Goal: Task Accomplishment & Management: Use online tool/utility

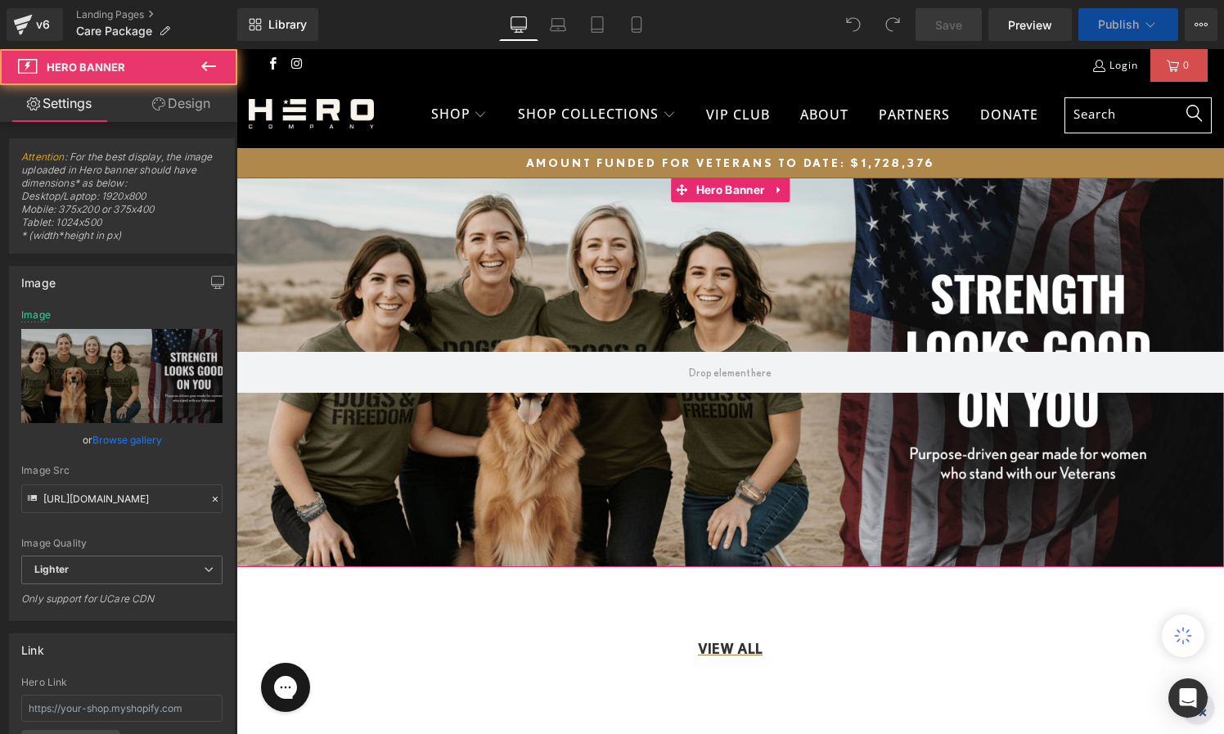
click at [423, 267] on div at bounding box center [730, 373] width 988 height 390
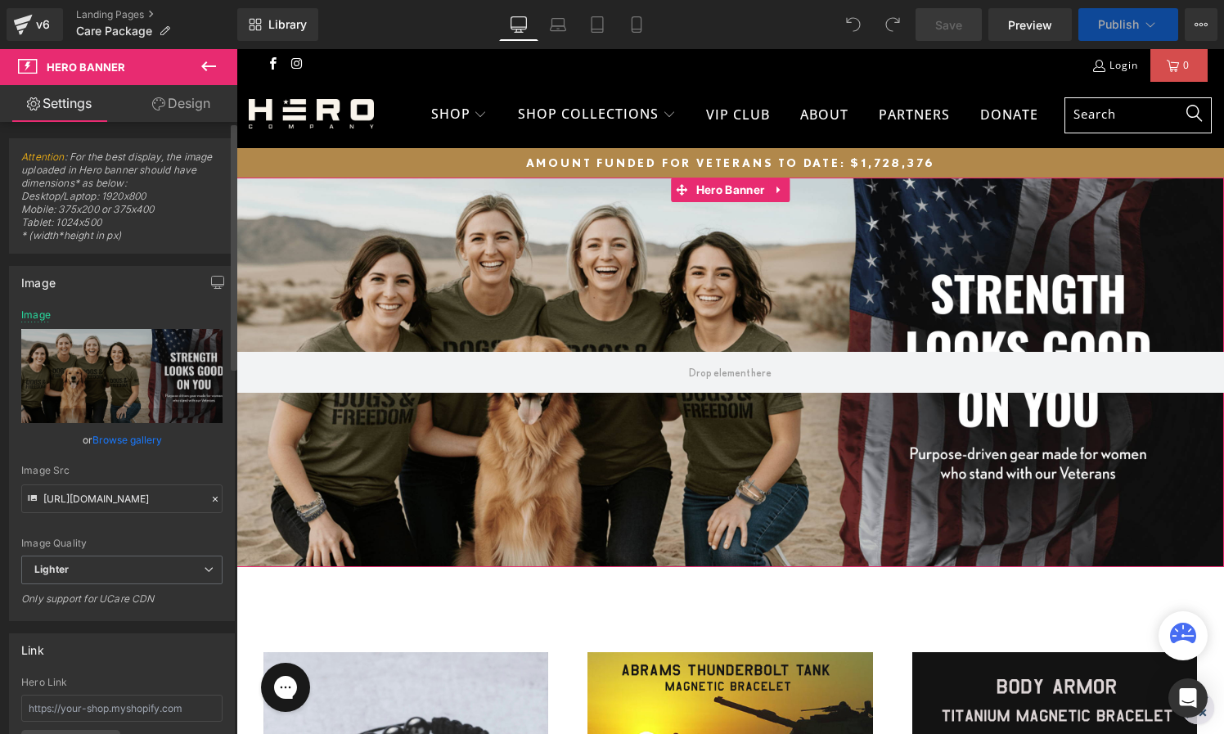
click at [110, 439] on link "Browse gallery" at bounding box center [127, 440] width 70 height 29
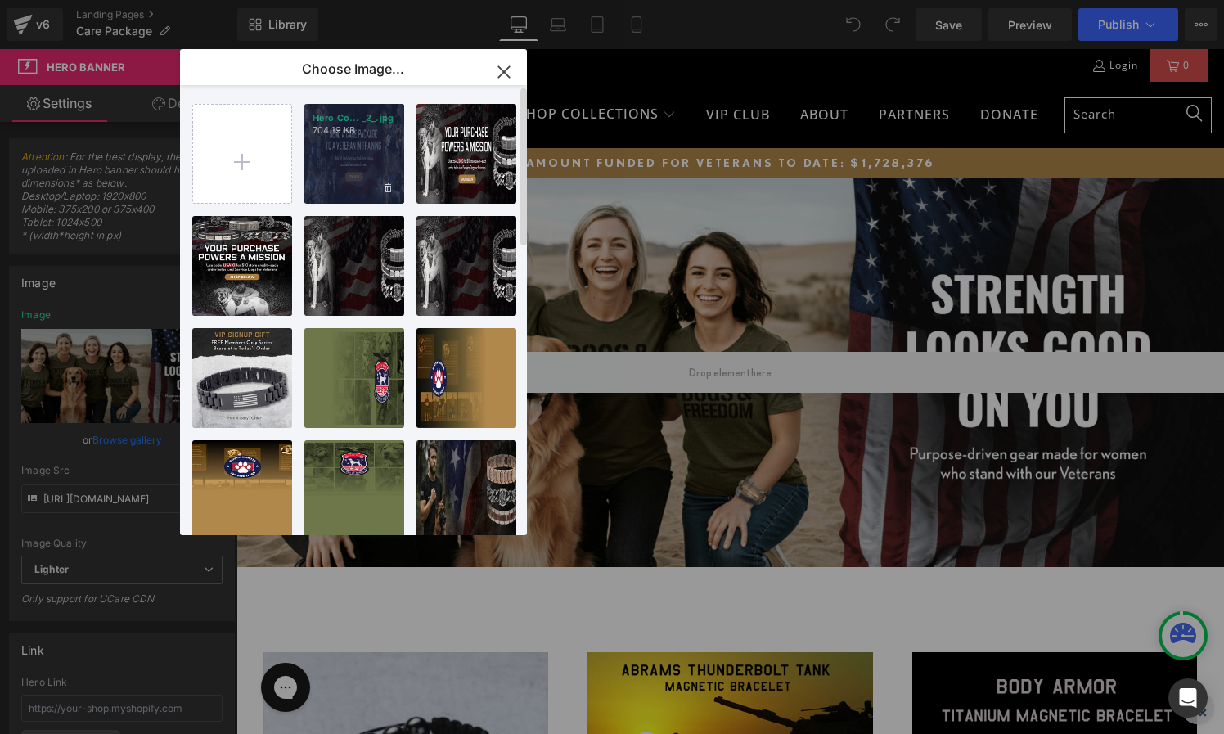
click at [347, 162] on div "Hero Co... _2_.jpg 704.19 KB" at bounding box center [354, 154] width 100 height 100
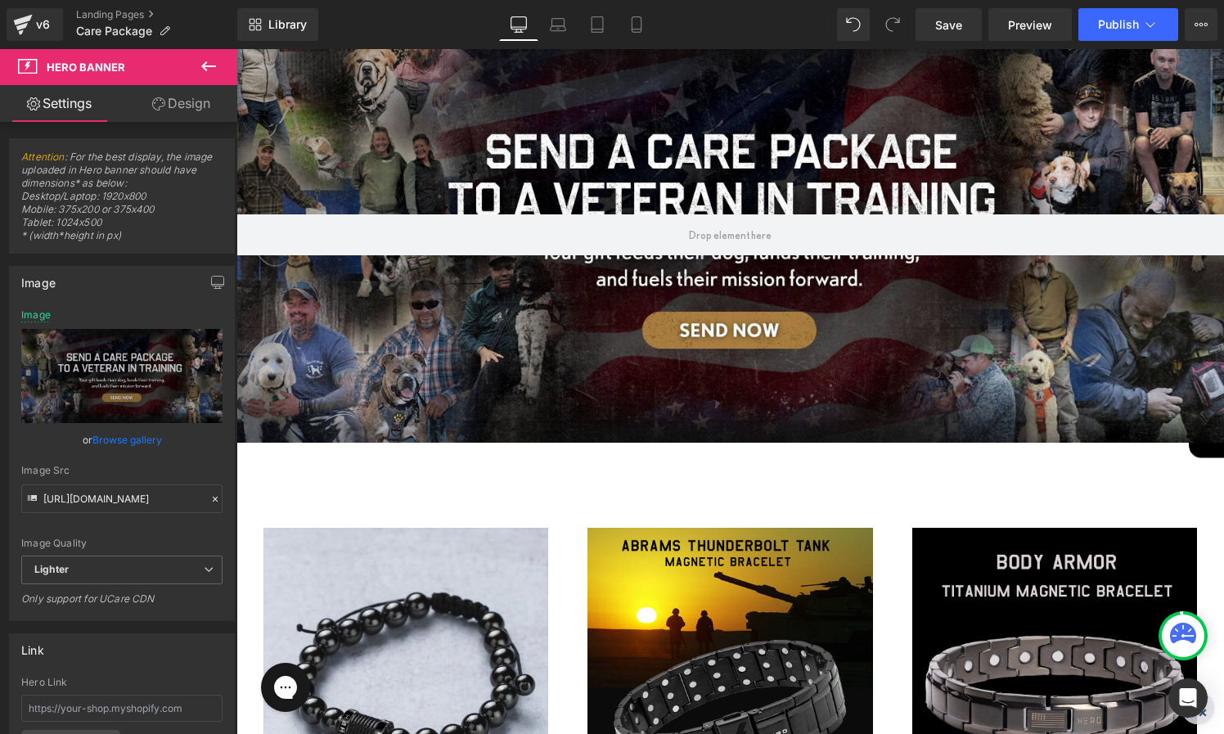
scroll to position [96, 0]
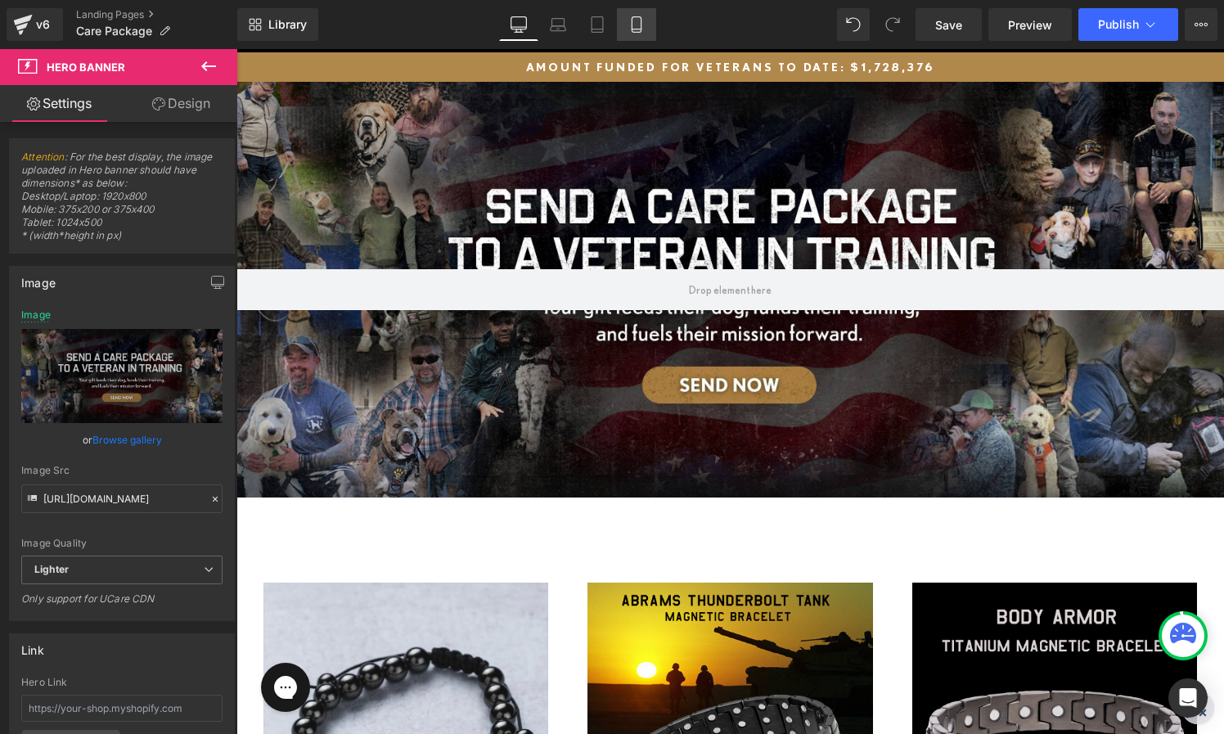
click at [631, 25] on icon at bounding box center [636, 24] width 16 height 16
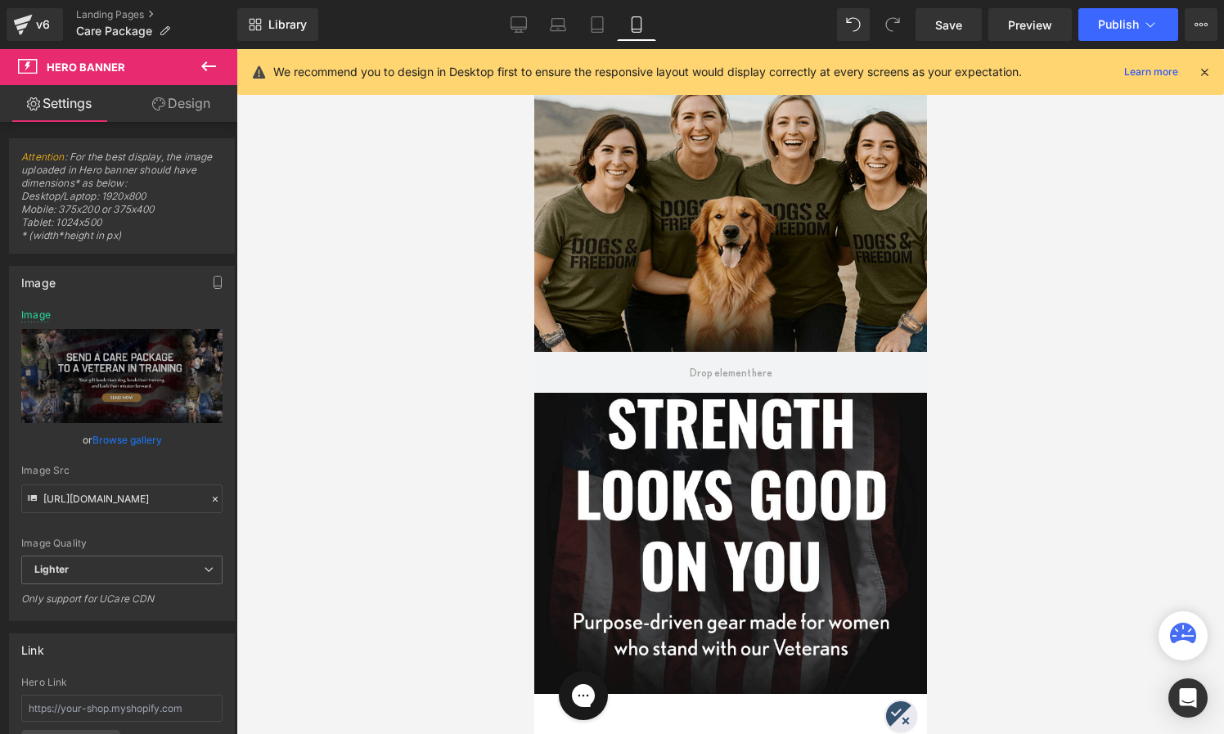
scroll to position [0, 0]
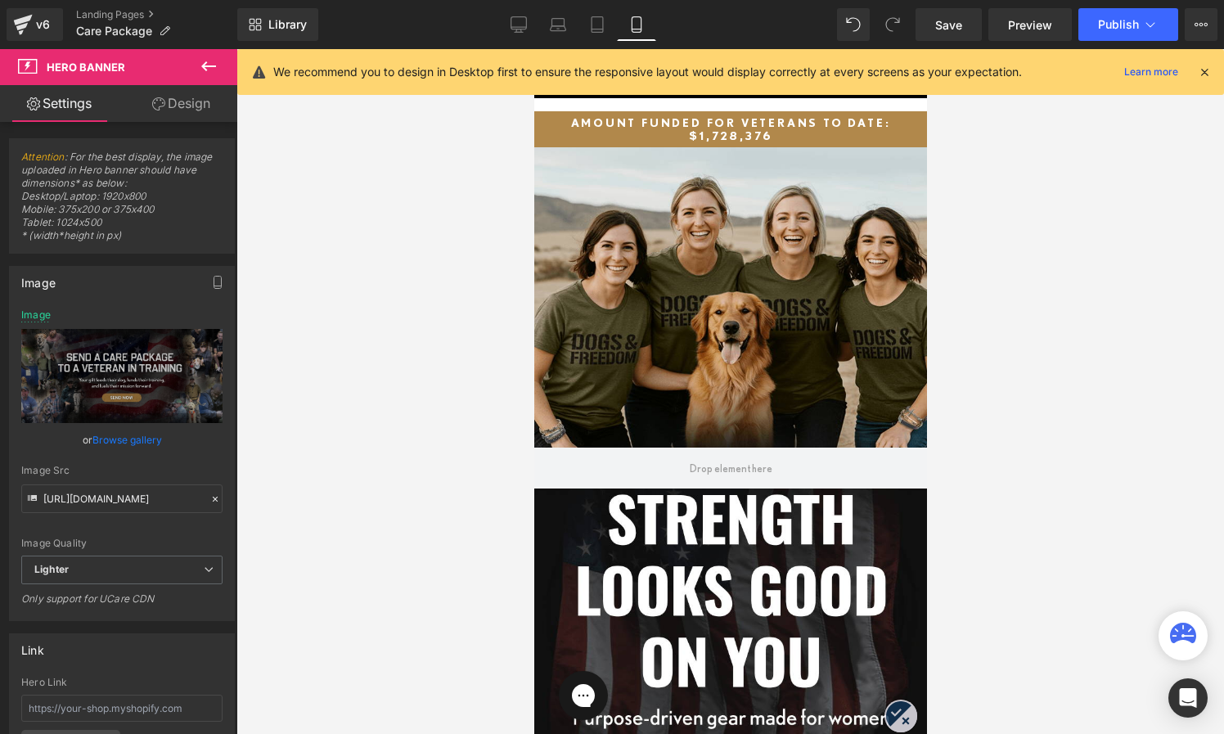
type input "[URL][DOMAIN_NAME]"
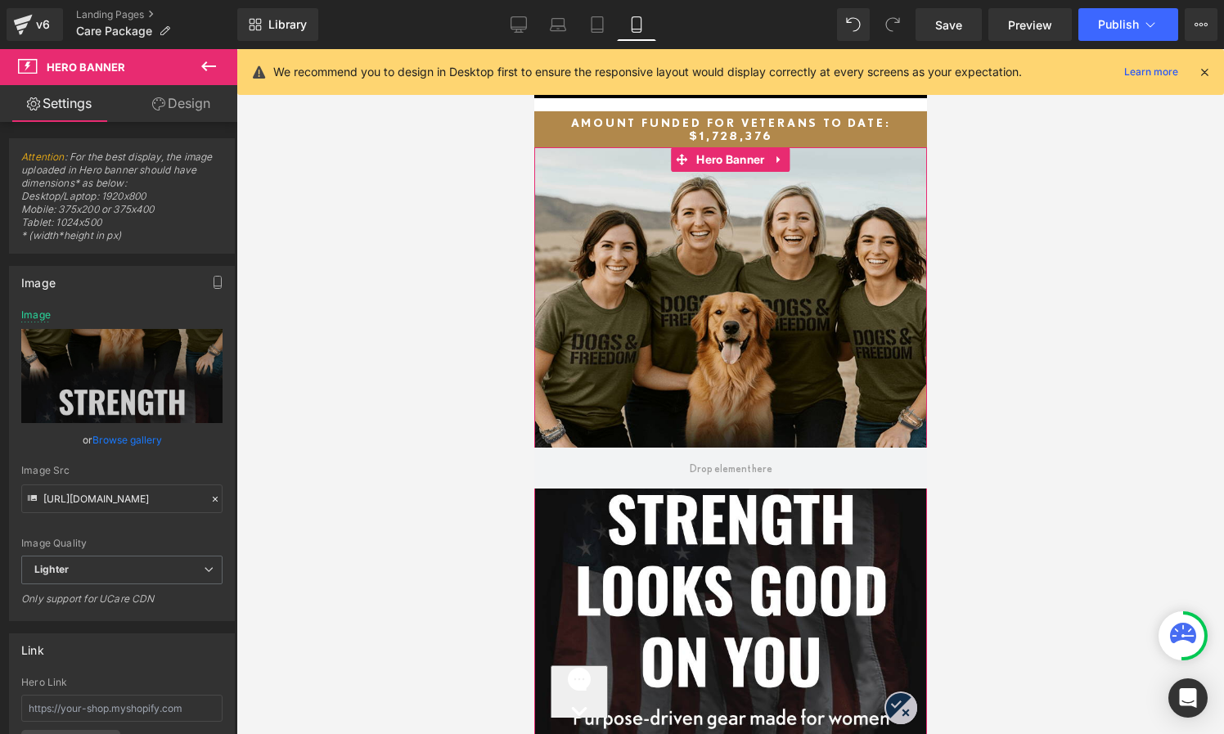
click at [699, 209] on div at bounding box center [730, 468] width 393 height 642
click at [115, 440] on link "Browse gallery" at bounding box center [127, 440] width 70 height 29
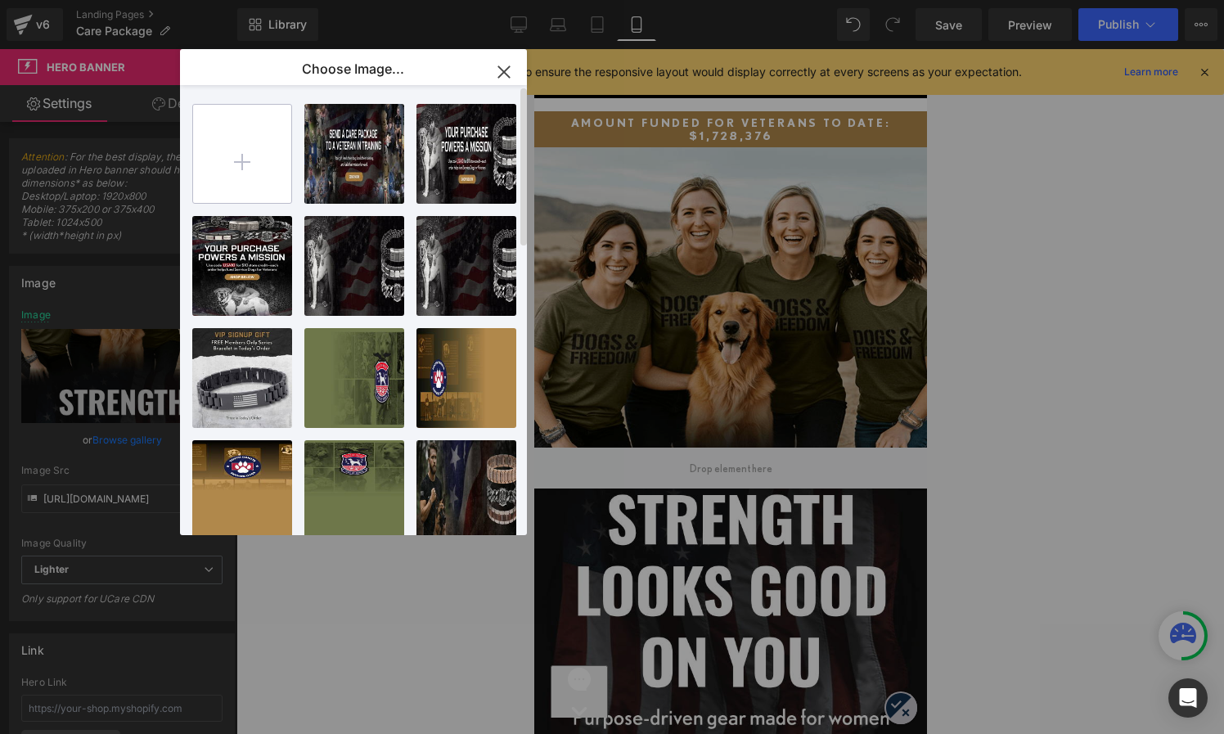
click at [245, 159] on input "file" at bounding box center [242, 154] width 98 height 98
type input "C:\fakepath\Hero Co Send A Care Package Header - Mobile - 101025 (1).jpg"
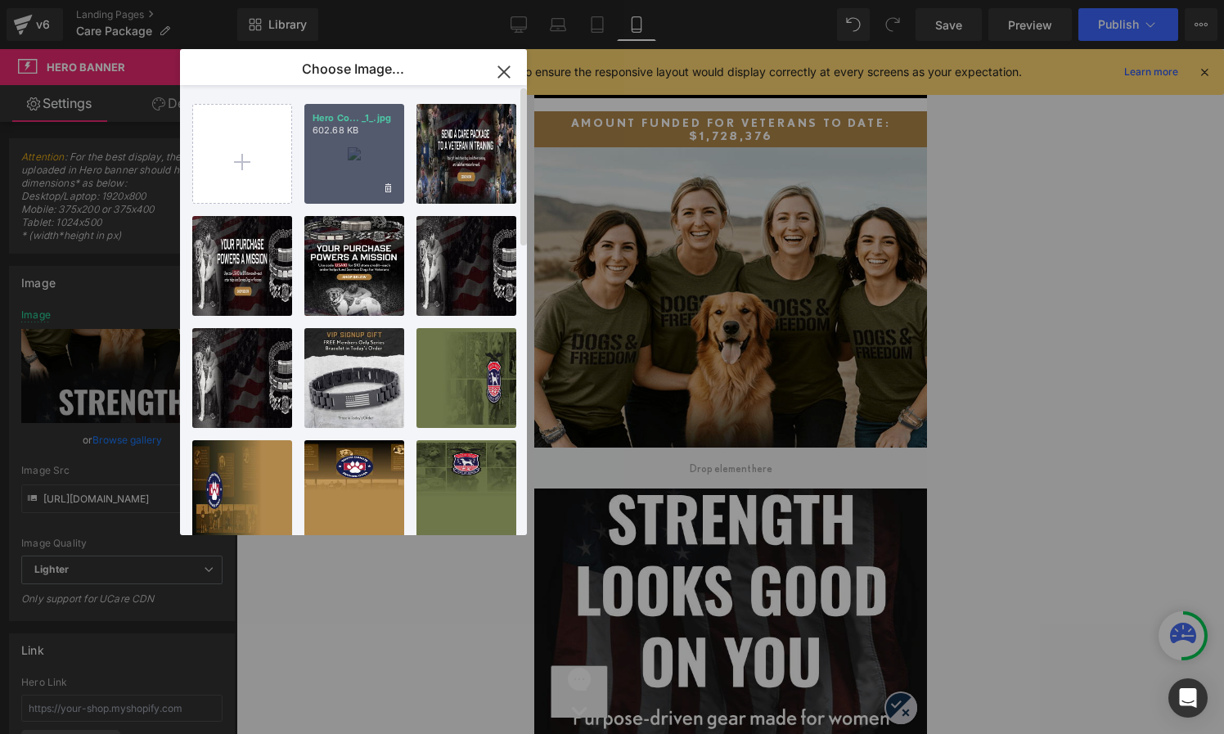
click at [347, 147] on div "Hero Co... _1_.jpg 602.68 KB" at bounding box center [354, 154] width 100 height 100
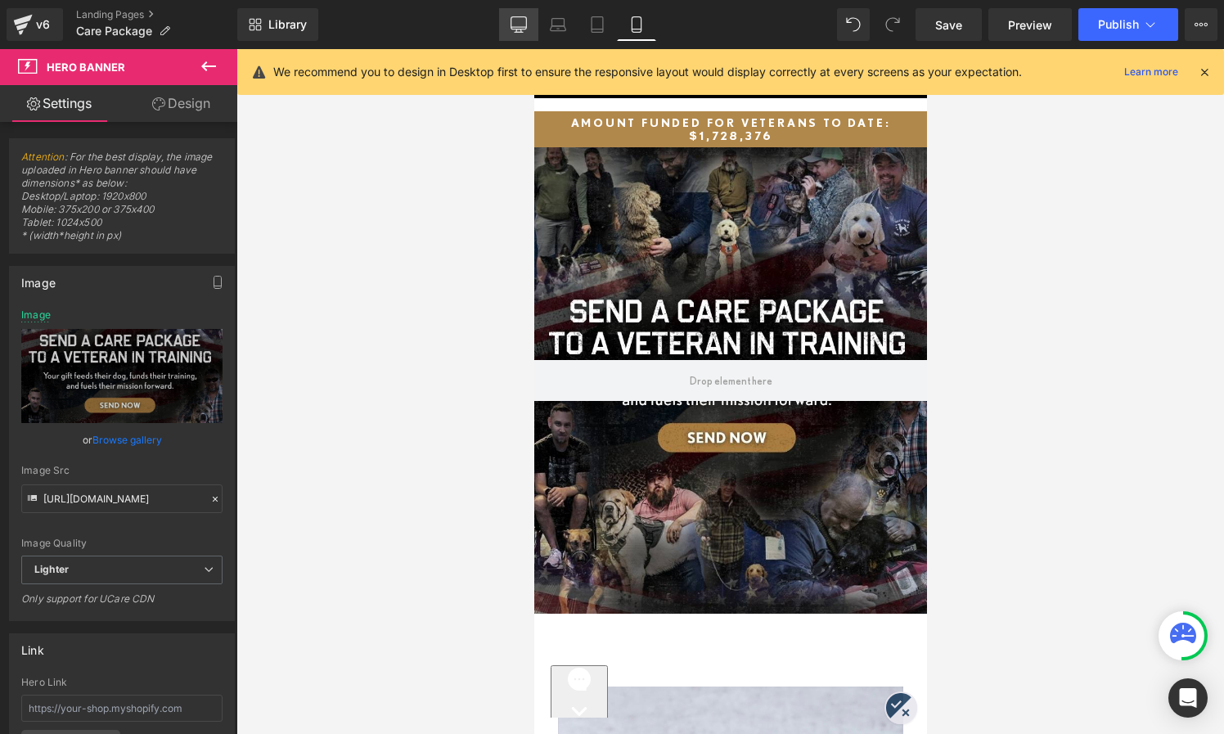
click at [525, 21] on icon at bounding box center [519, 24] width 16 height 16
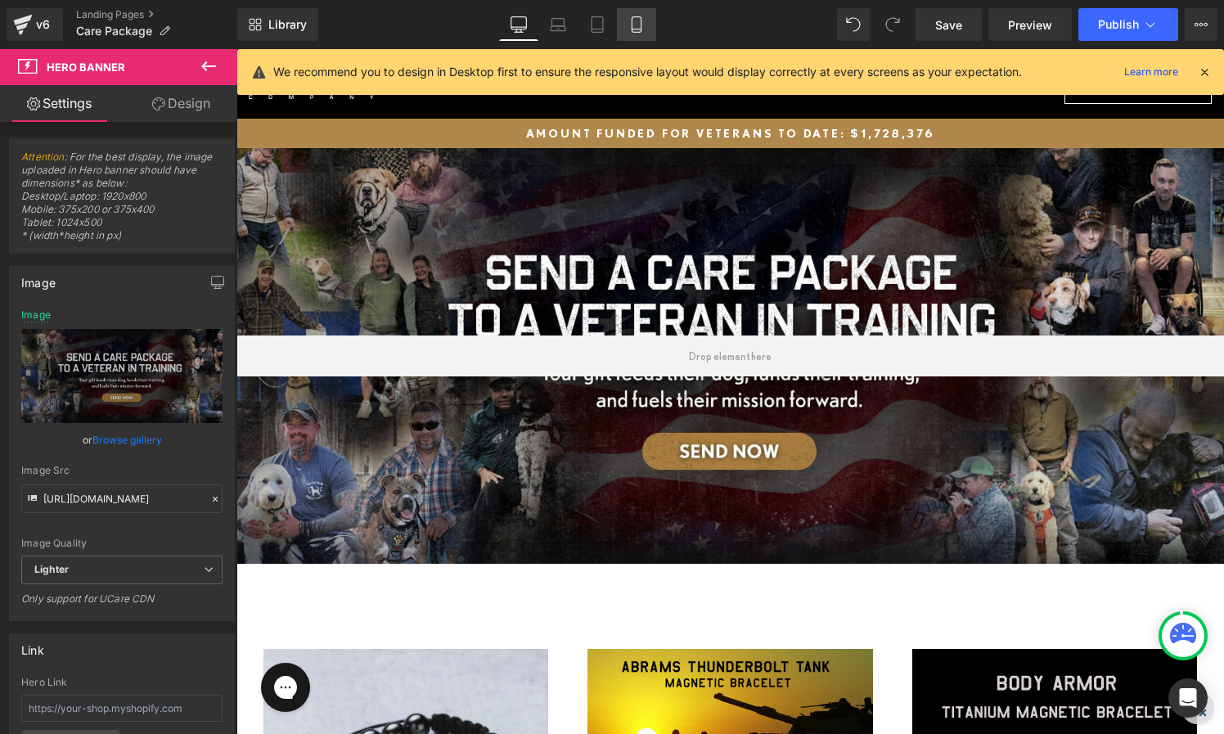
click at [636, 25] on icon at bounding box center [636, 24] width 16 height 16
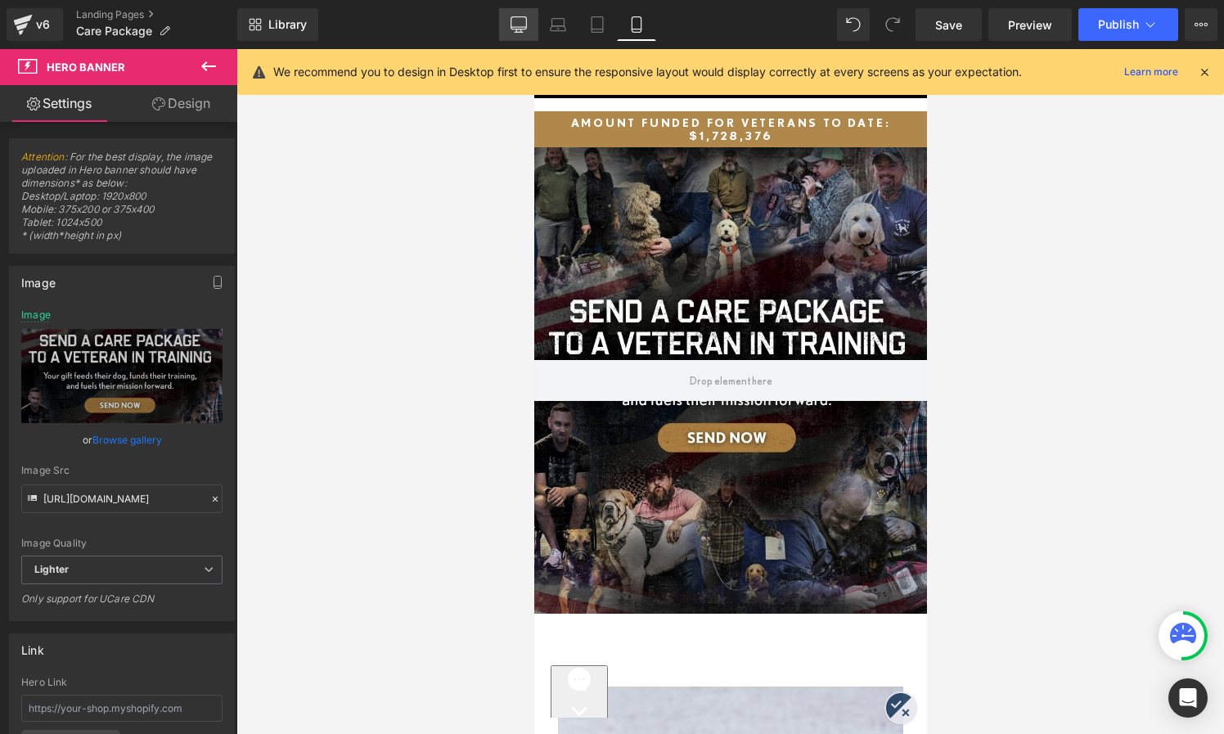
click at [522, 25] on icon at bounding box center [519, 24] width 16 height 16
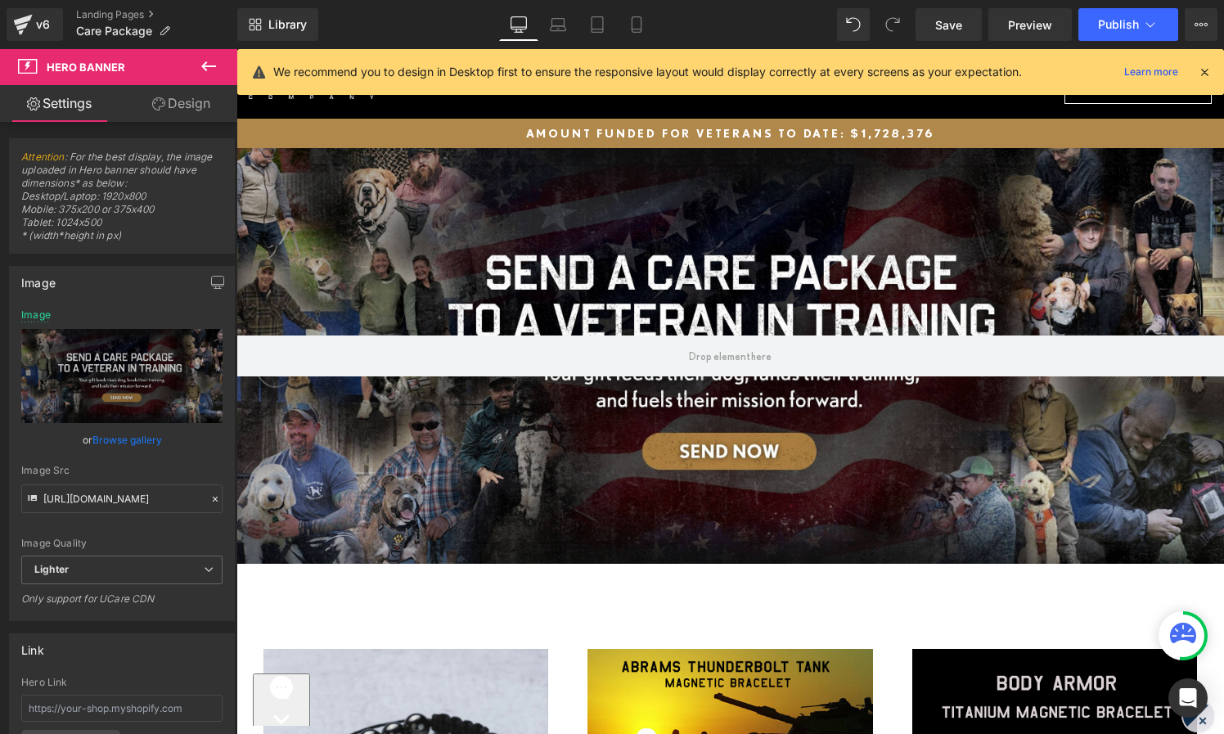
type input "[URL][DOMAIN_NAME]"
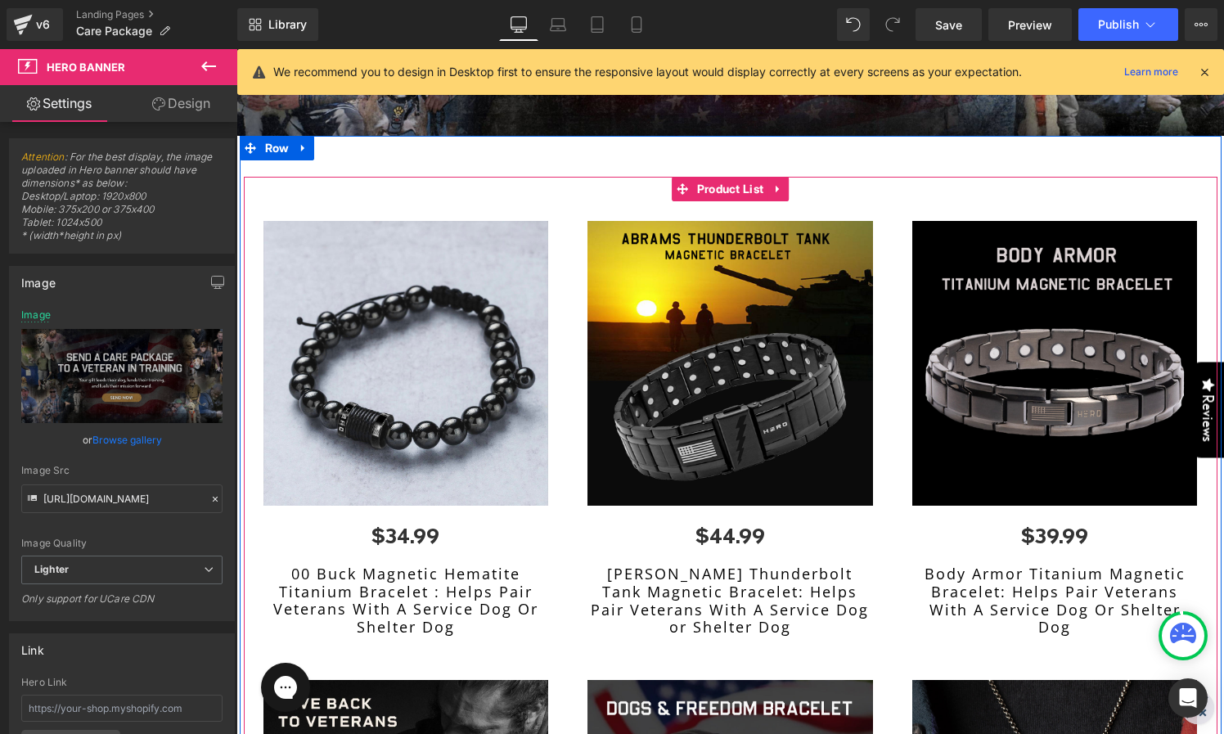
scroll to position [463, 0]
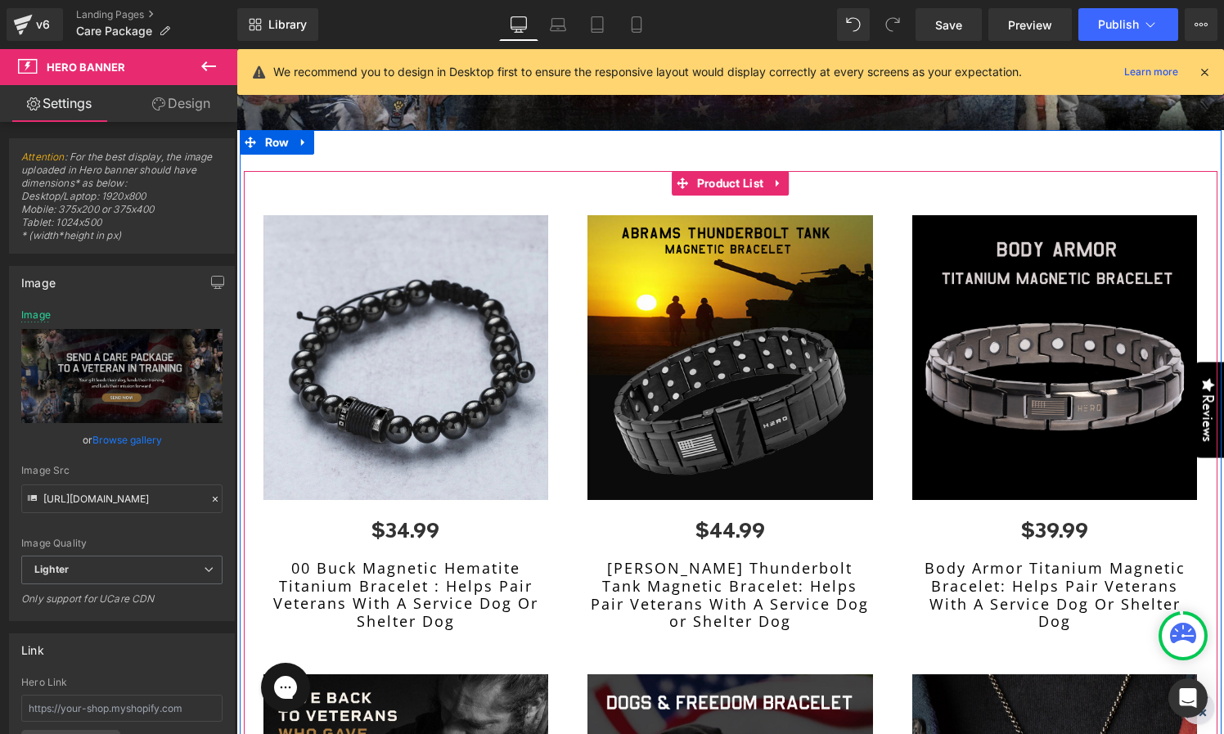
click at [406, 200] on div "Sale Off (P) Image $34.99 (P) Price (P) Title Product" at bounding box center [406, 425] width 325 height 459
click at [722, 177] on span "Product List" at bounding box center [730, 183] width 75 height 25
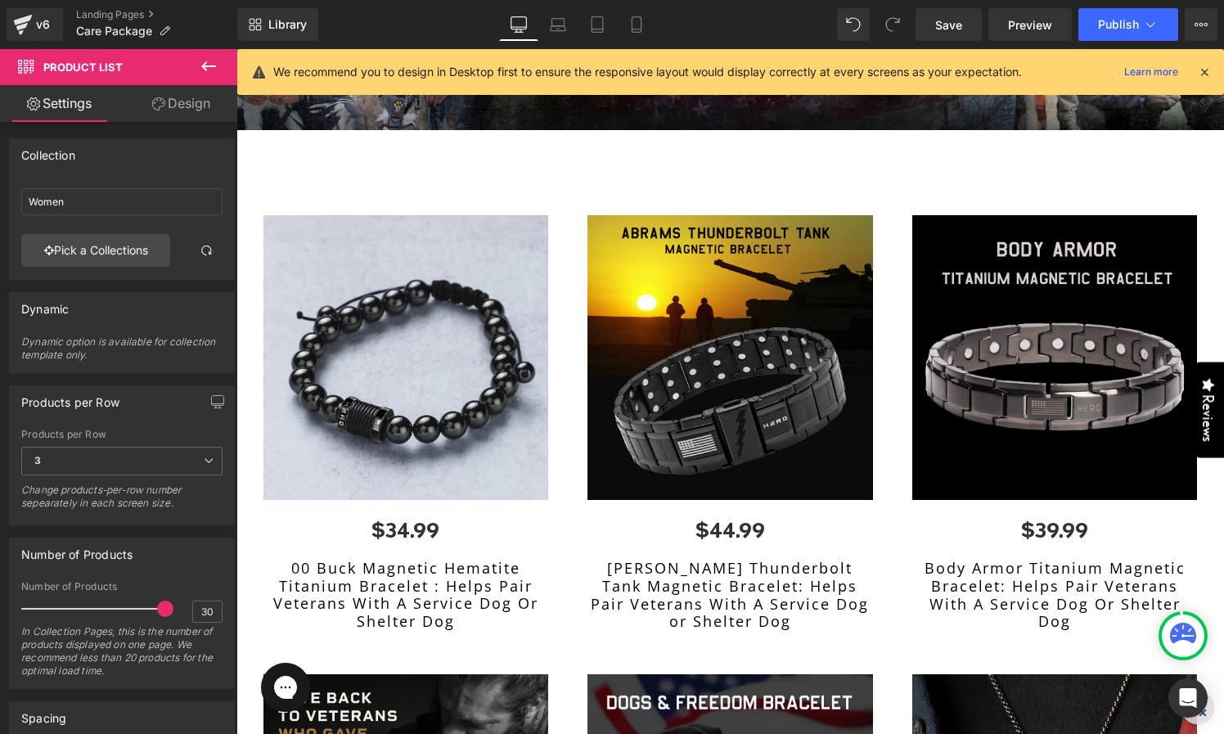
click at [202, 64] on icon at bounding box center [209, 66] width 20 height 20
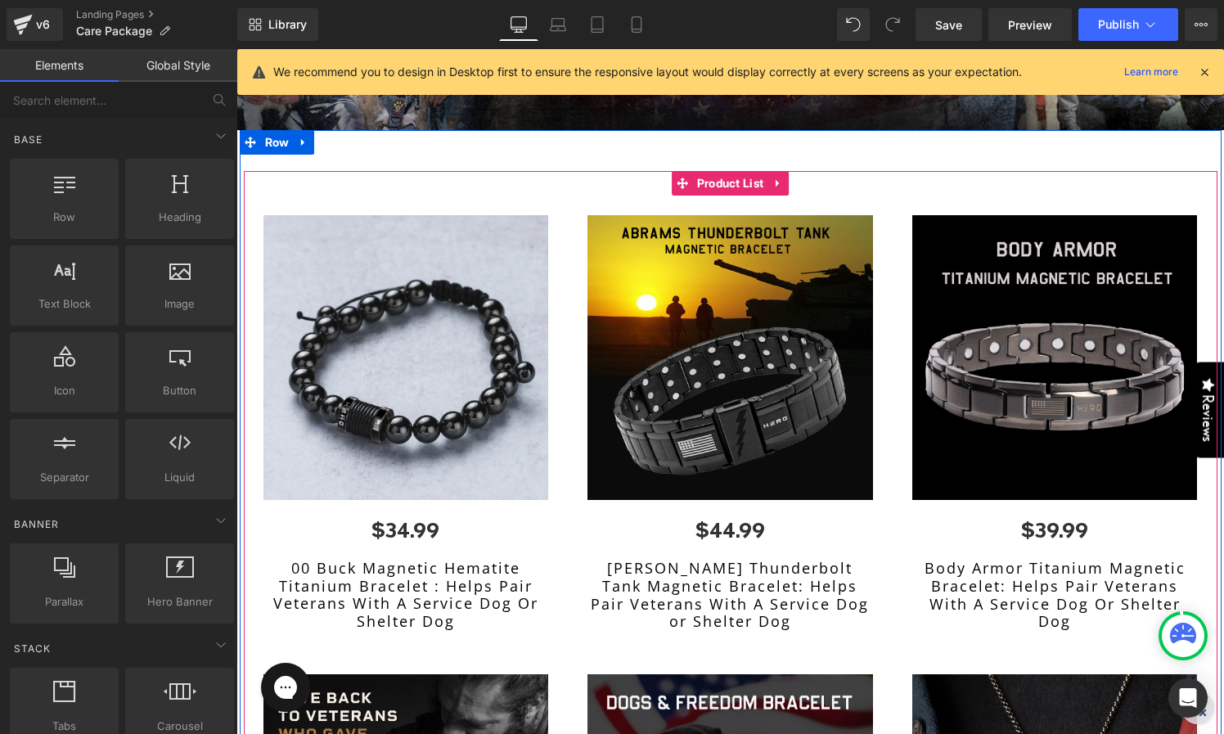
click at [788, 182] on link at bounding box center [778, 183] width 21 height 25
click at [790, 182] on icon at bounding box center [788, 183] width 11 height 12
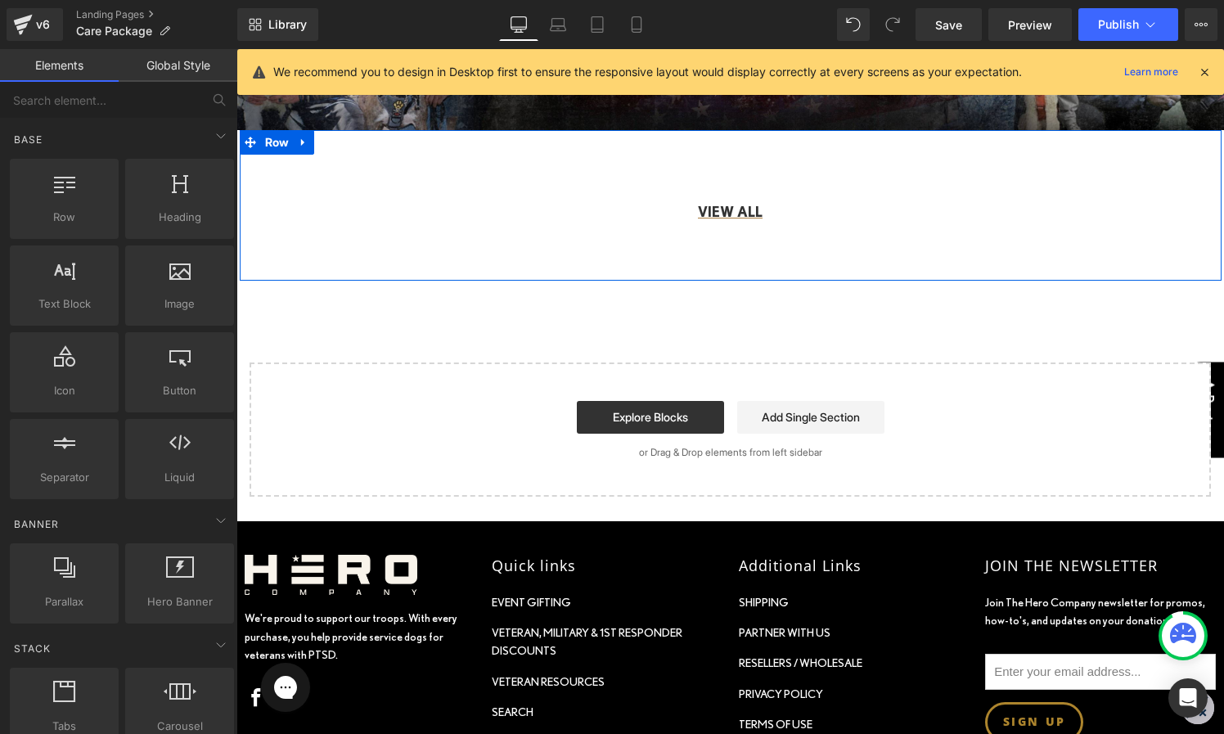
click at [845, 214] on p "VIEW ALL" at bounding box center [731, 212] width 974 height 24
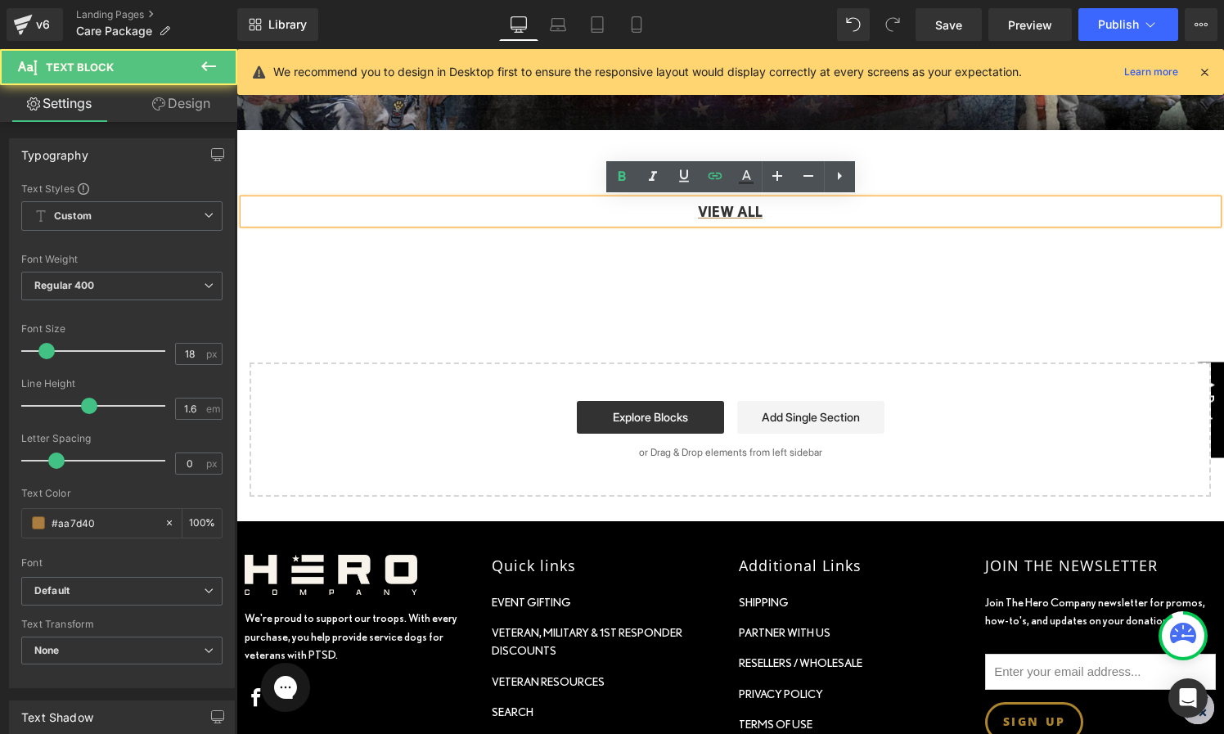
drag, startPoint x: 777, startPoint y: 205, endPoint x: 787, endPoint y: 209, distance: 11.4
click at [776, 205] on p "VIEW ALL" at bounding box center [731, 212] width 974 height 24
click at [838, 183] on icon at bounding box center [840, 176] width 20 height 20
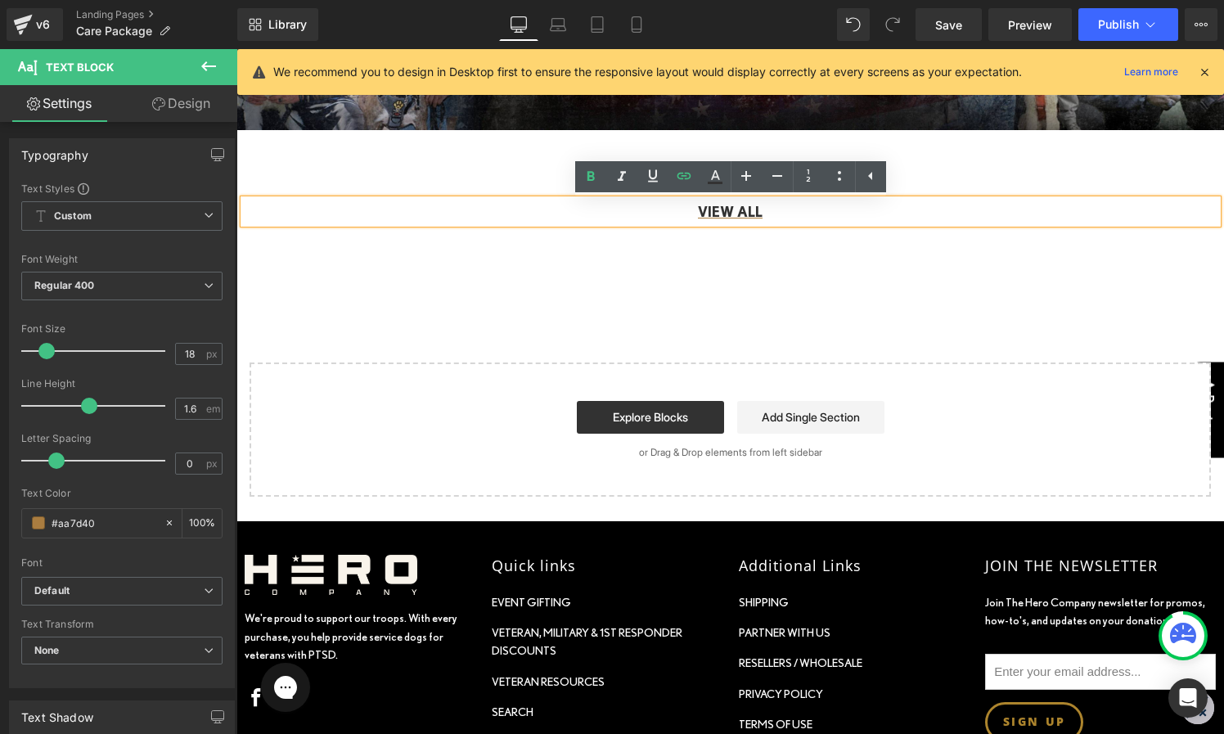
click at [824, 205] on p "VIEW ALL" at bounding box center [731, 212] width 974 height 24
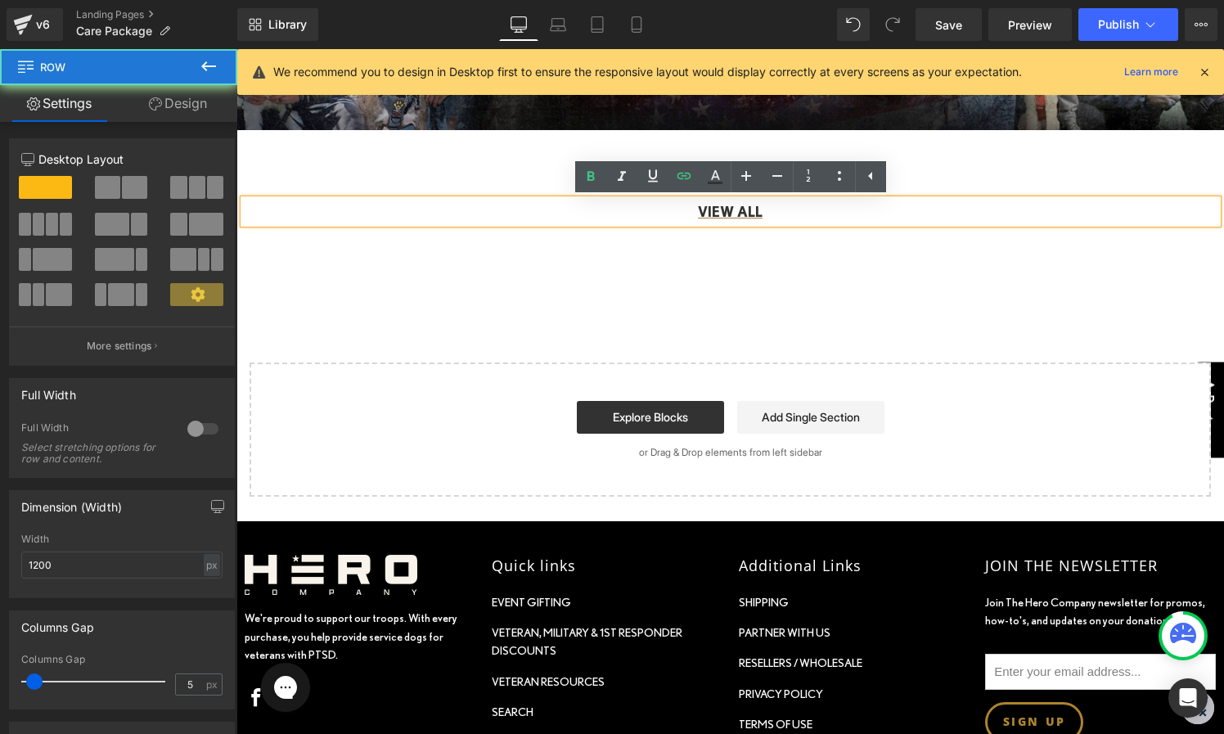
click at [620, 276] on div "VIEW ALL Text Block Row" at bounding box center [731, 205] width 982 height 151
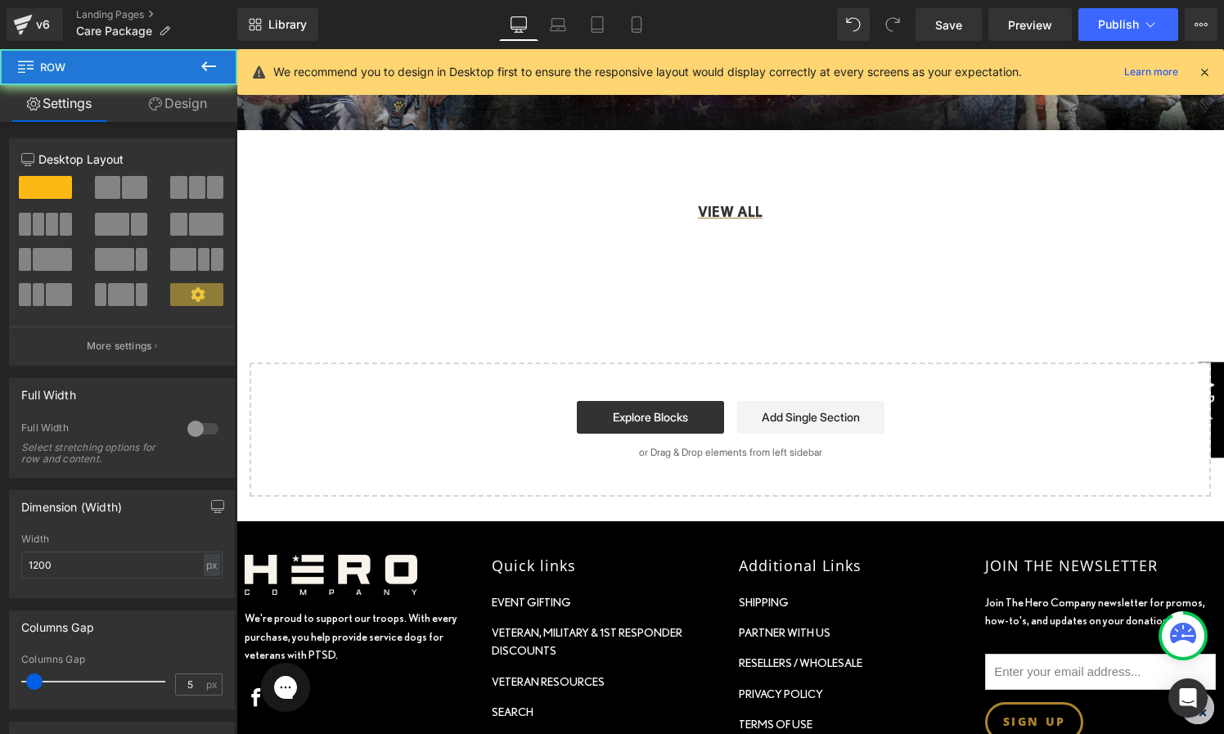
scroll to position [464, 0]
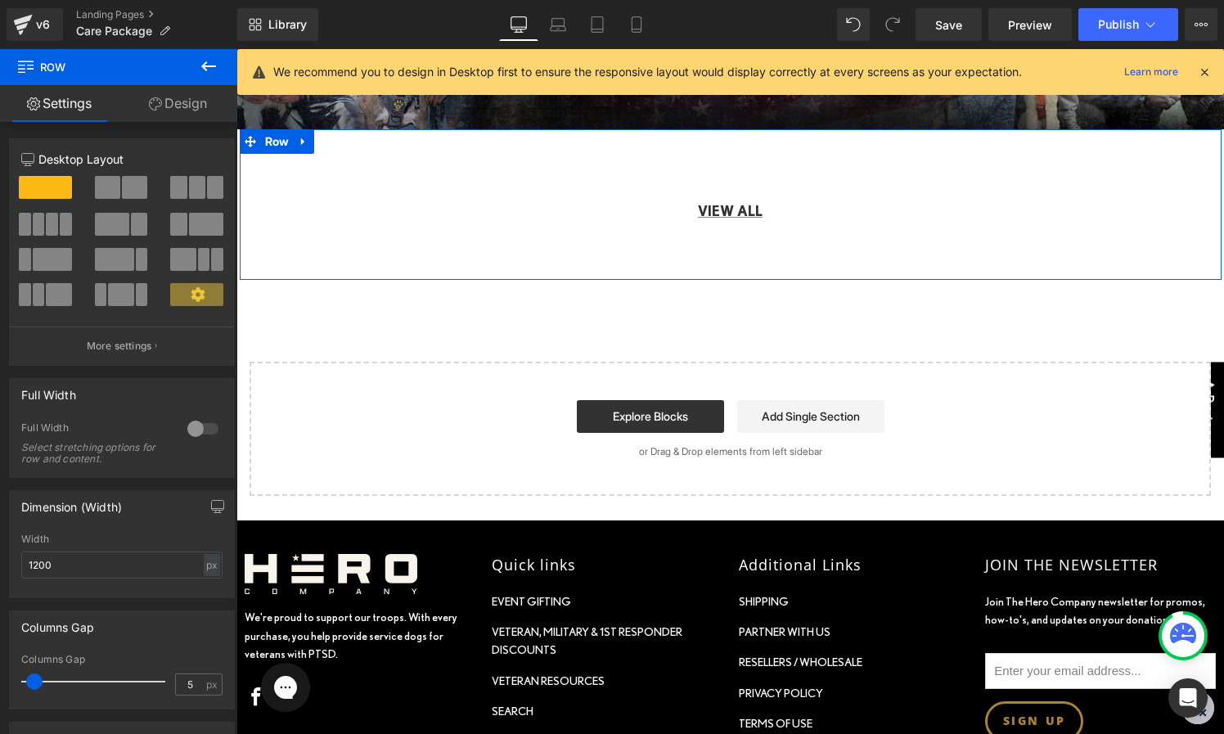
click at [493, 189] on div "VIEW ALL Text Block" at bounding box center [731, 196] width 982 height 52
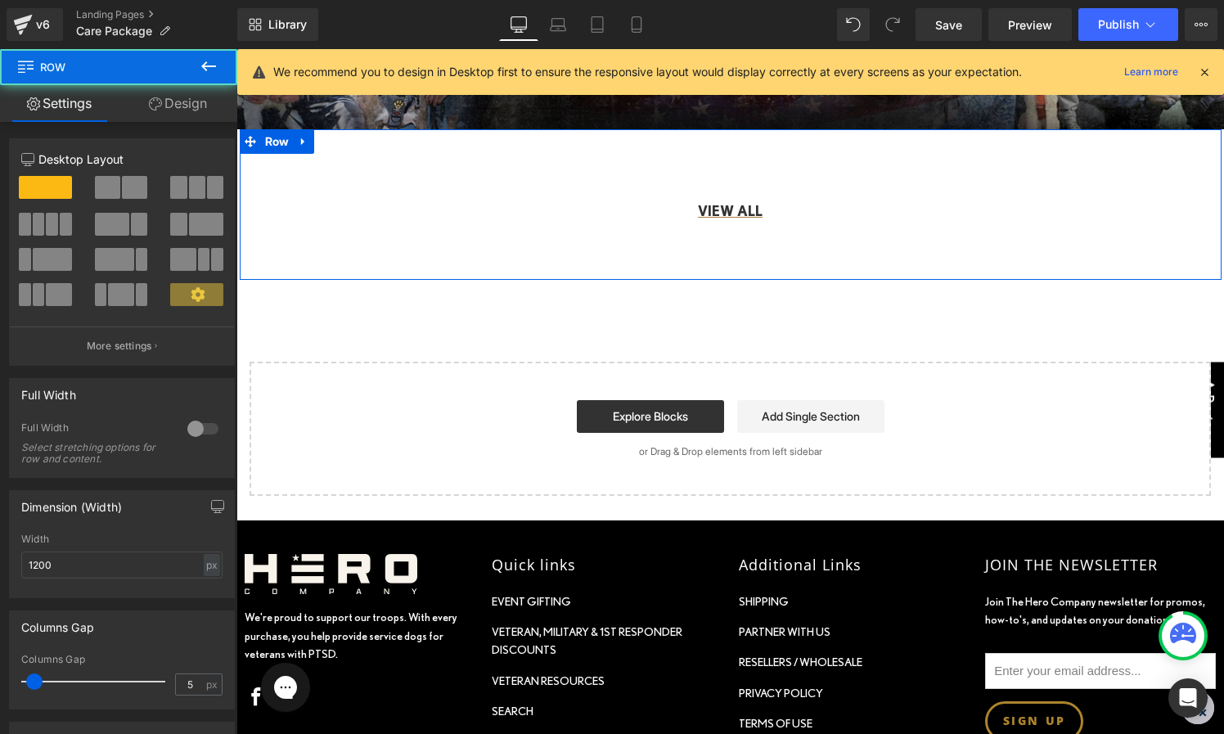
drag, startPoint x: 423, startPoint y: 146, endPoint x: 349, endPoint y: 140, distance: 74.8
click at [423, 146] on div "VIEW ALL Text Block Row" at bounding box center [731, 204] width 982 height 151
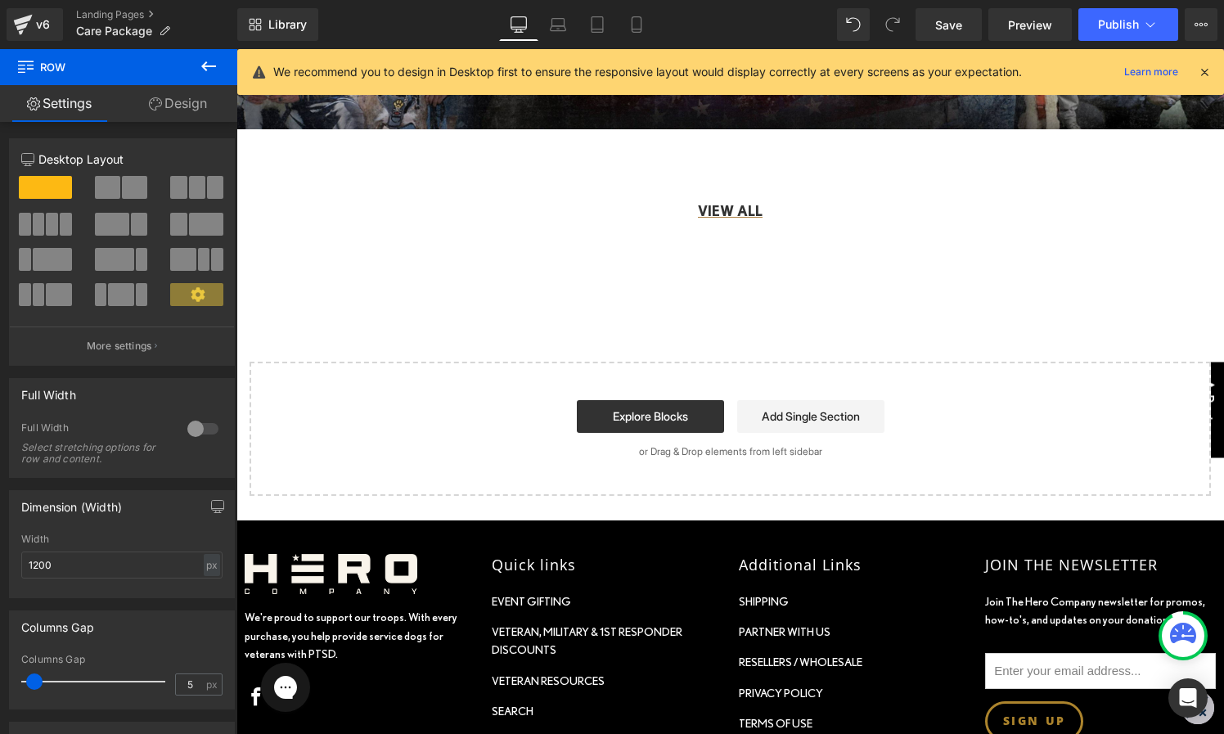
click at [213, 63] on icon at bounding box center [209, 66] width 20 height 20
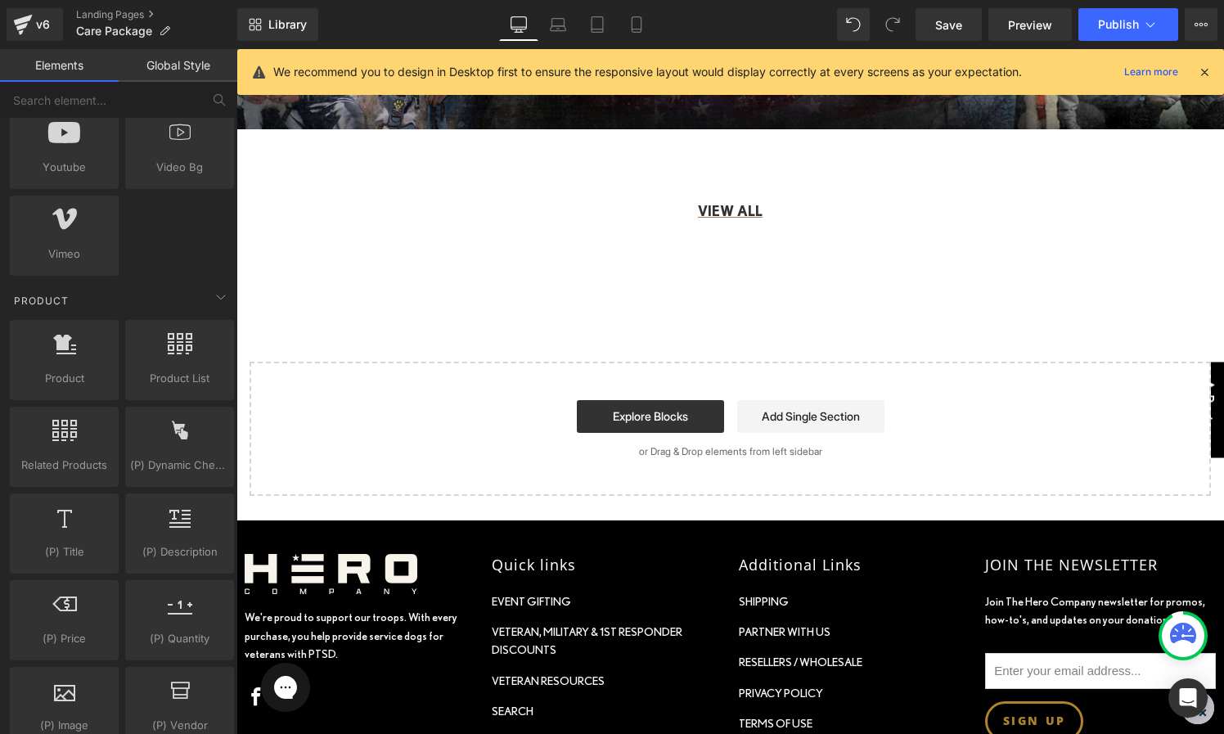
scroll to position [1249, 0]
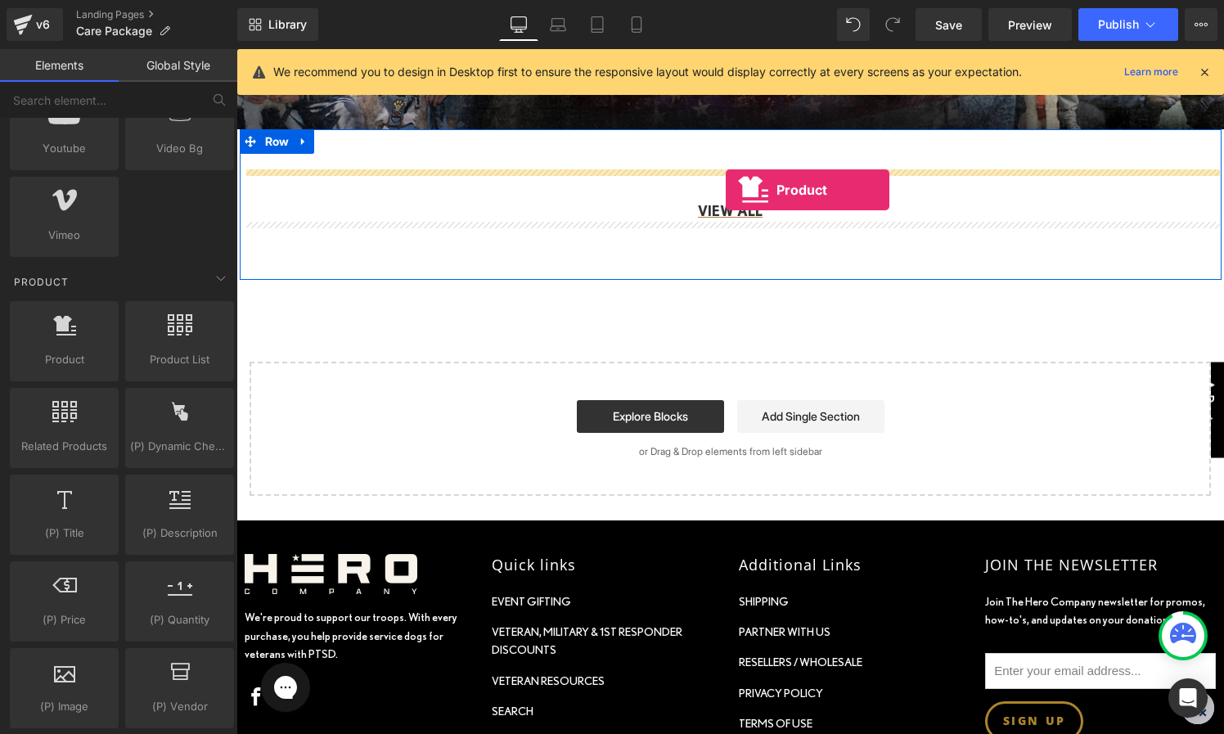
drag, startPoint x: 314, startPoint y: 402, endPoint x: 726, endPoint y: 189, distance: 463.3
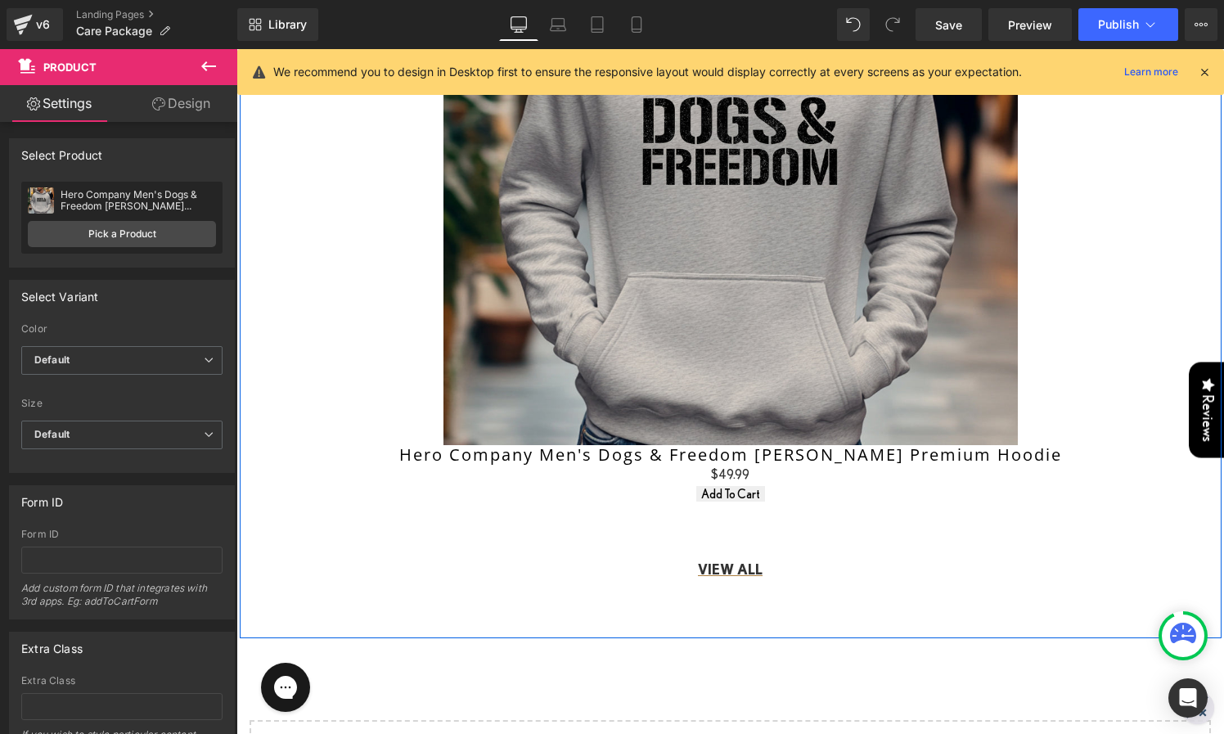
scroll to position [710, 0]
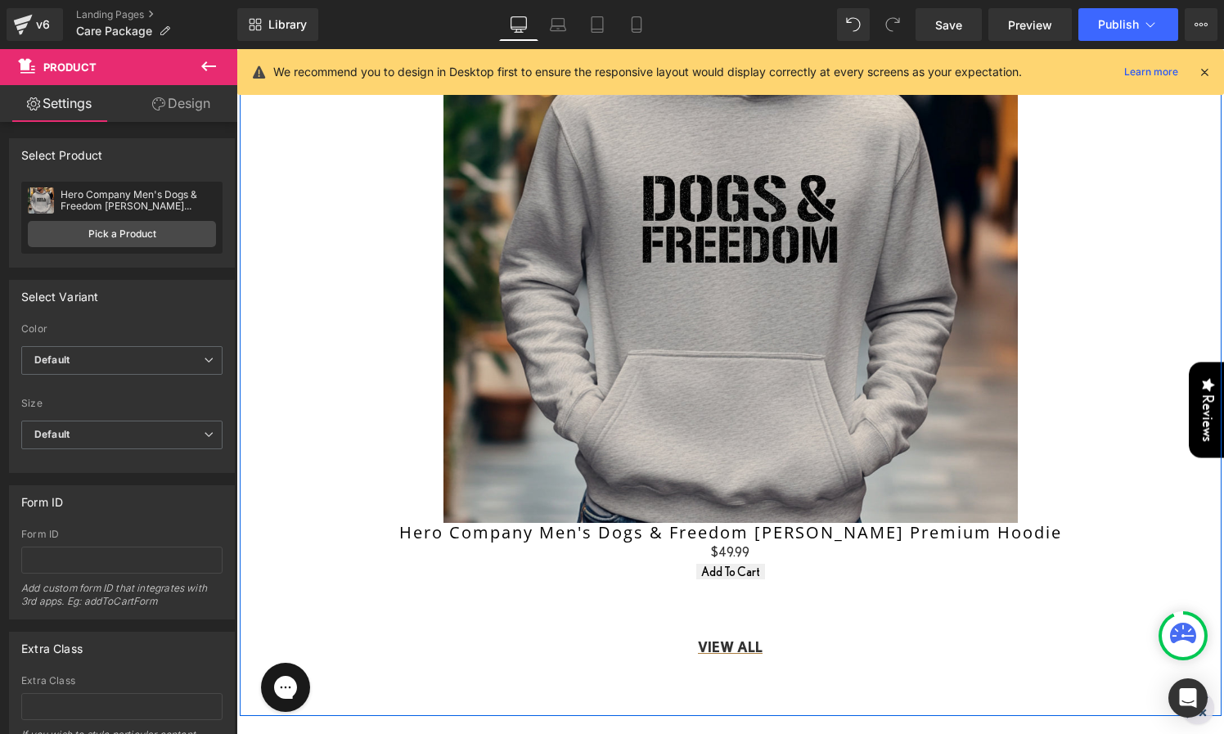
click at [559, 243] on img at bounding box center [731, 235] width 574 height 574
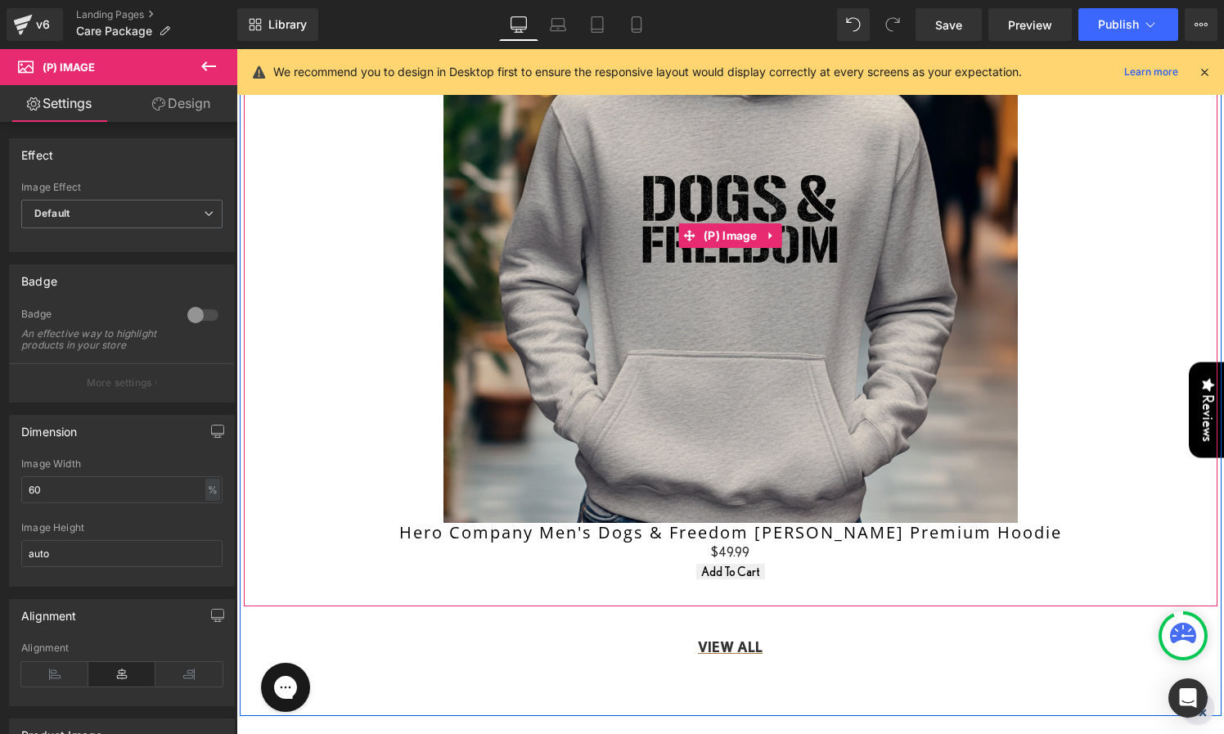
drag, startPoint x: 621, startPoint y: 302, endPoint x: 573, endPoint y: 290, distance: 49.6
click at [621, 302] on img at bounding box center [731, 235] width 574 height 574
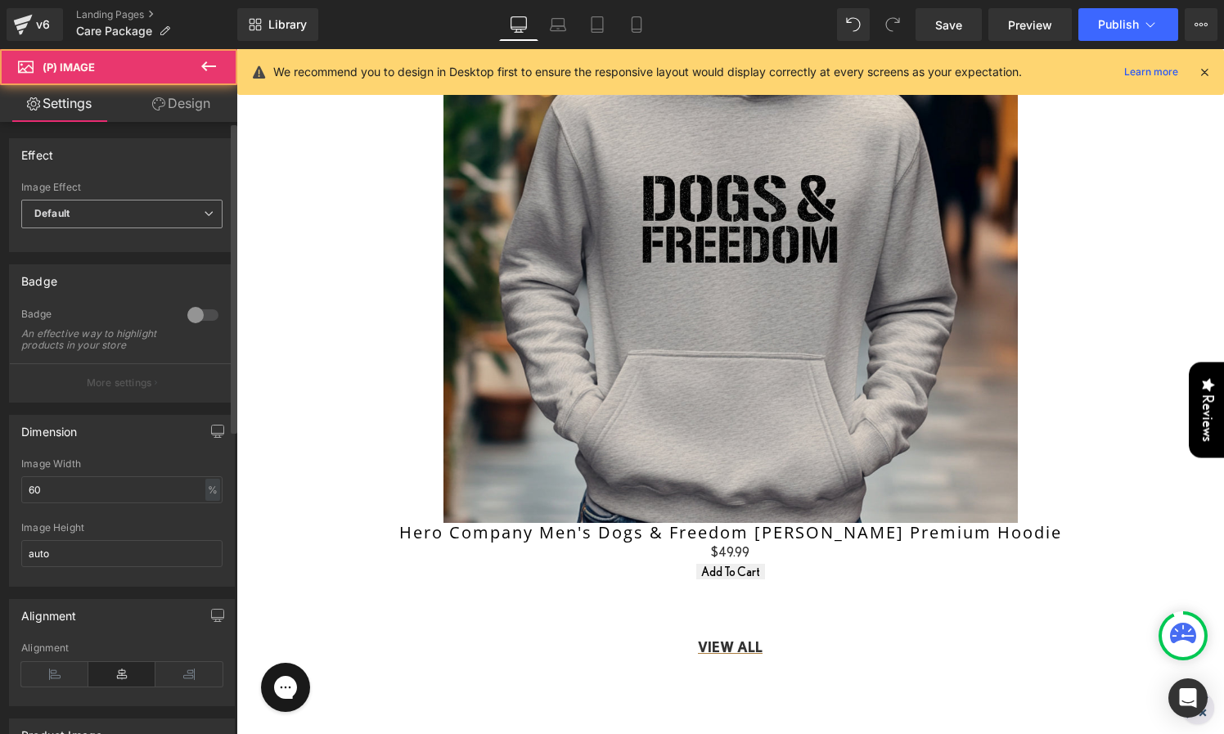
click at [157, 205] on span "Default" at bounding box center [121, 214] width 201 height 29
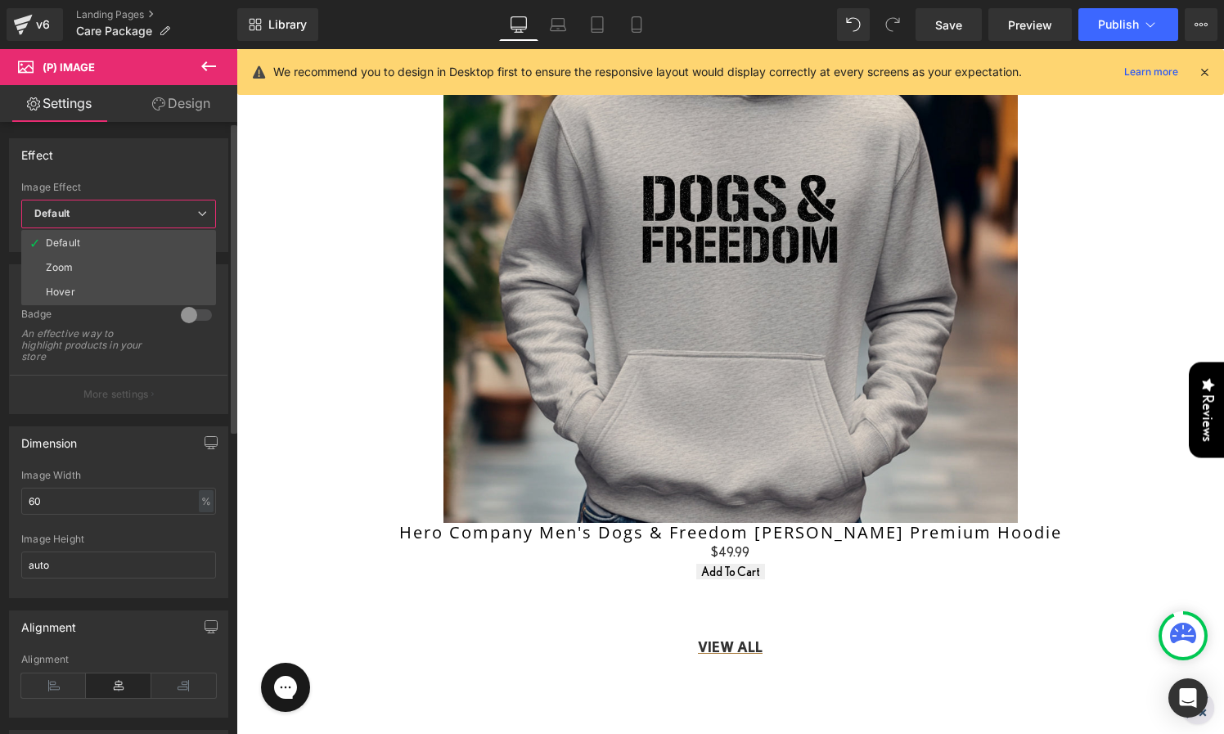
click at [171, 178] on div "Effect Default Zoom Hover Image Effect Default Default Zoom Hover last Image Ho…" at bounding box center [118, 195] width 219 height 114
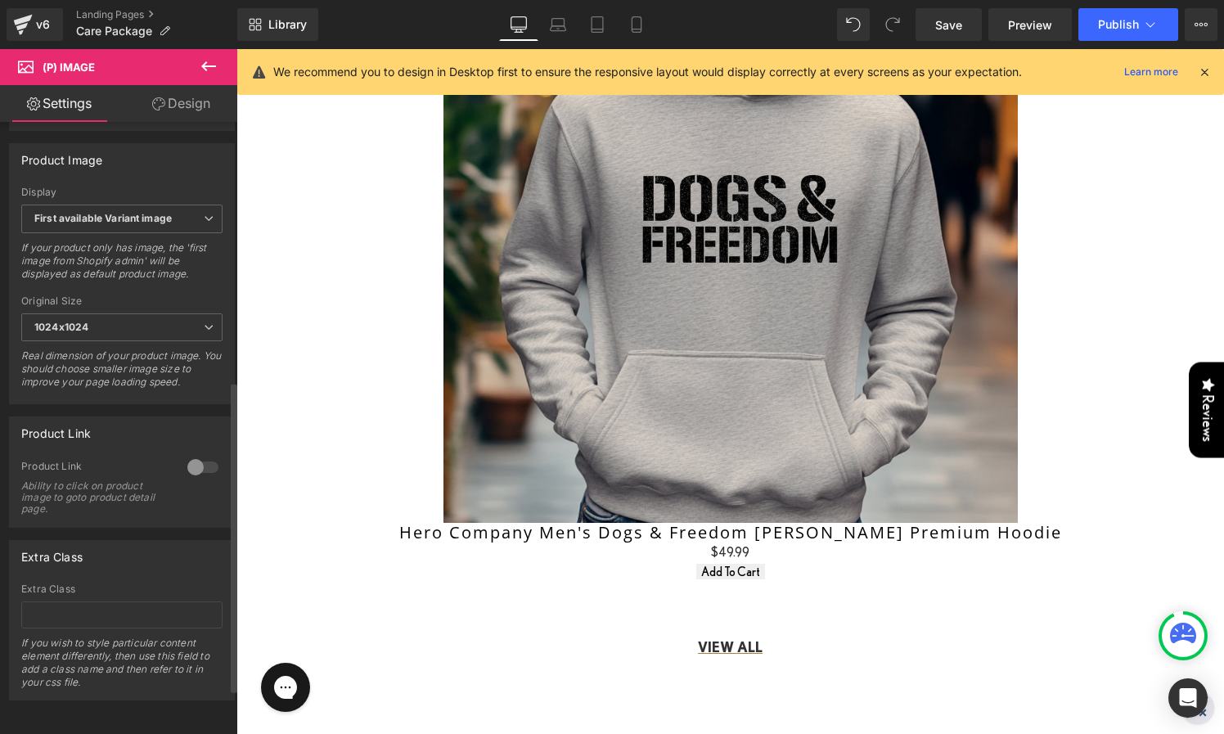
scroll to position [0, 0]
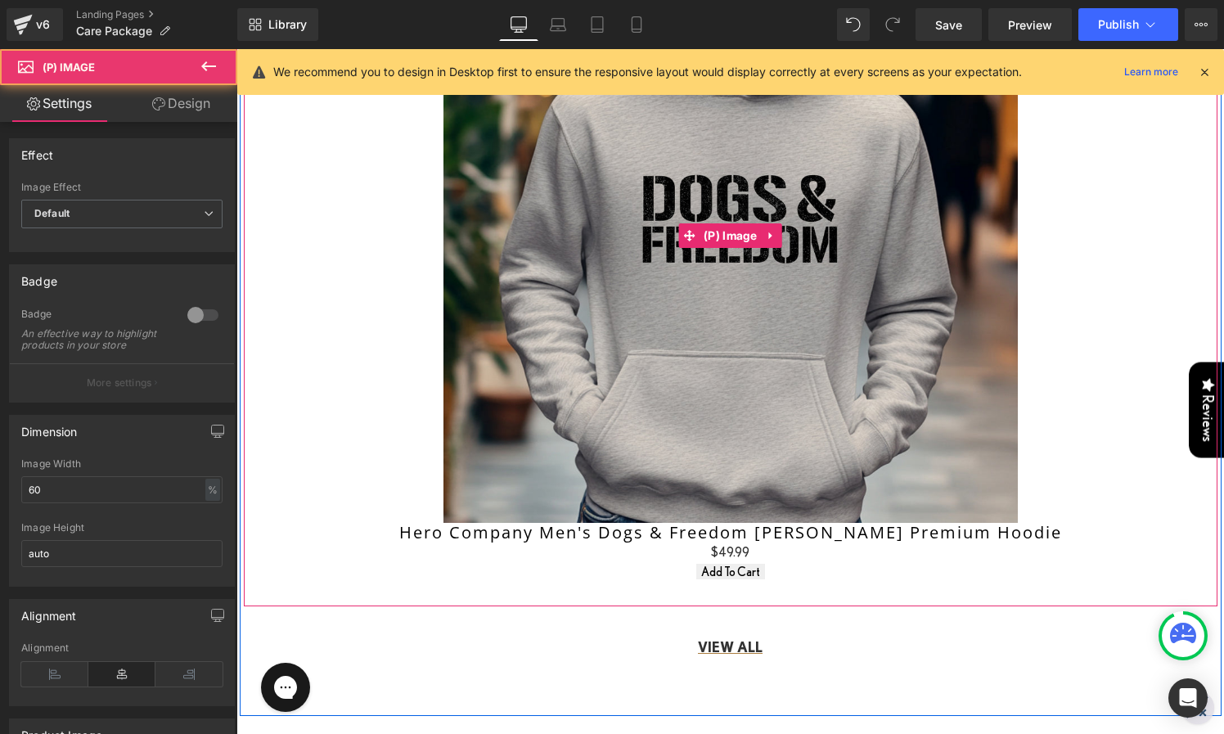
click at [507, 276] on img at bounding box center [731, 235] width 574 height 574
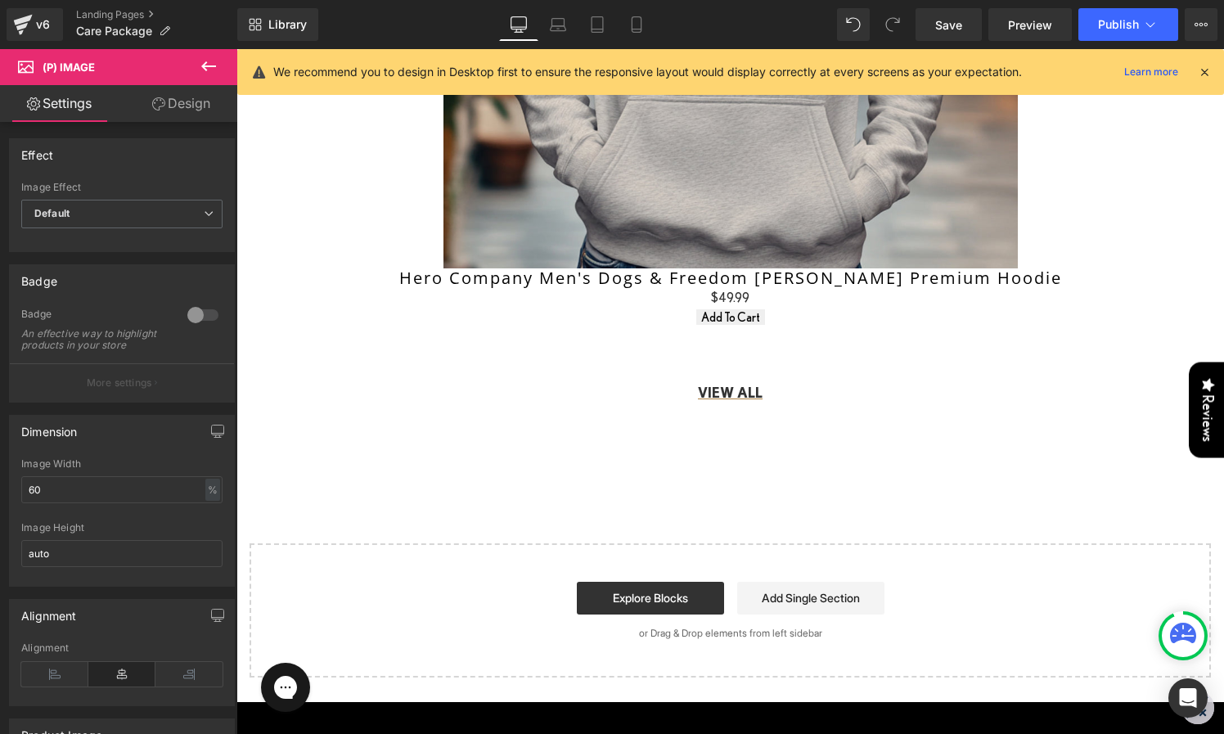
scroll to position [969, 0]
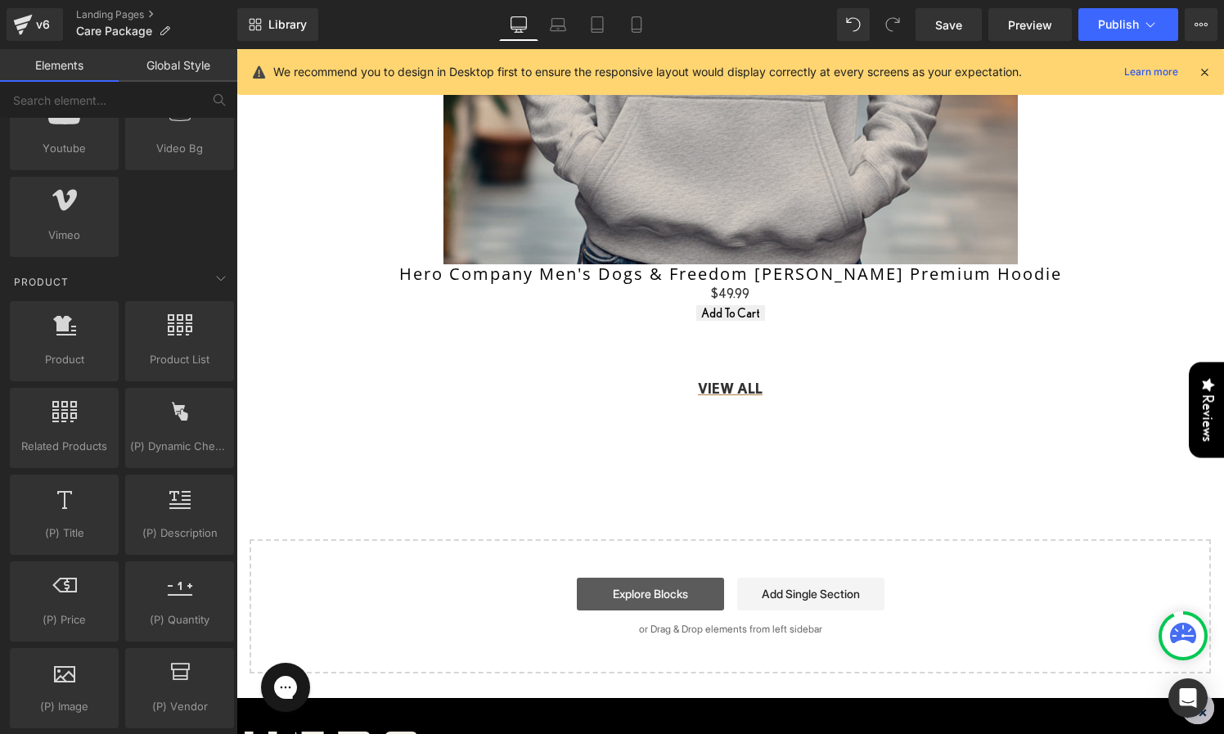
click at [662, 586] on link "Explore Blocks" at bounding box center [650, 594] width 147 height 33
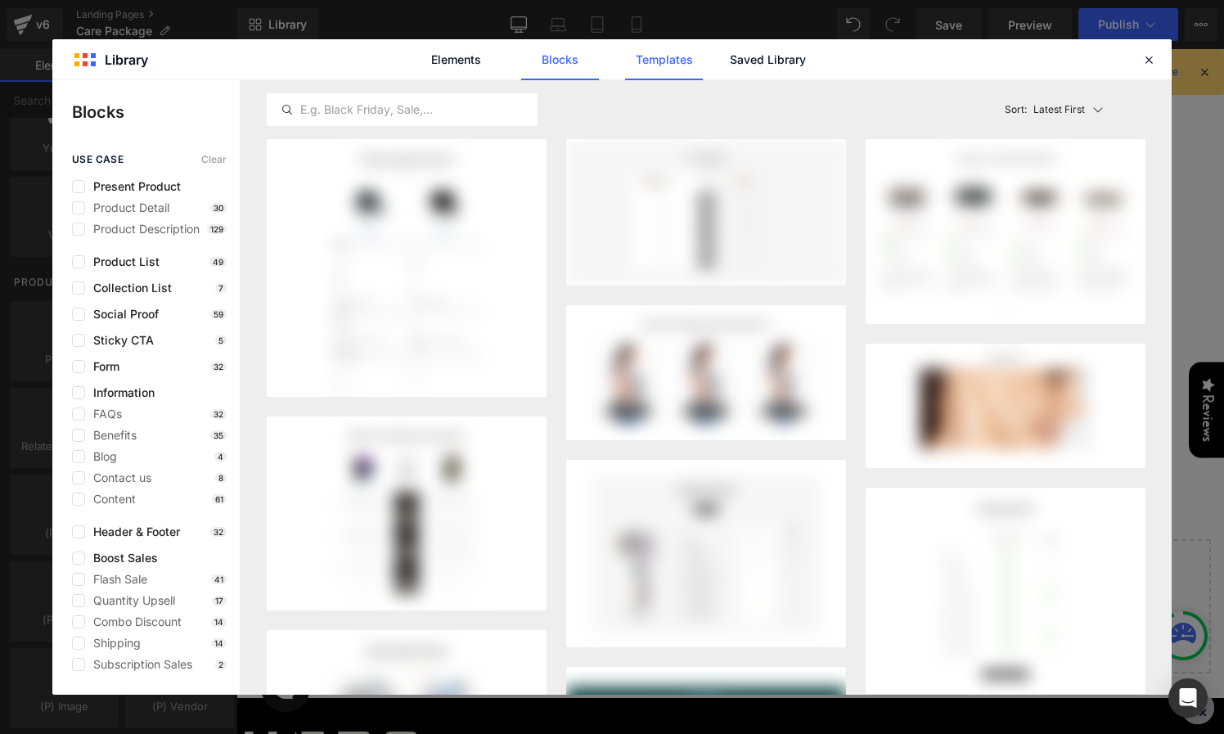
click at [663, 61] on link "Templates" at bounding box center [664, 59] width 78 height 41
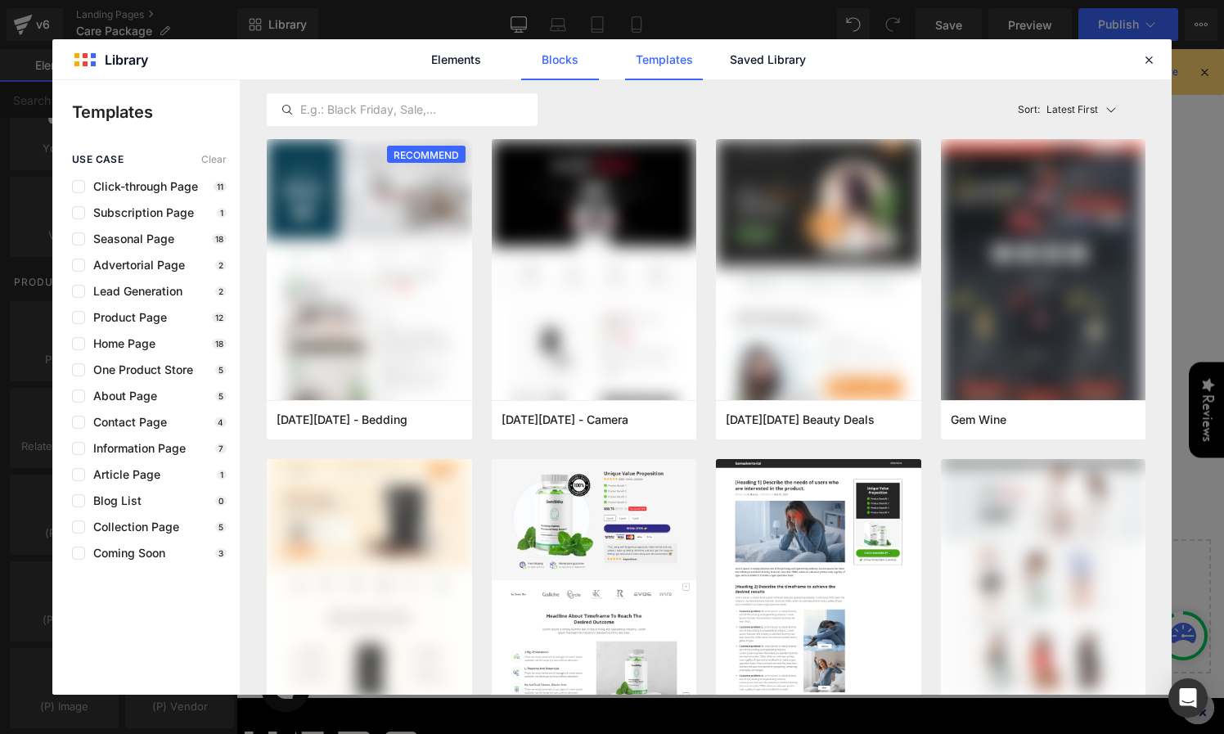
click at [555, 61] on link "Blocks" at bounding box center [560, 59] width 78 height 41
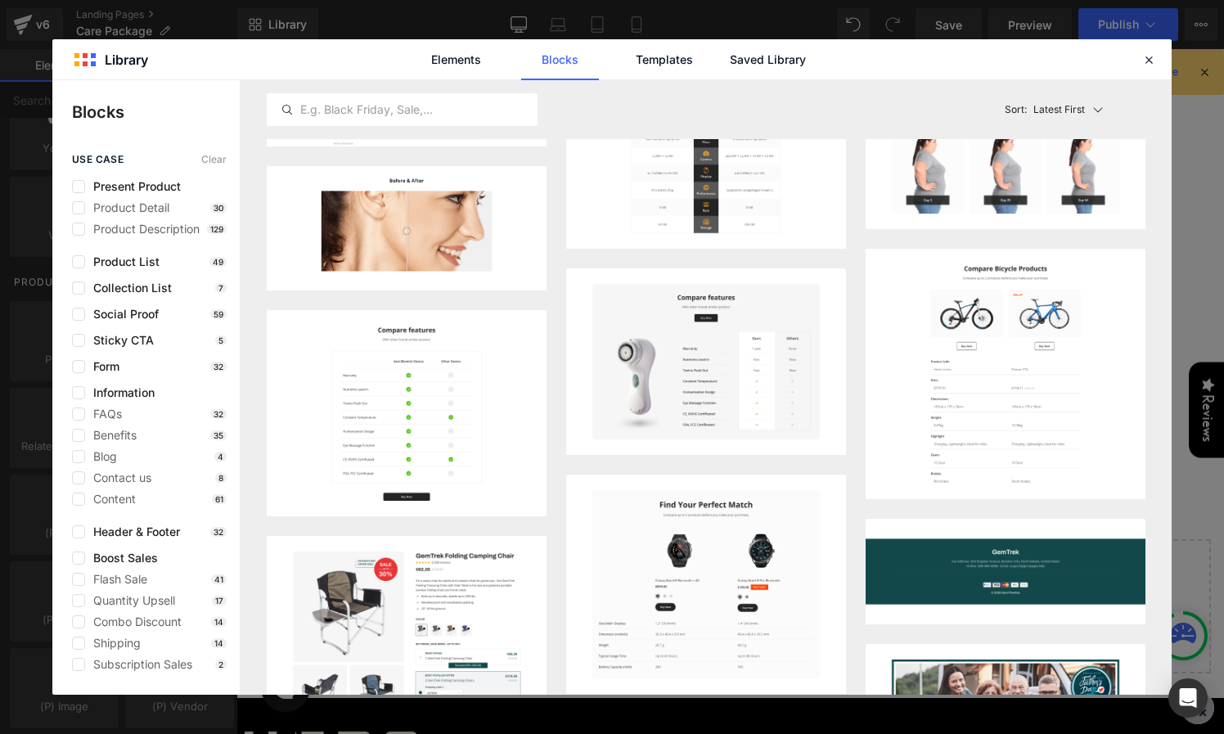
scroll to position [0, 0]
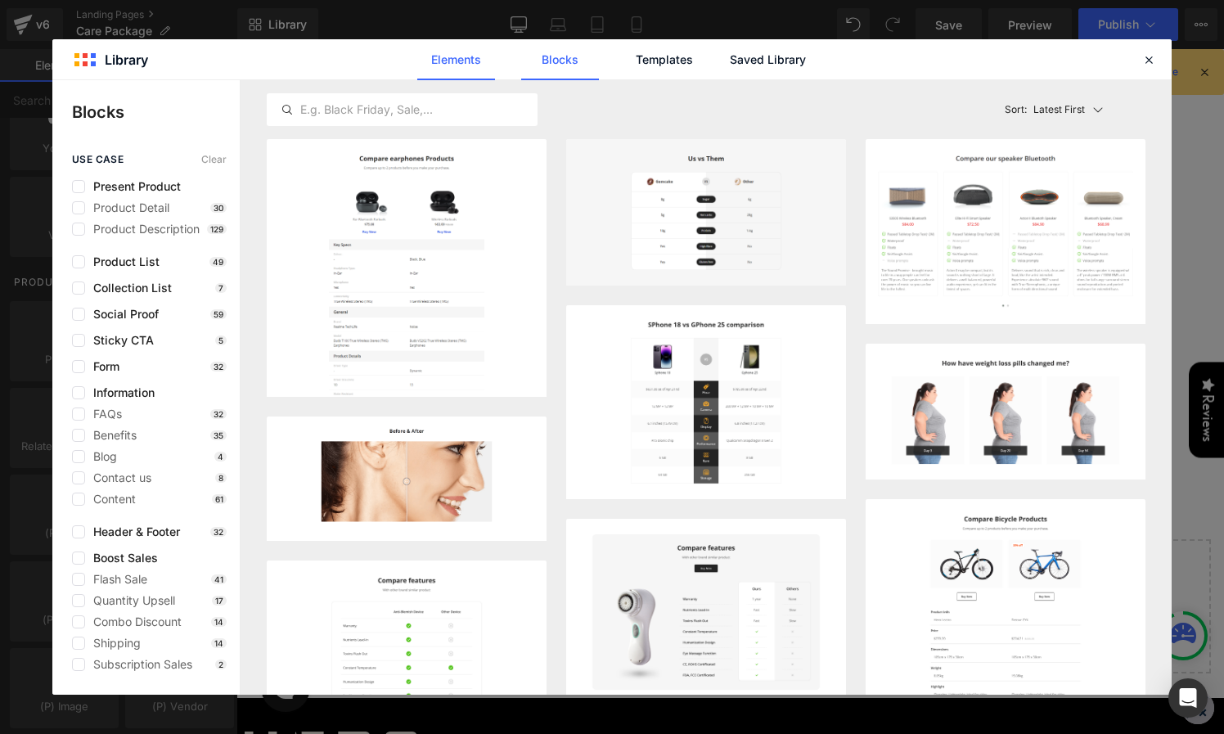
click at [453, 61] on link "Elements" at bounding box center [456, 59] width 78 height 41
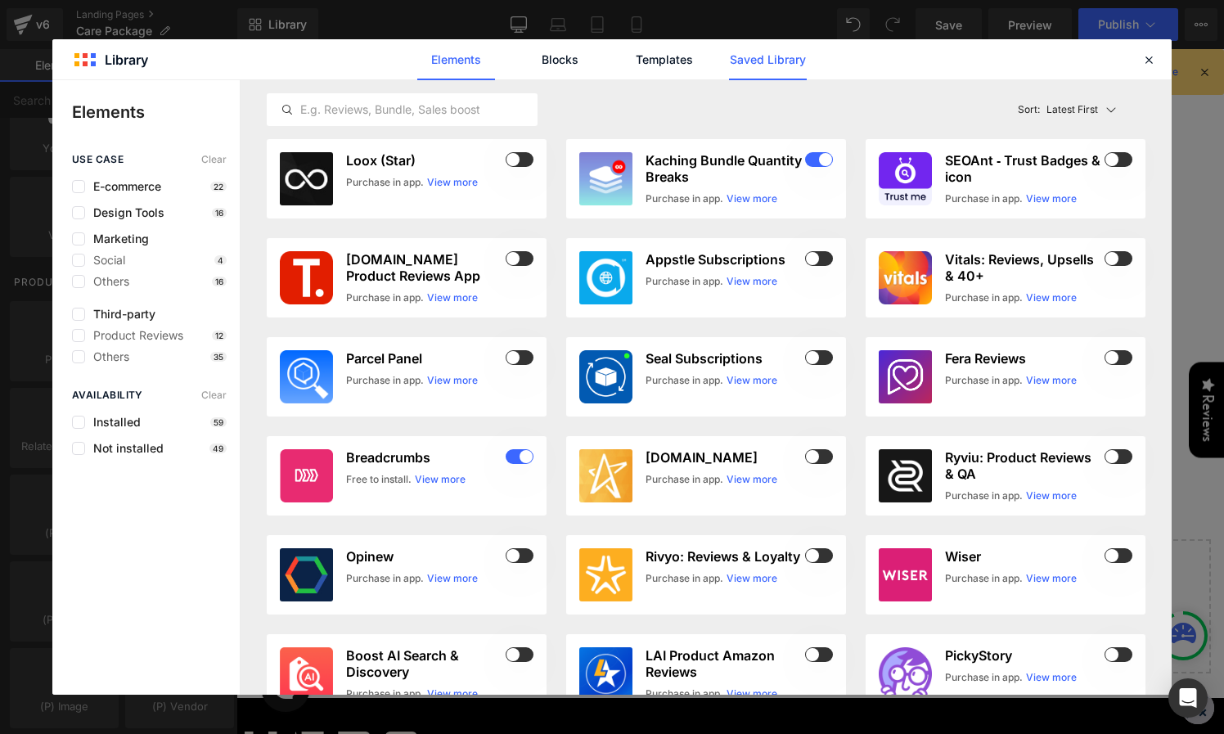
click at [752, 63] on link "Saved Library" at bounding box center [768, 59] width 78 height 41
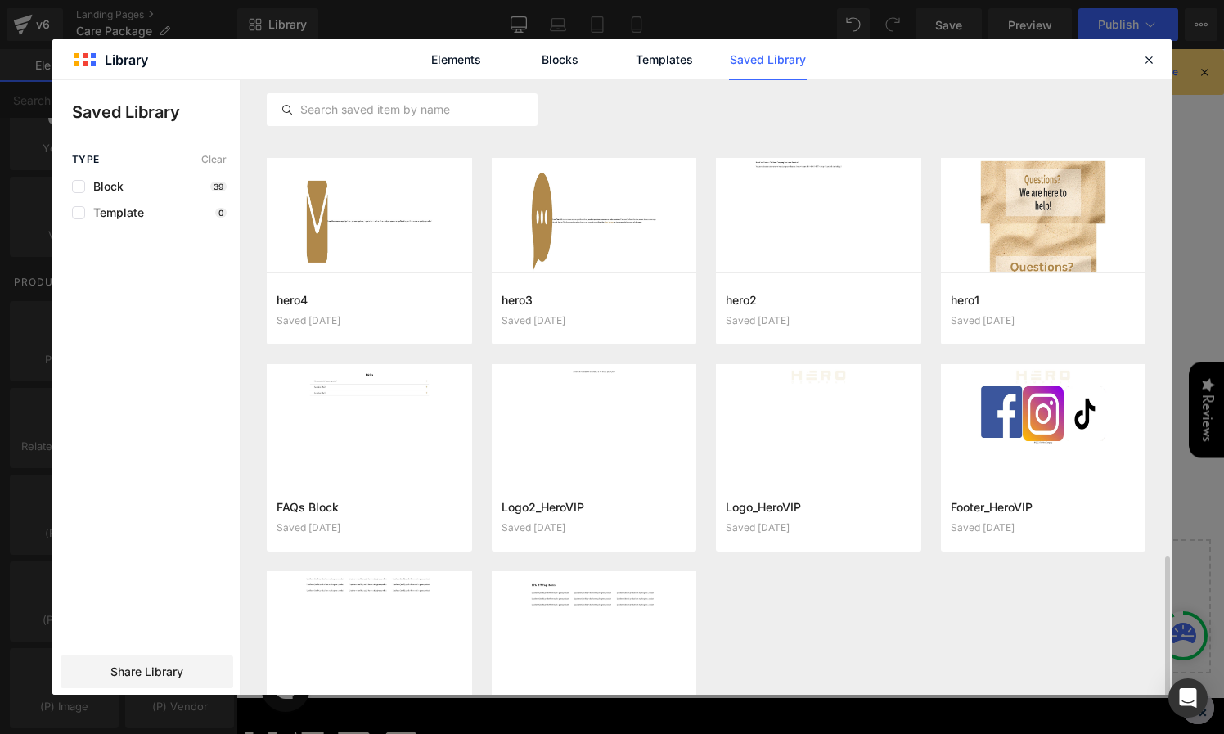
scroll to position [1109, 0]
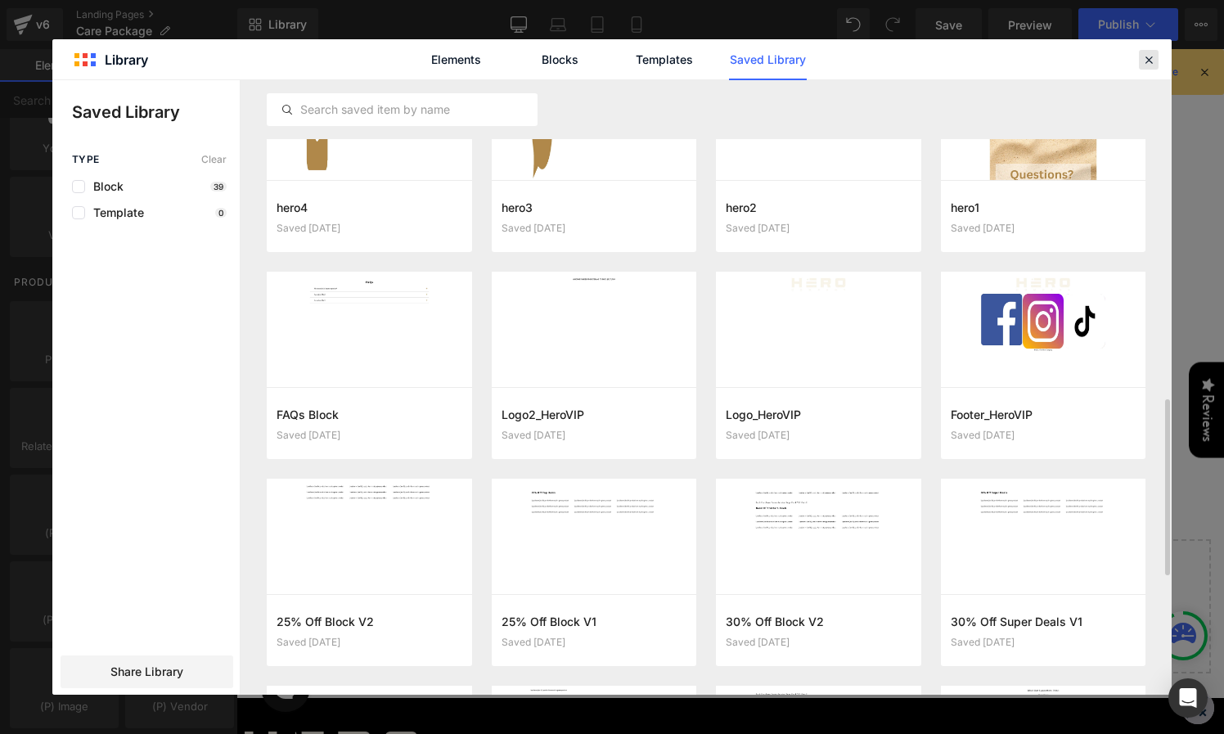
click at [1146, 56] on icon at bounding box center [1149, 59] width 15 height 15
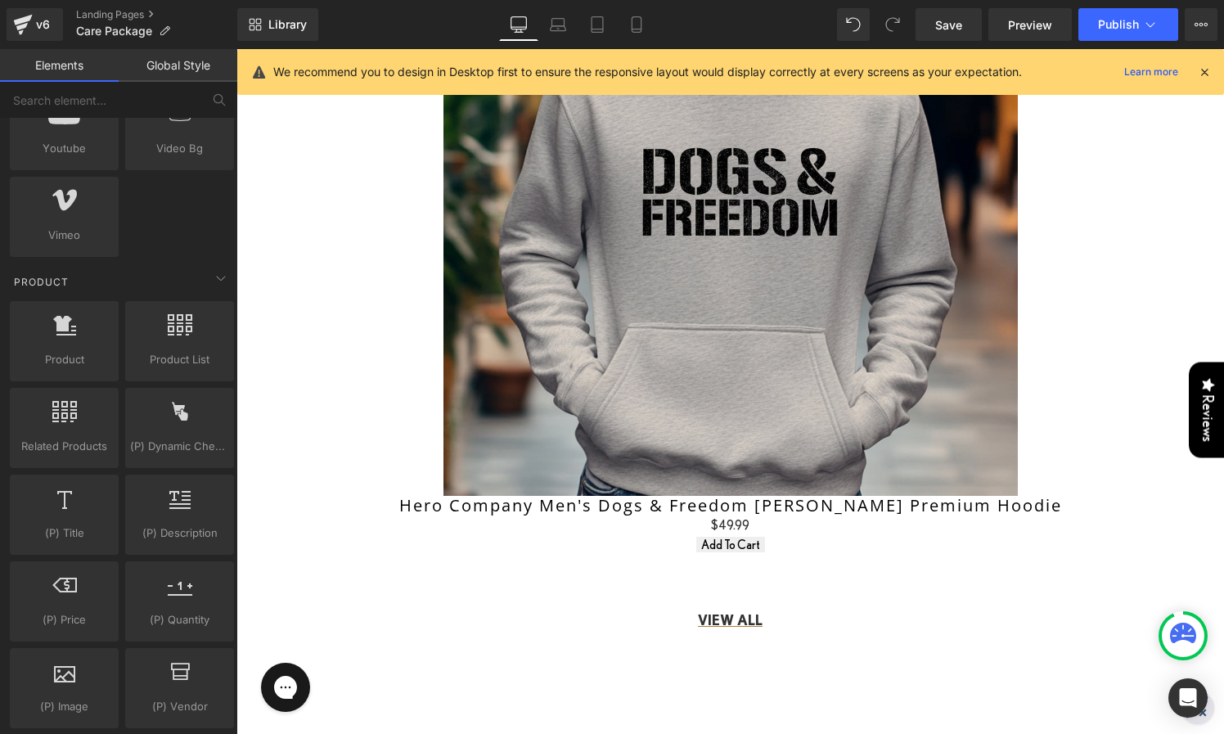
scroll to position [716, 0]
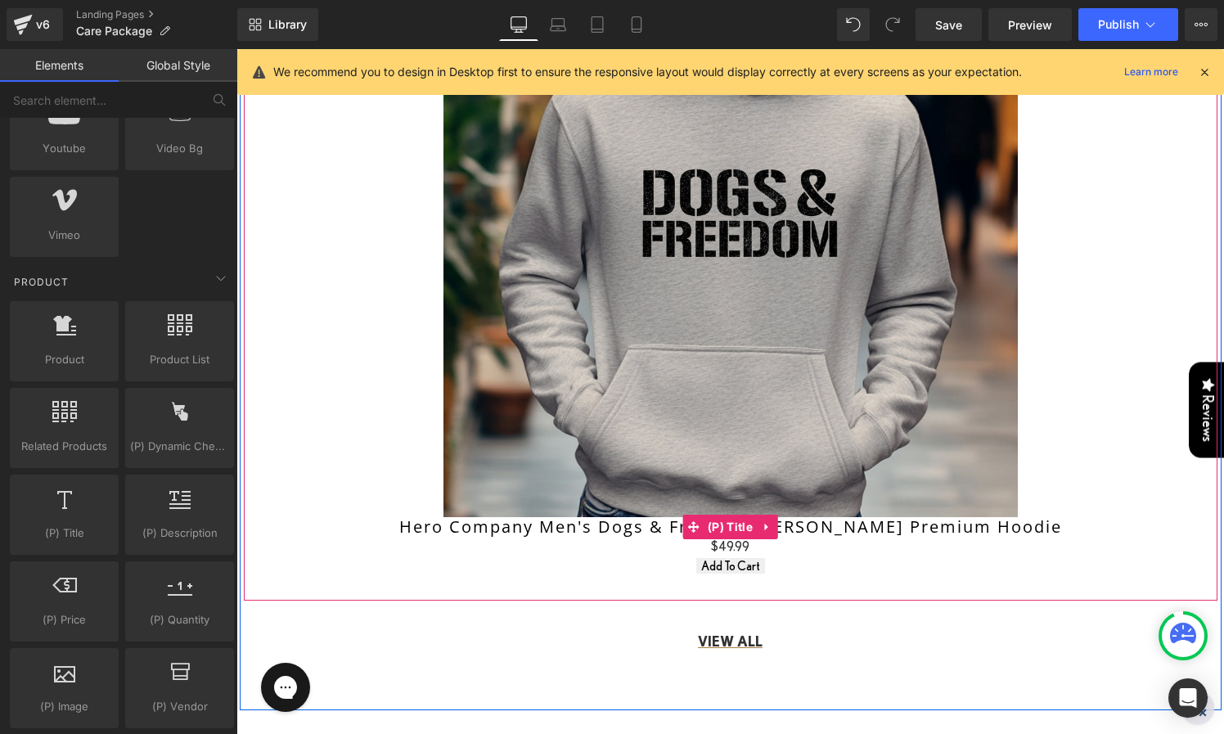
click at [424, 513] on div "Sale Off" at bounding box center [730, 230] width 957 height 574
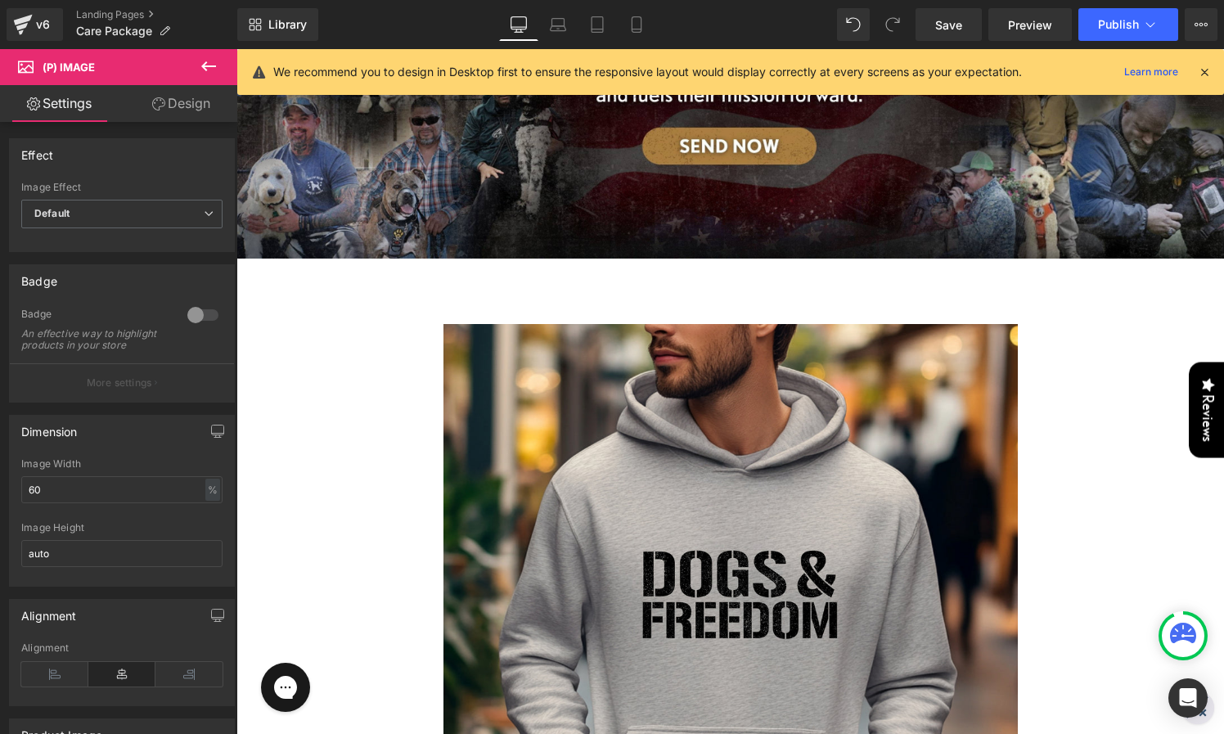
scroll to position [65, 0]
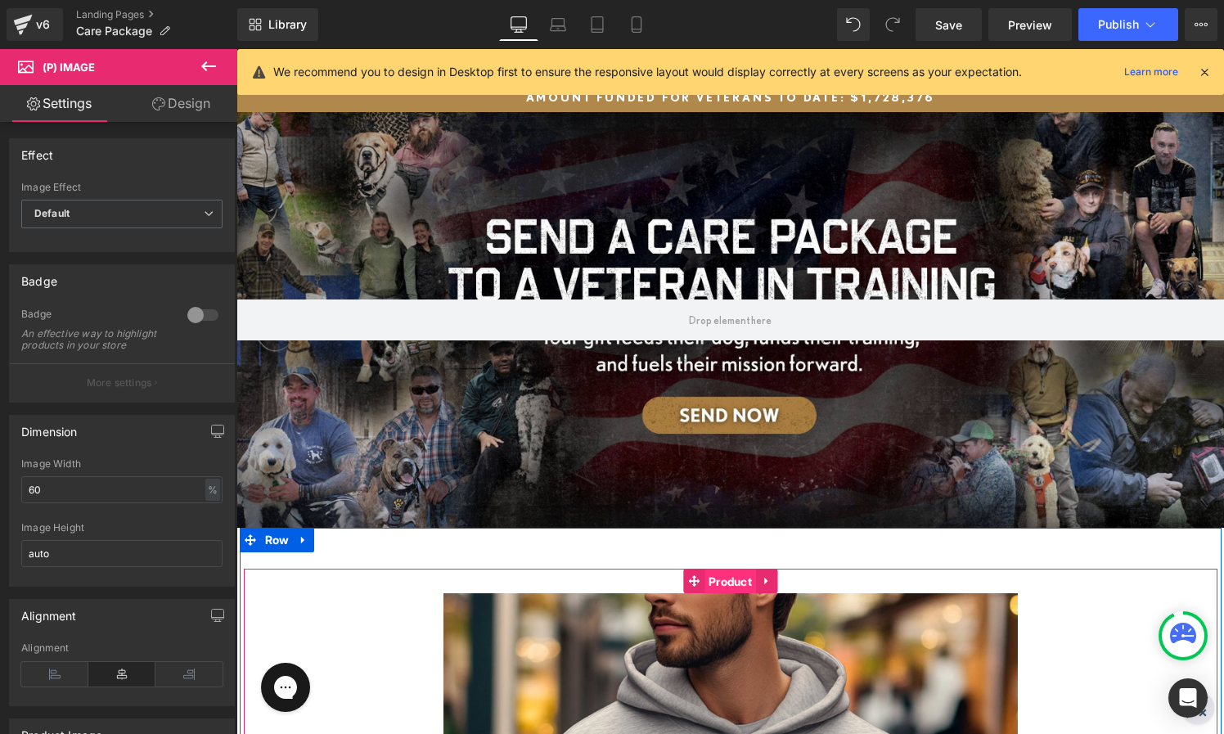
click at [714, 577] on span "Product" at bounding box center [731, 582] width 52 height 25
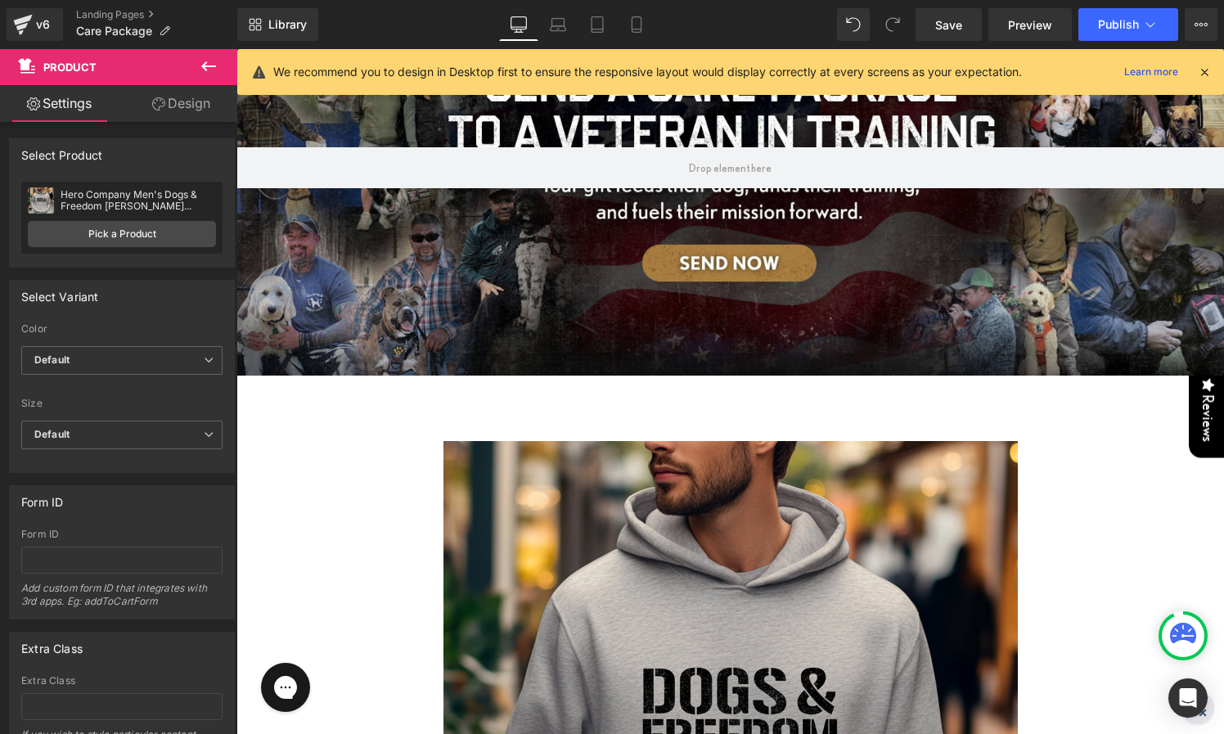
scroll to position [9, 0]
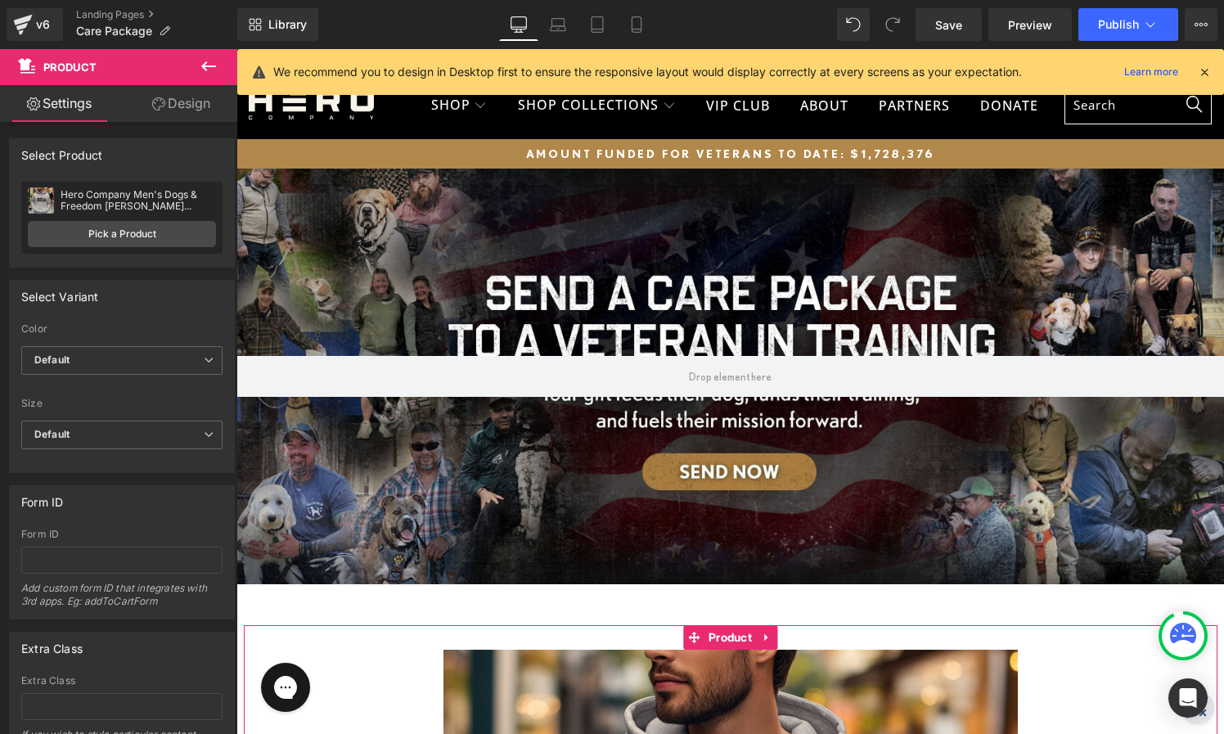
click at [167, 105] on link "Design" at bounding box center [181, 103] width 119 height 37
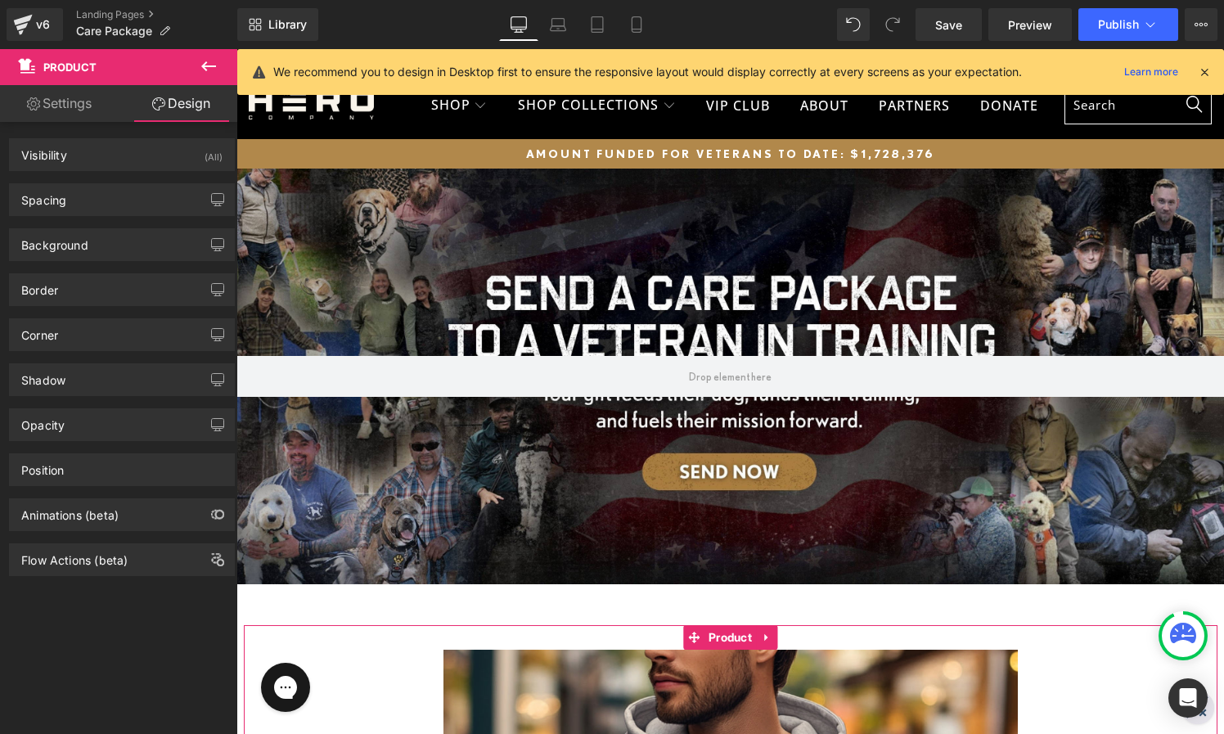
click at [63, 105] on link "Settings" at bounding box center [59, 103] width 119 height 37
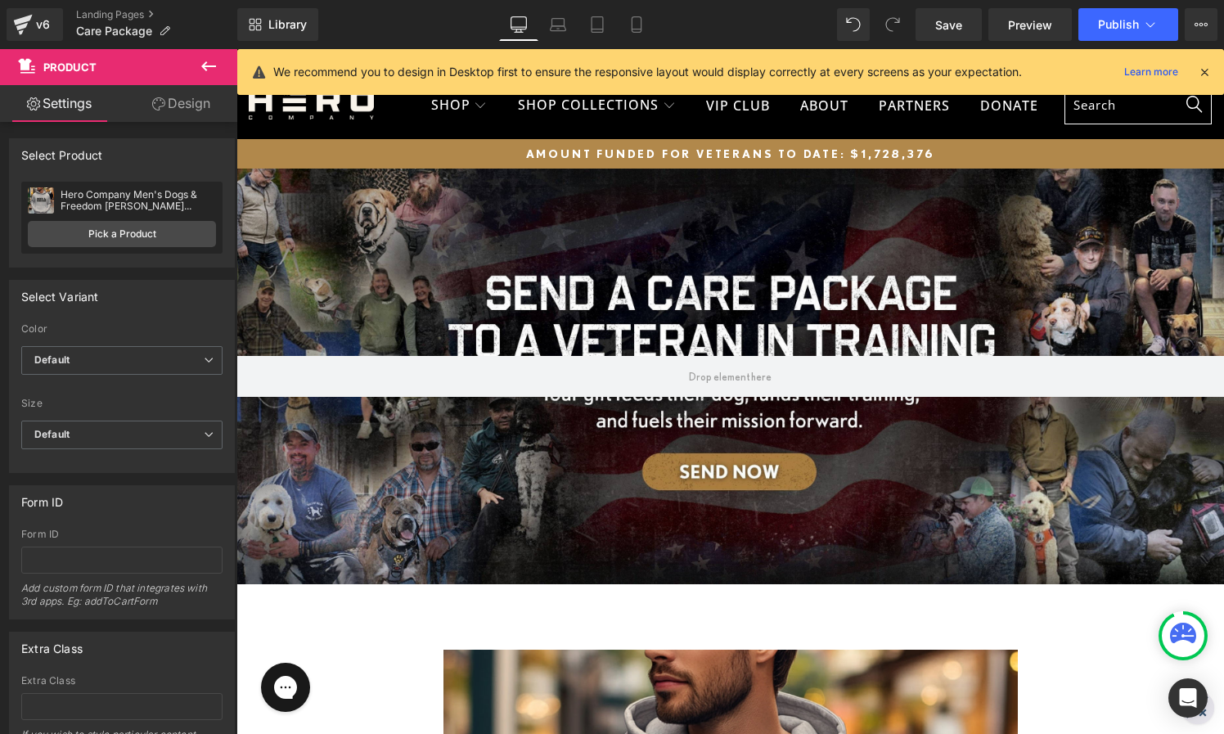
click at [216, 69] on icon at bounding box center [209, 66] width 20 height 20
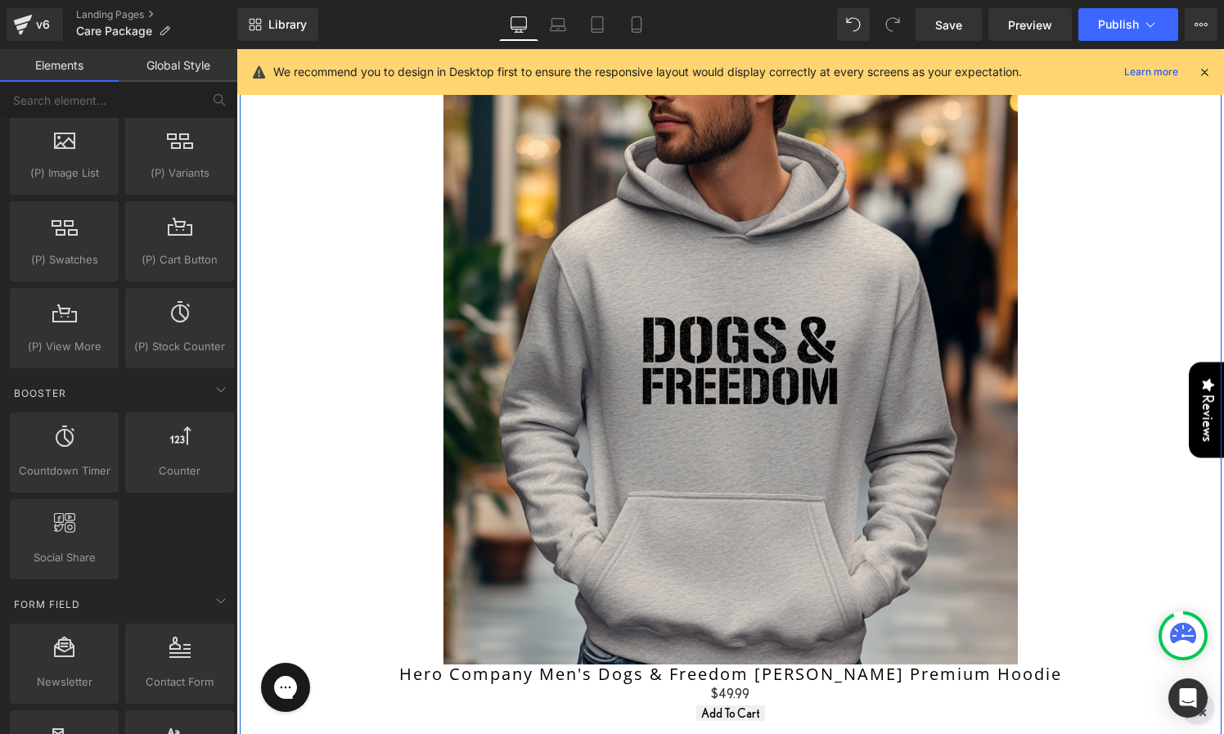
scroll to position [772, 0]
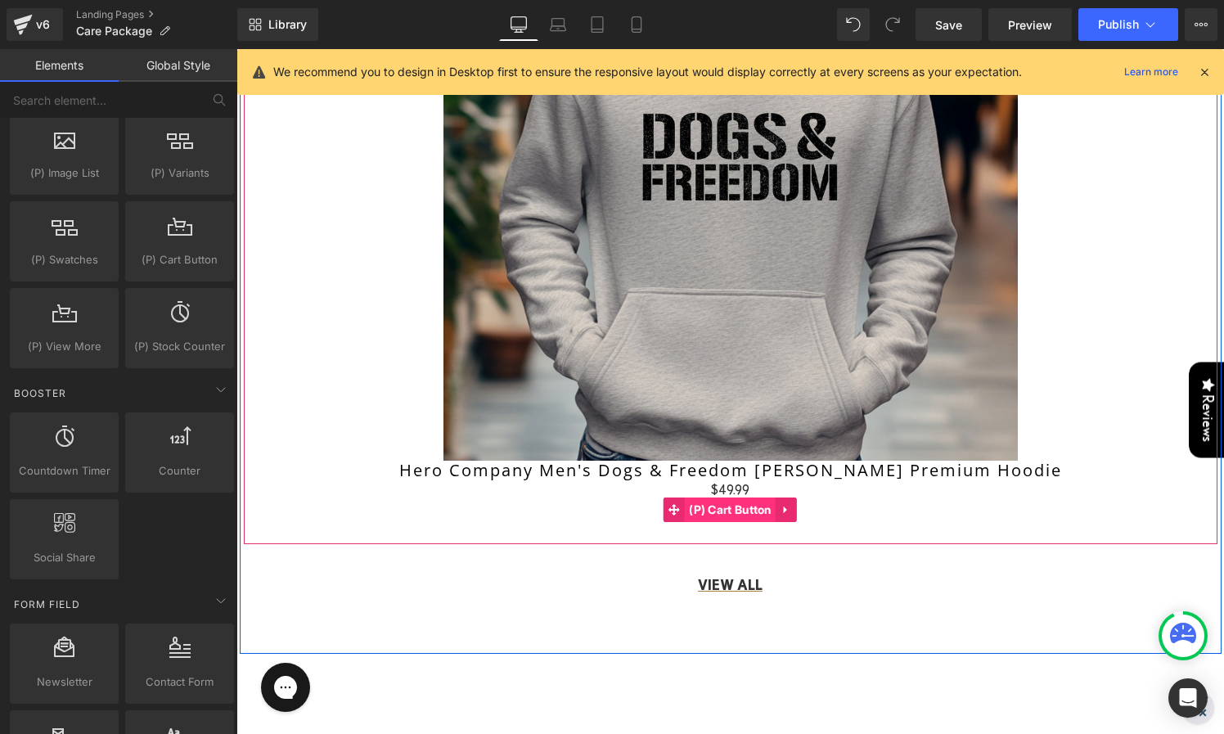
click at [730, 512] on span "(P) Cart Button" at bounding box center [730, 510] width 91 height 25
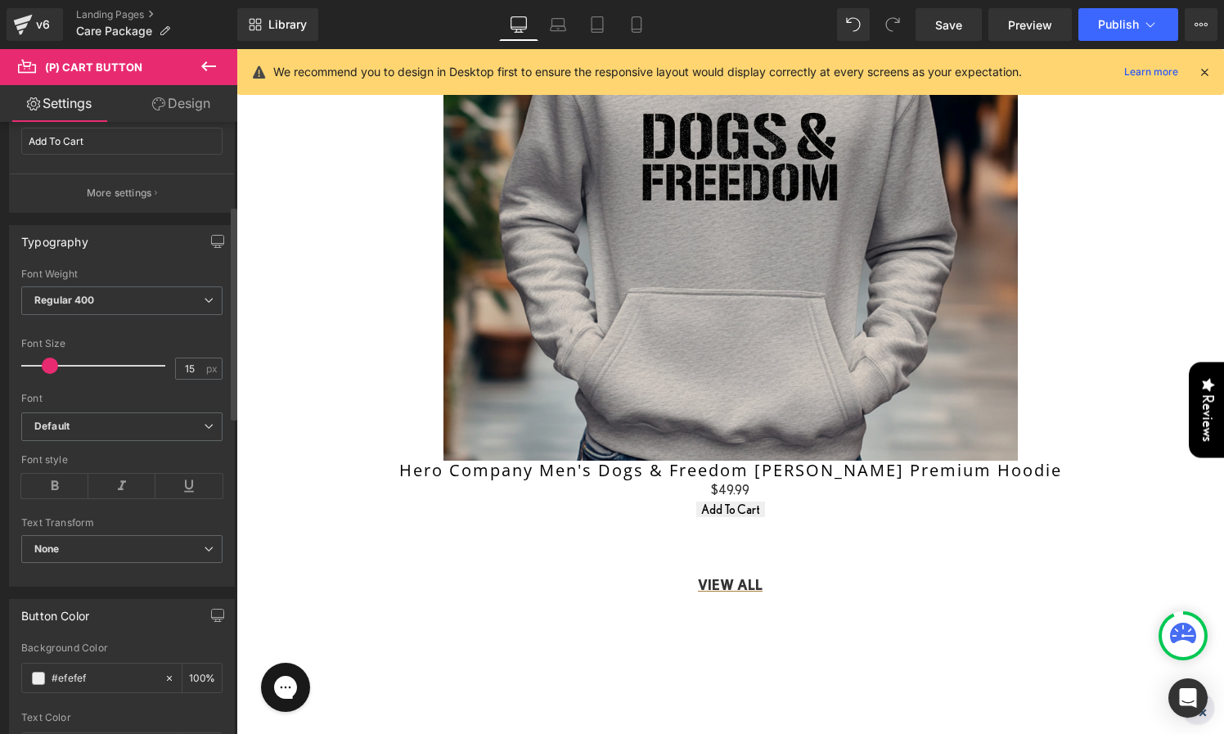
scroll to position [0, 0]
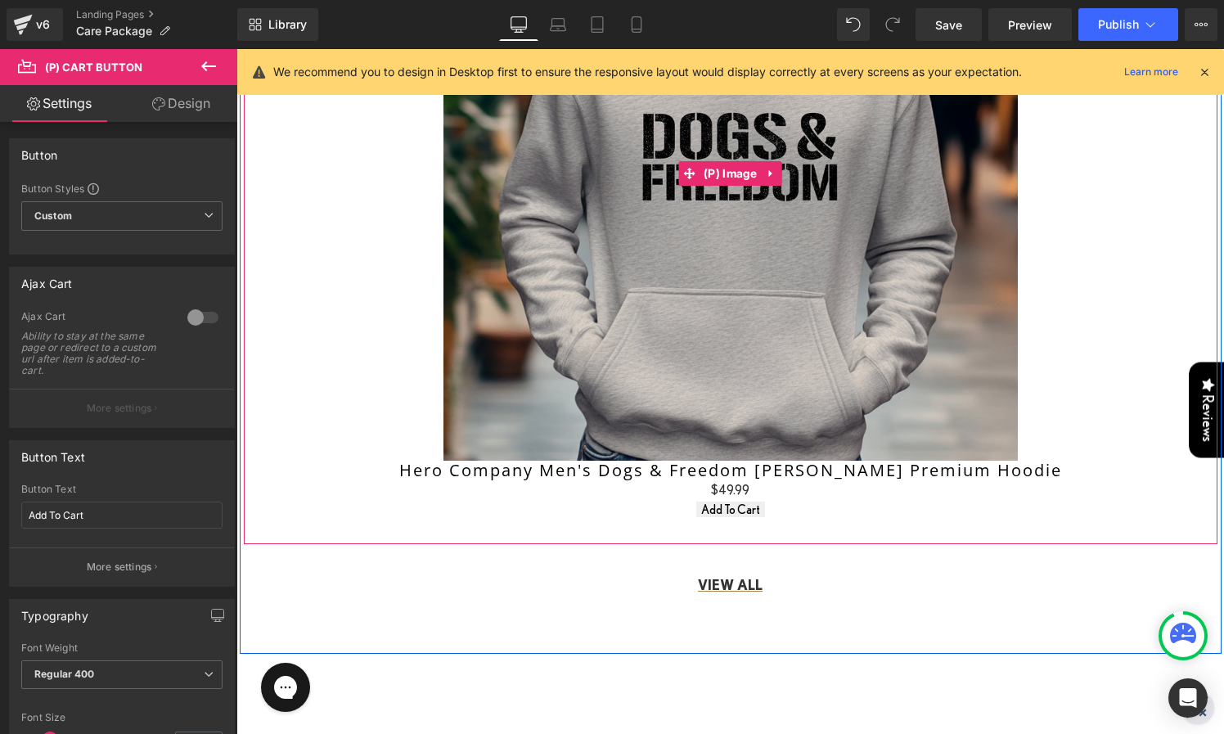
click at [394, 406] on div "Sale Off" at bounding box center [730, 173] width 957 height 574
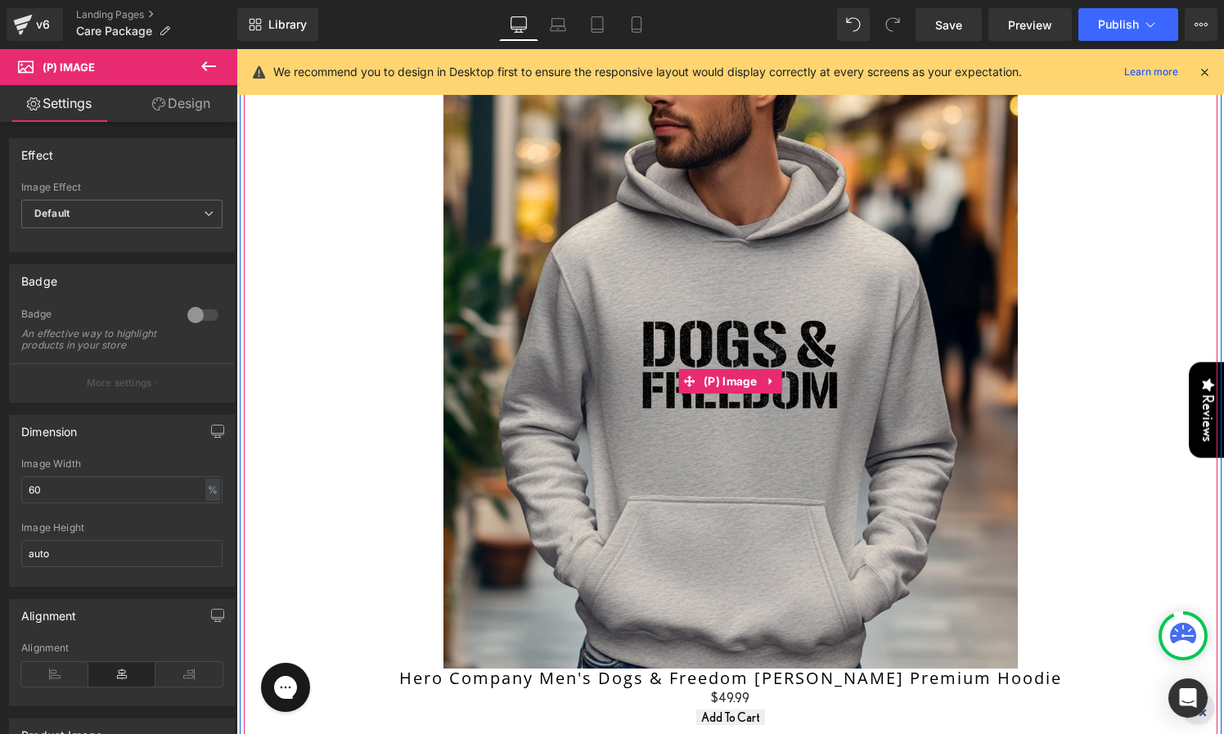
scroll to position [970, 0]
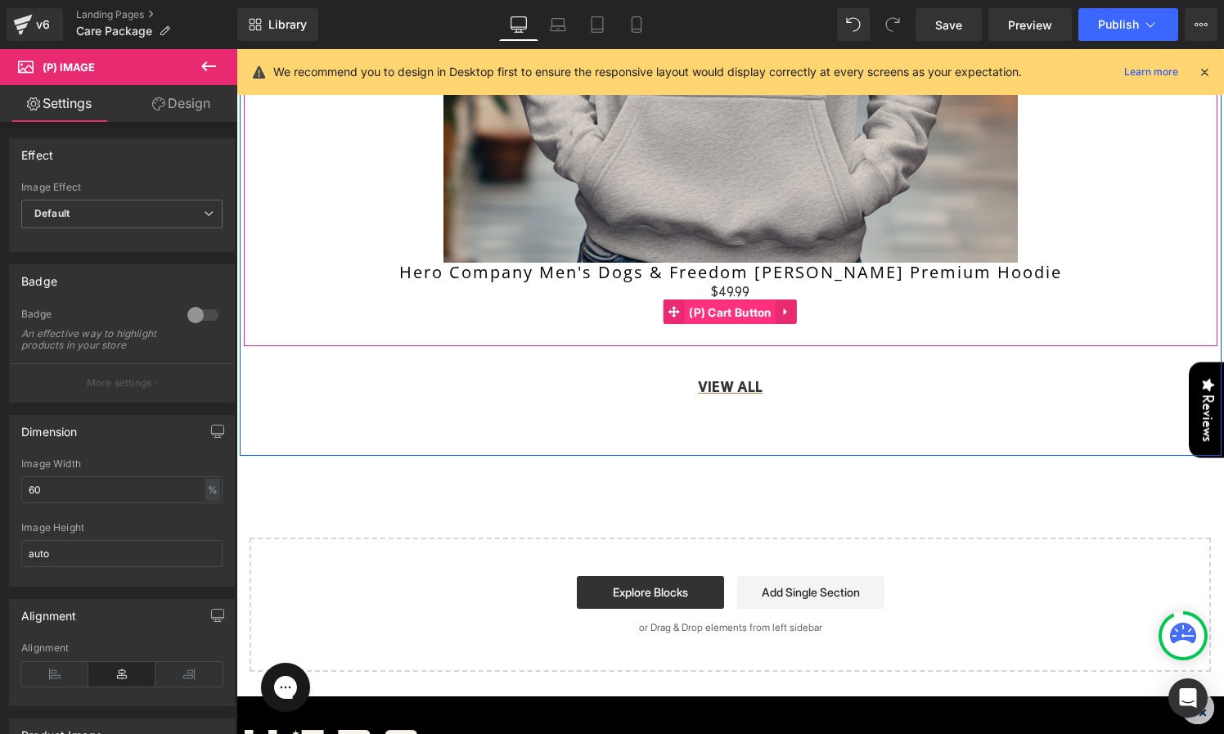
click at [741, 311] on span "(P) Cart Button" at bounding box center [730, 312] width 91 height 25
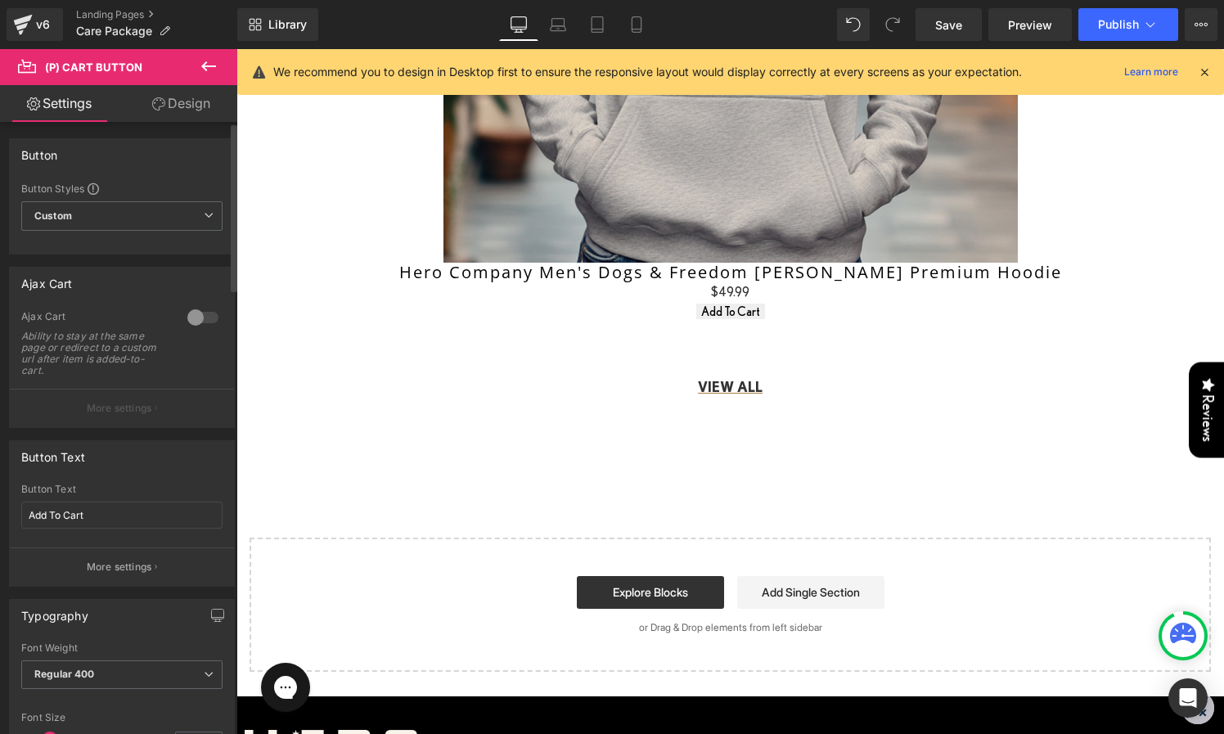
click at [196, 317] on div at bounding box center [202, 317] width 39 height 26
click at [119, 410] on p "More settings" at bounding box center [119, 408] width 65 height 15
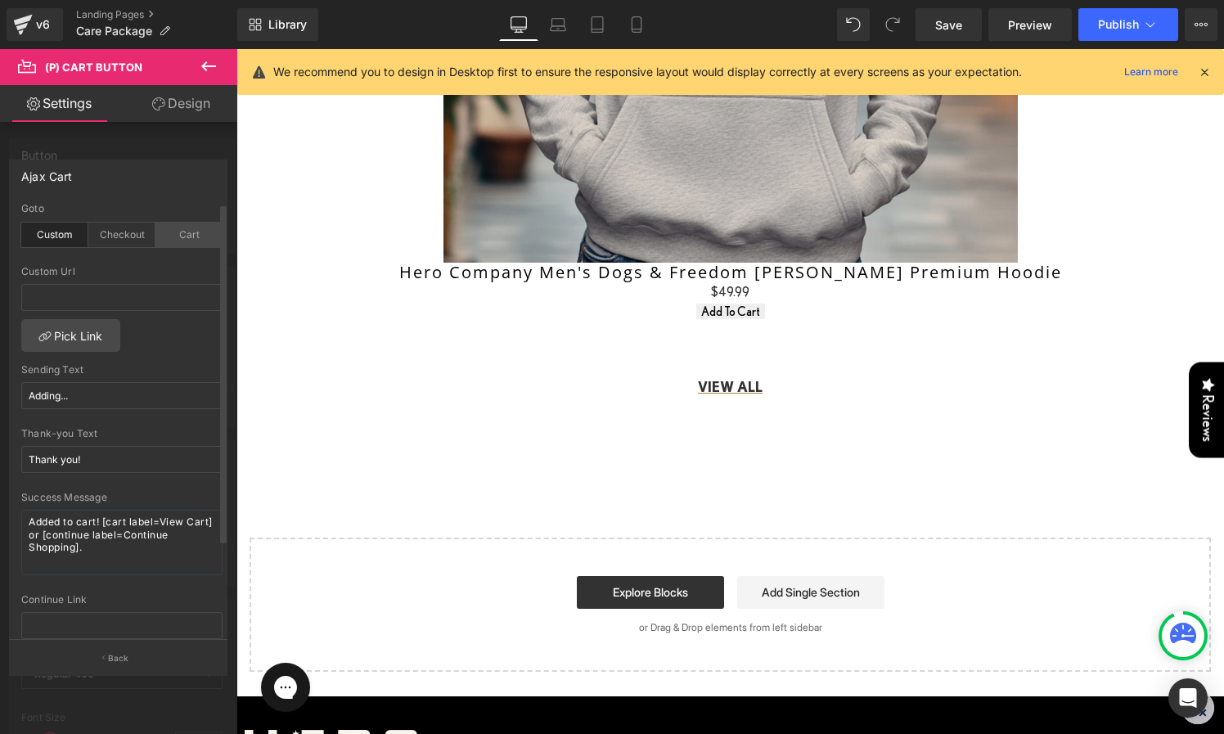
click at [171, 241] on div "Cart" at bounding box center [188, 235] width 67 height 25
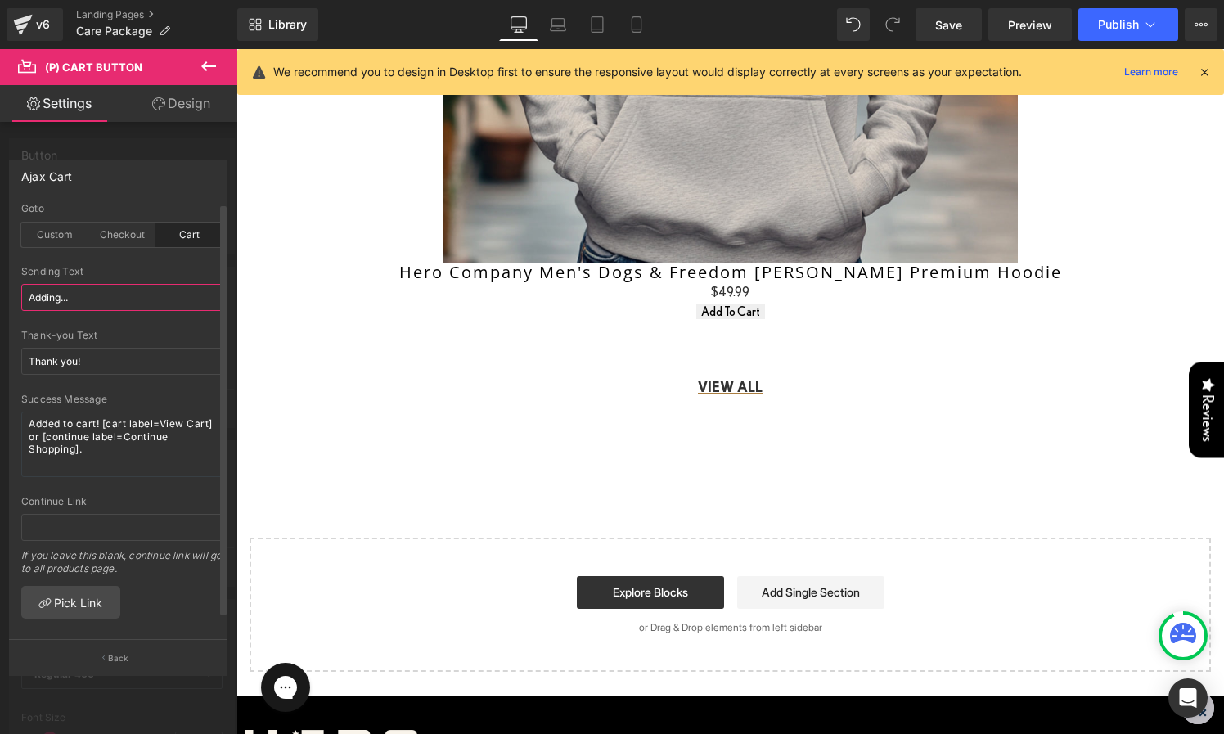
click at [89, 299] on input "Adding..." at bounding box center [121, 297] width 201 height 27
click at [128, 263] on div at bounding box center [121, 260] width 201 height 11
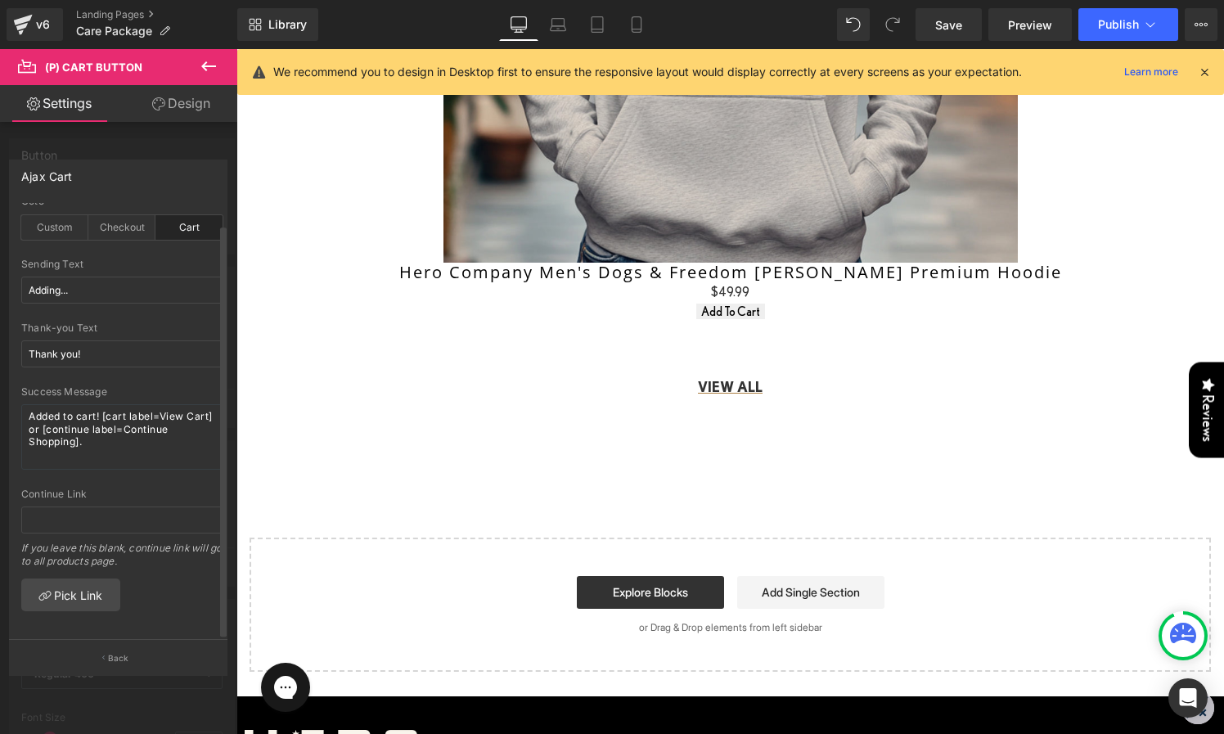
scroll to position [0, 0]
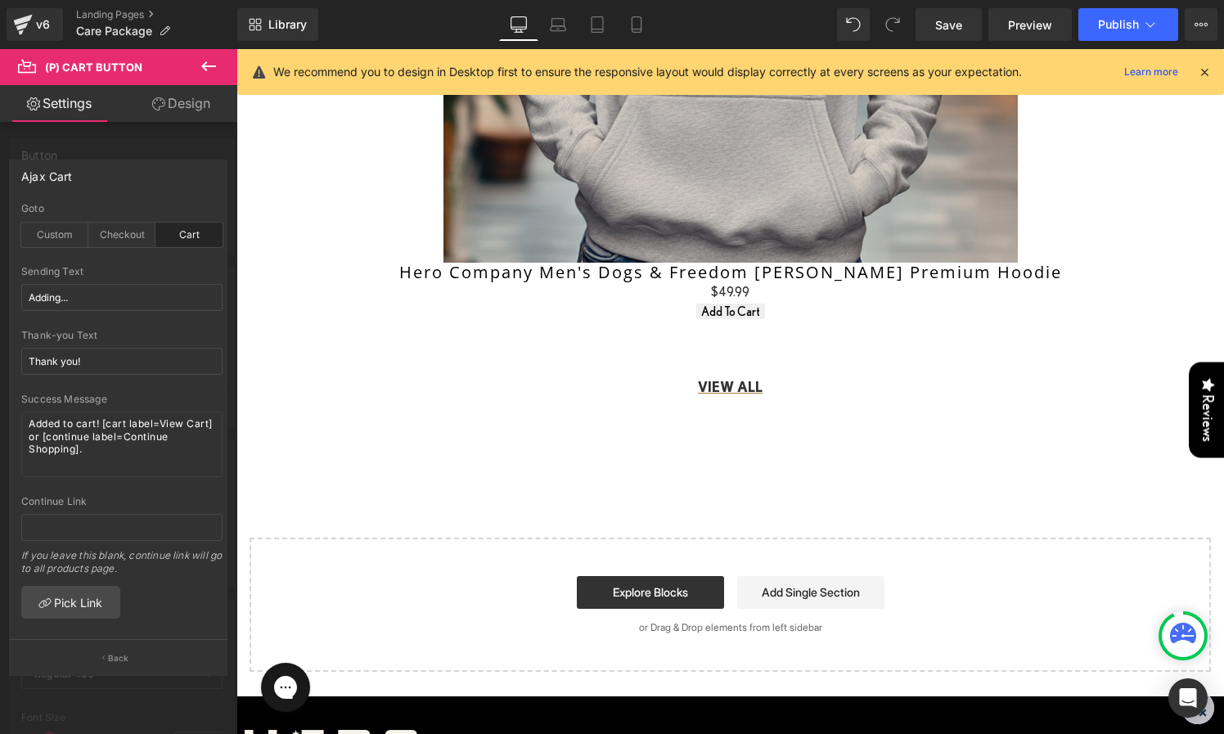
click at [42, 151] on div at bounding box center [118, 395] width 237 height 693
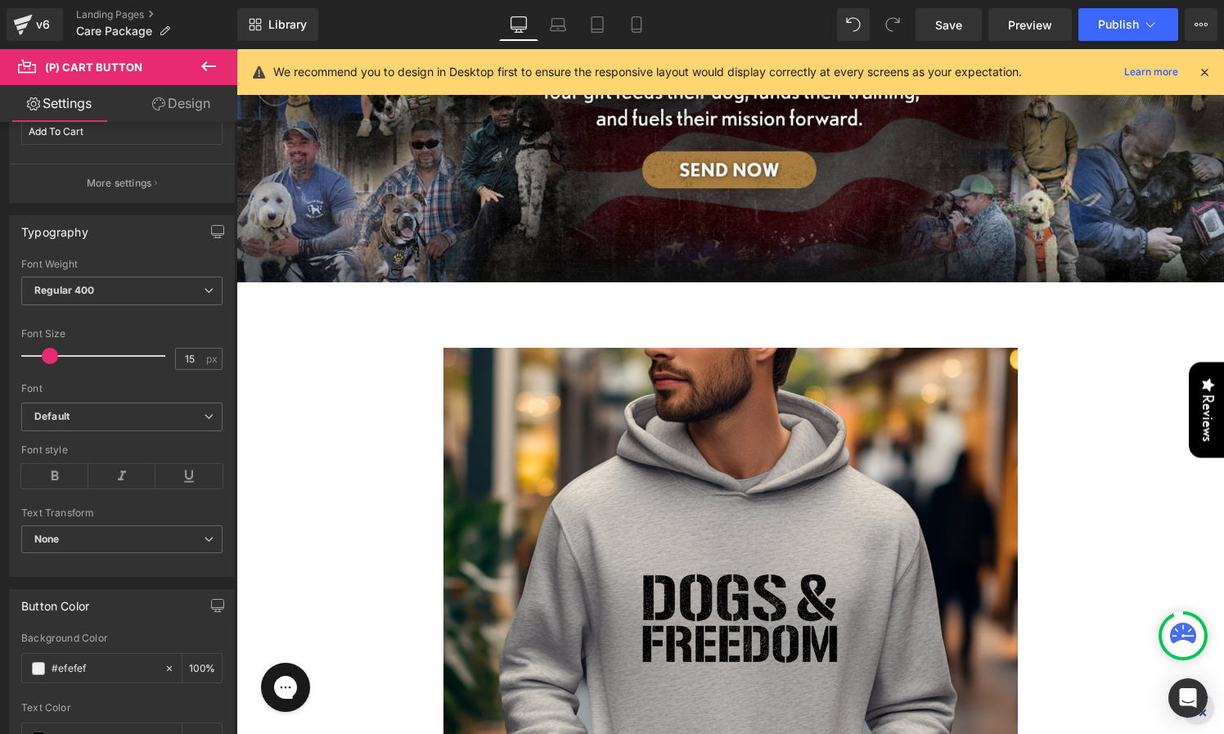
scroll to position [312, 0]
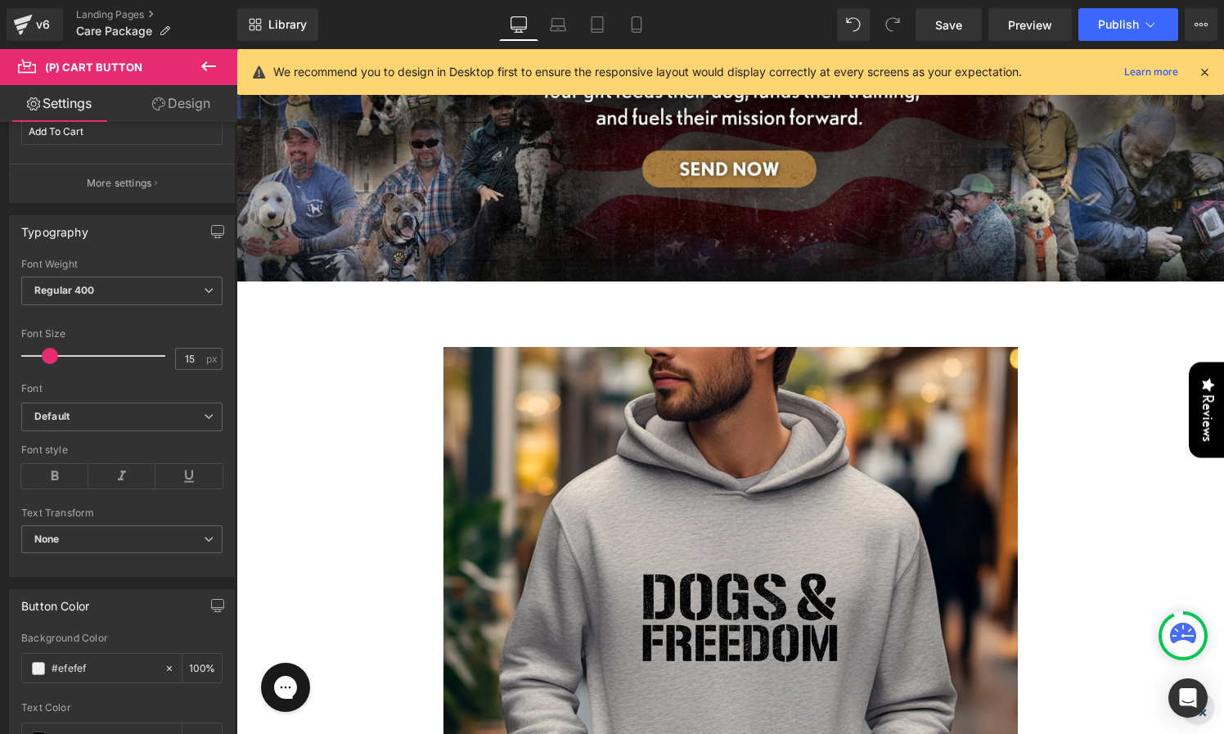
click at [205, 65] on icon at bounding box center [209, 66] width 20 height 20
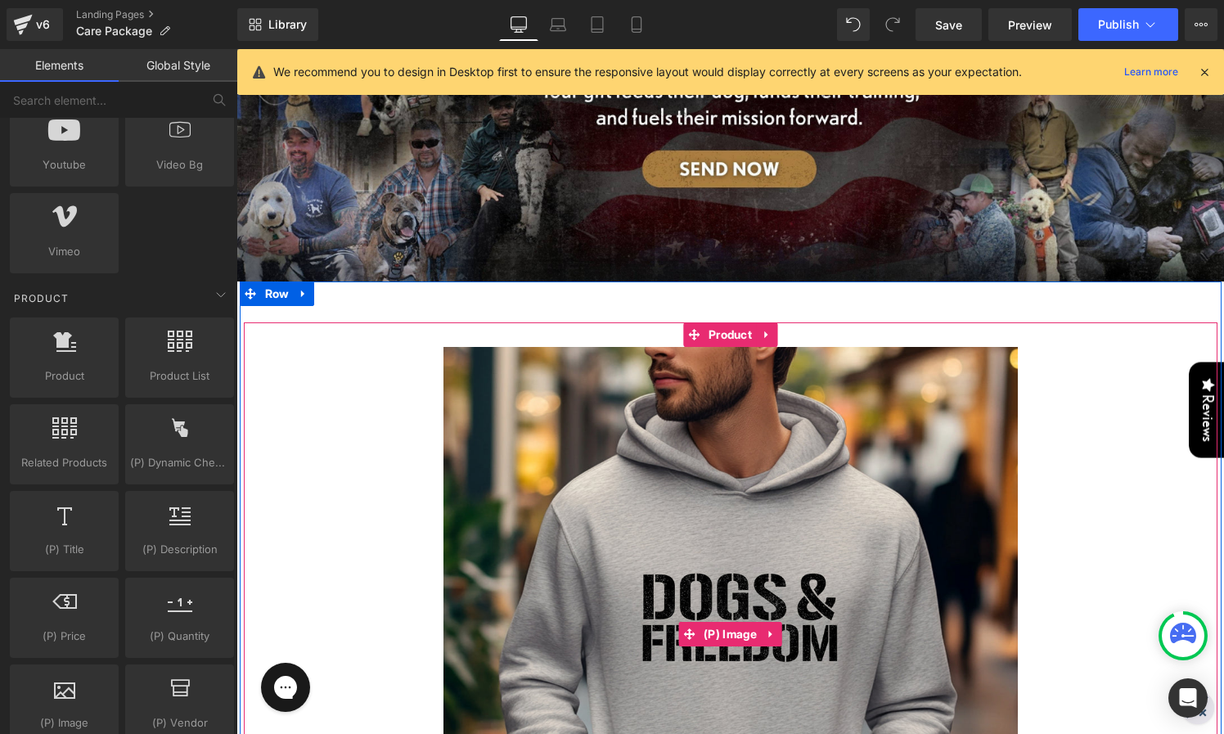
scroll to position [634, 0]
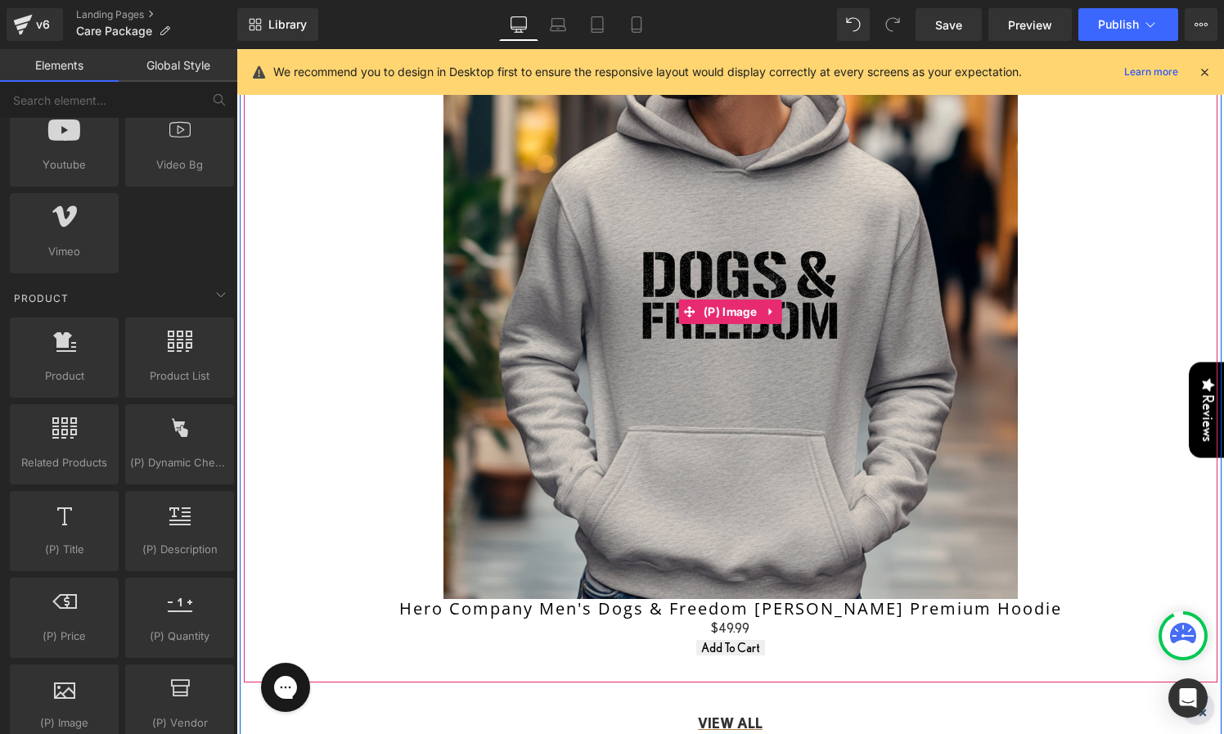
click at [591, 281] on img at bounding box center [731, 312] width 574 height 574
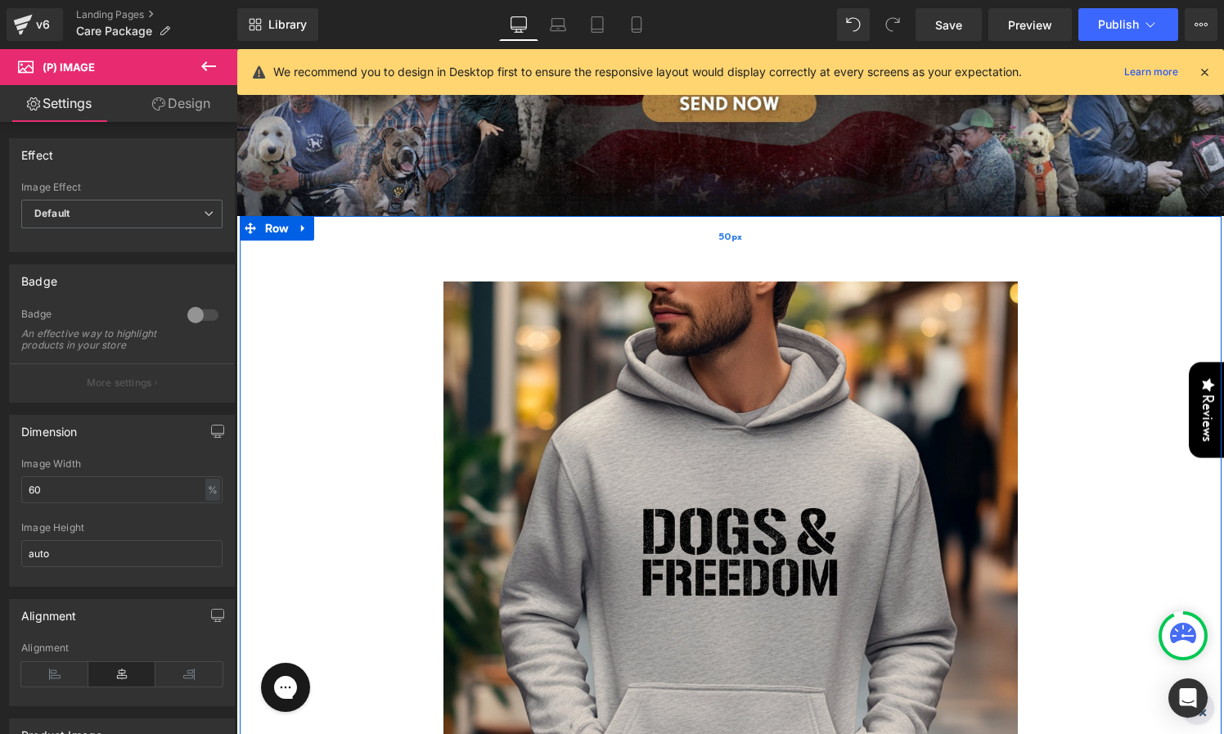
scroll to position [349, 0]
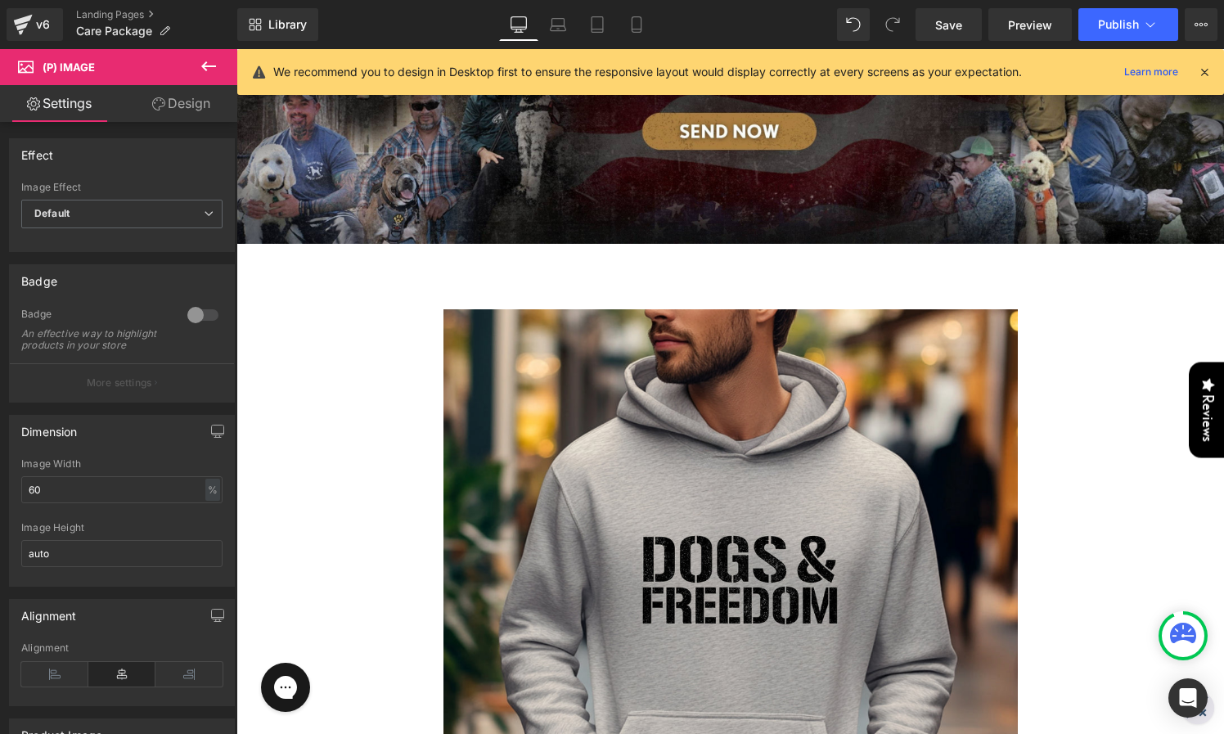
click at [213, 63] on icon at bounding box center [209, 66] width 20 height 20
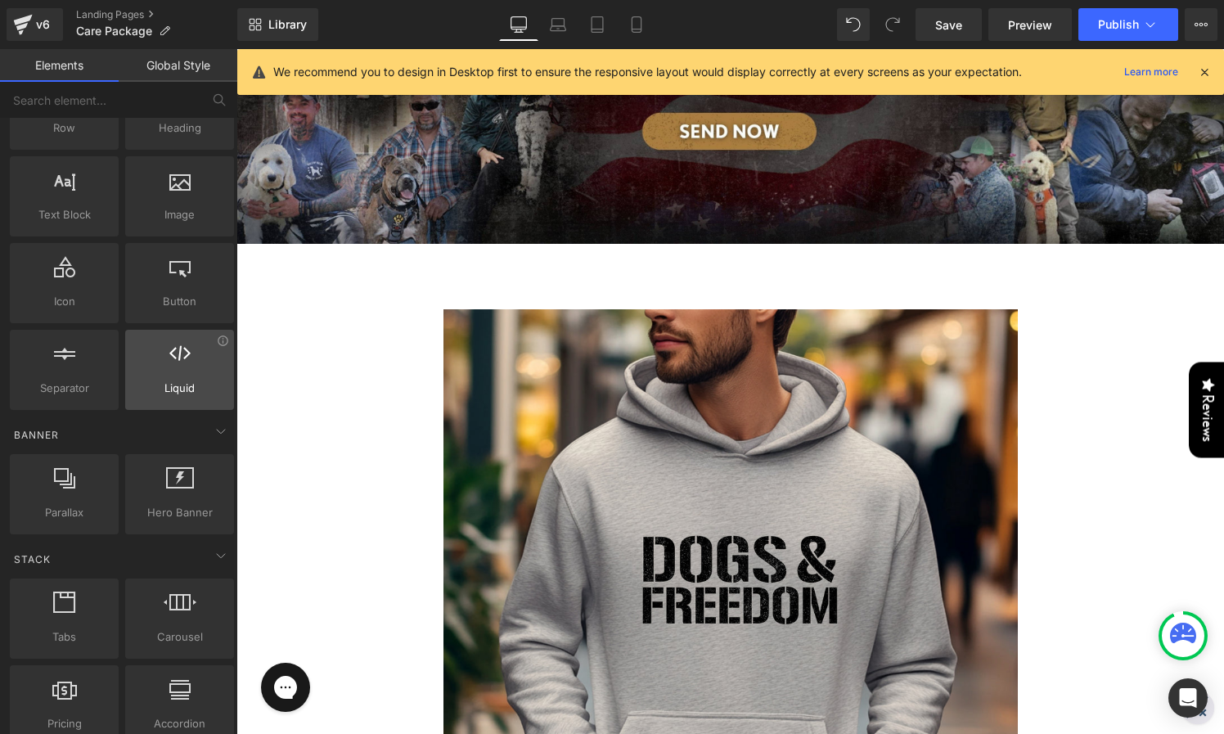
scroll to position [93, 0]
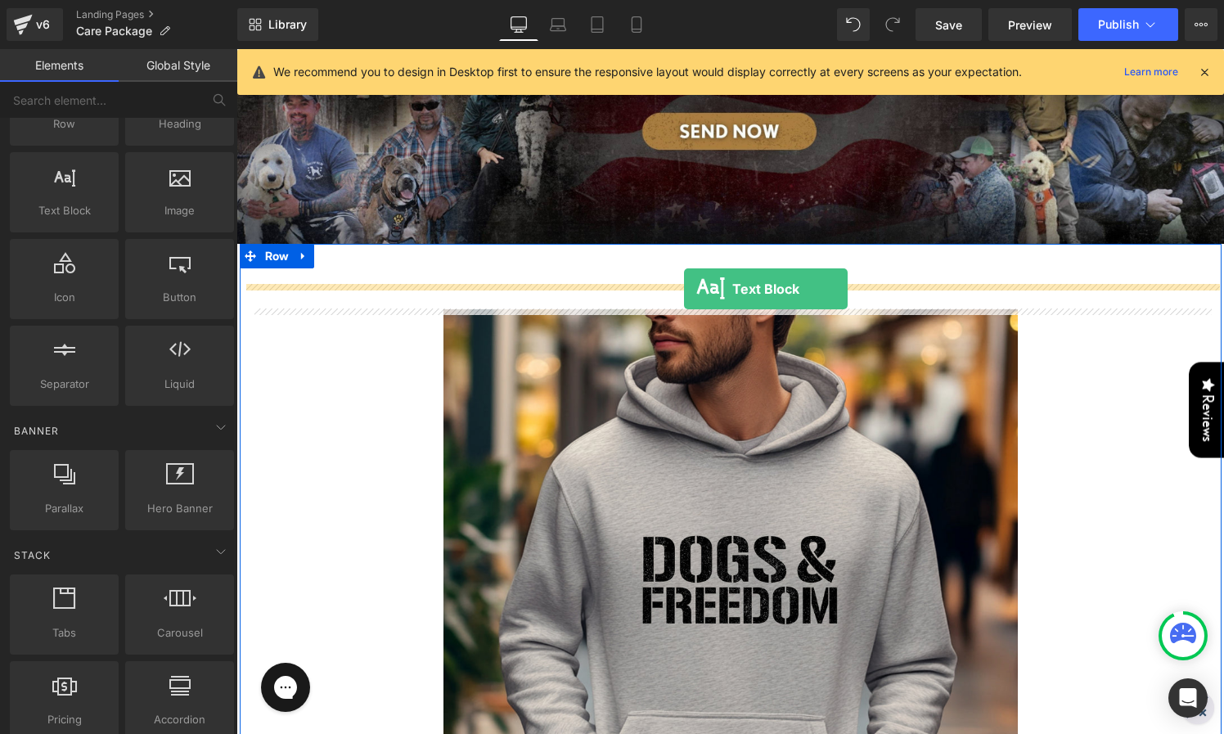
drag, startPoint x: 307, startPoint y: 250, endPoint x: 684, endPoint y: 289, distance: 379.3
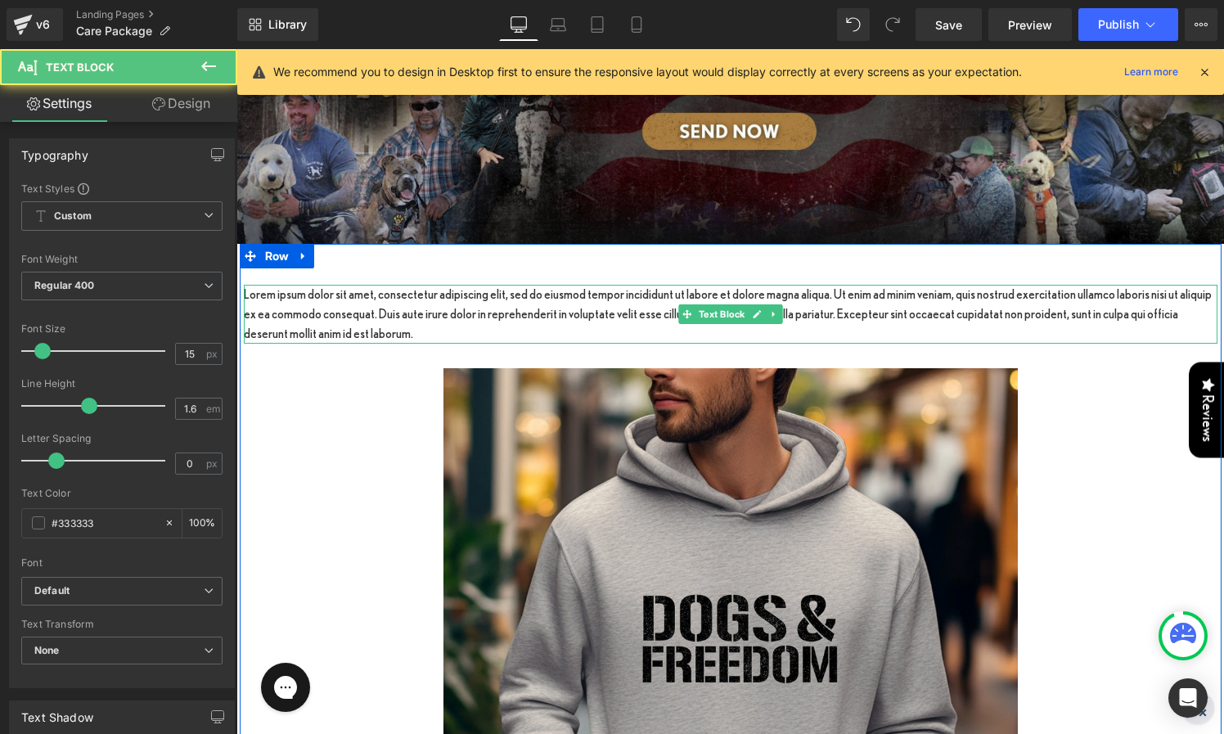
click at [360, 295] on p "Lorem ipsum dolor sit amet, consectetur adipiscing elit, sed do eiusmod tempor …" at bounding box center [731, 314] width 974 height 59
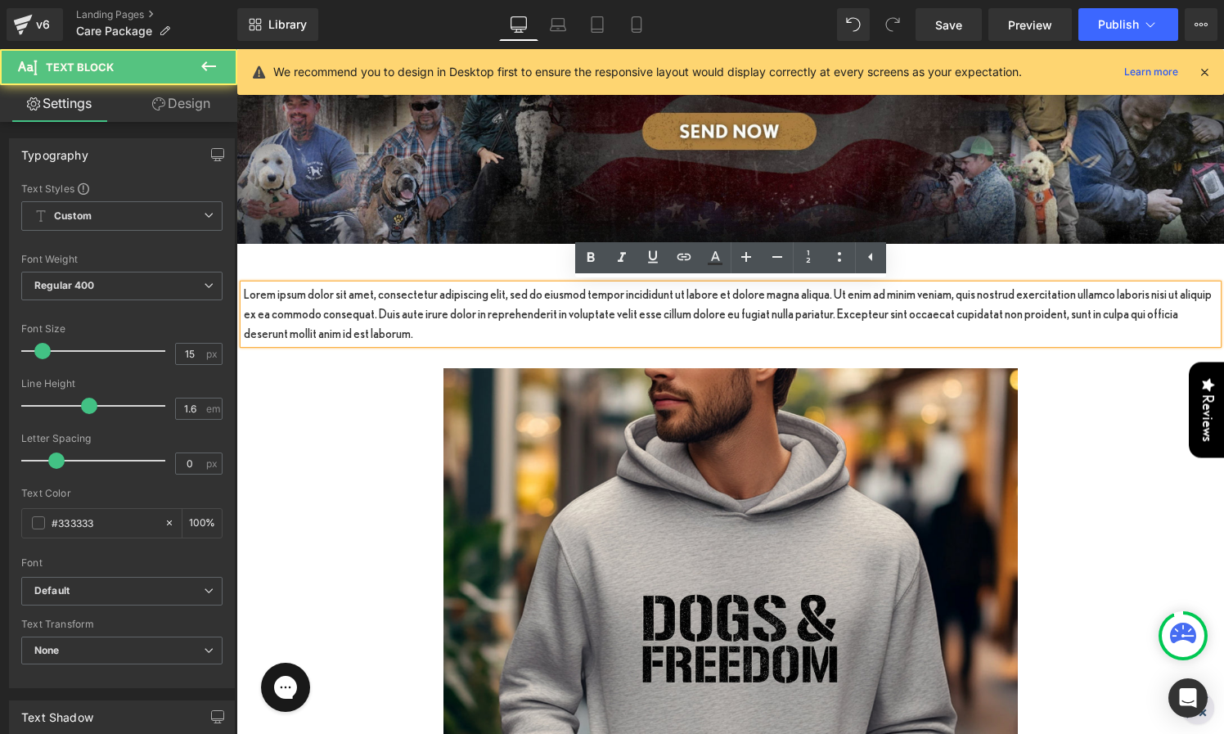
click at [423, 268] on div "Lorem ipsum dolor sit amet, consectetur adipiscing elit, sed do eiusmod tempor …" at bounding box center [731, 690] width 982 height 892
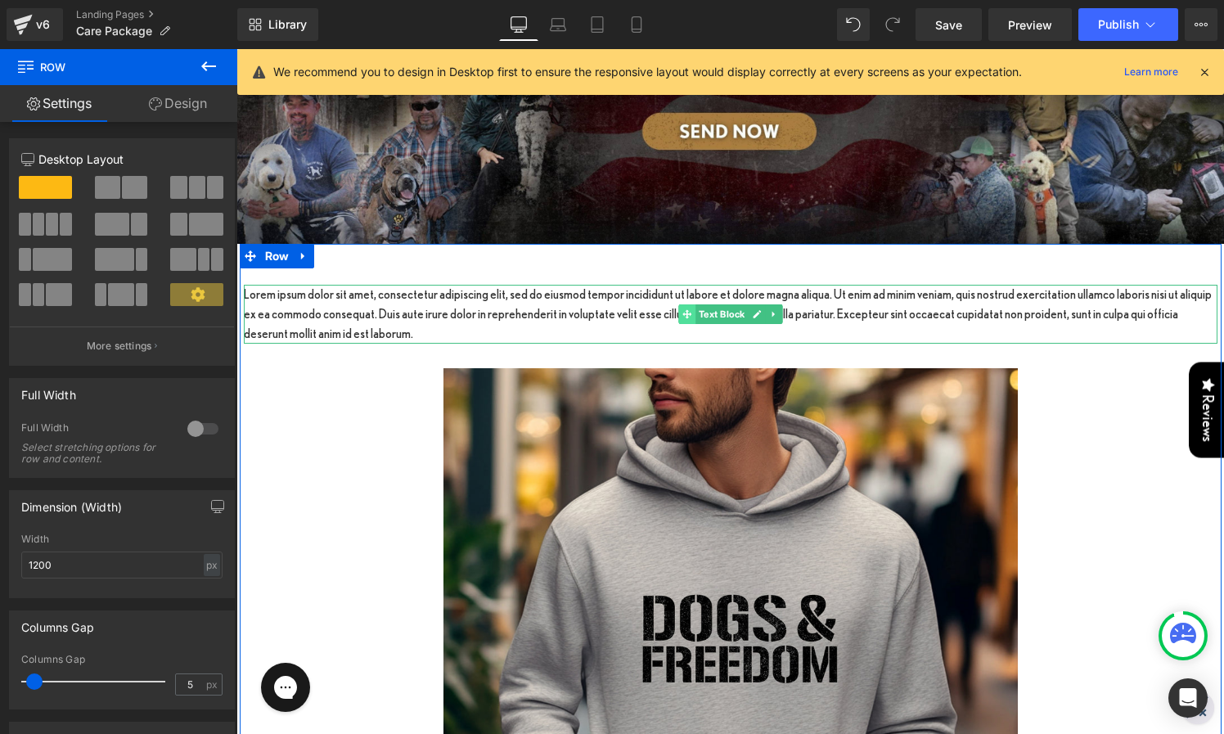
click at [691, 317] on span at bounding box center [686, 314] width 17 height 20
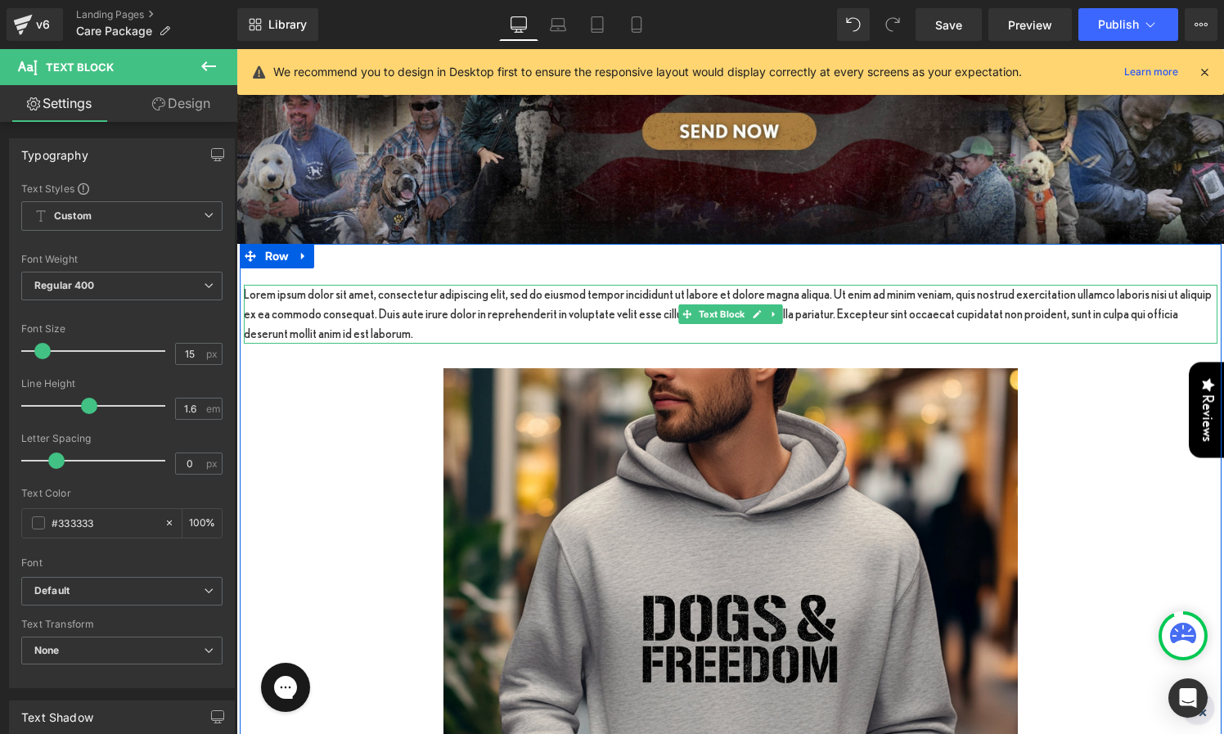
click at [459, 326] on p "Lorem ipsum dolor sit amet, consectetur adipiscing elit, sed do eiusmod tempor …" at bounding box center [731, 314] width 974 height 59
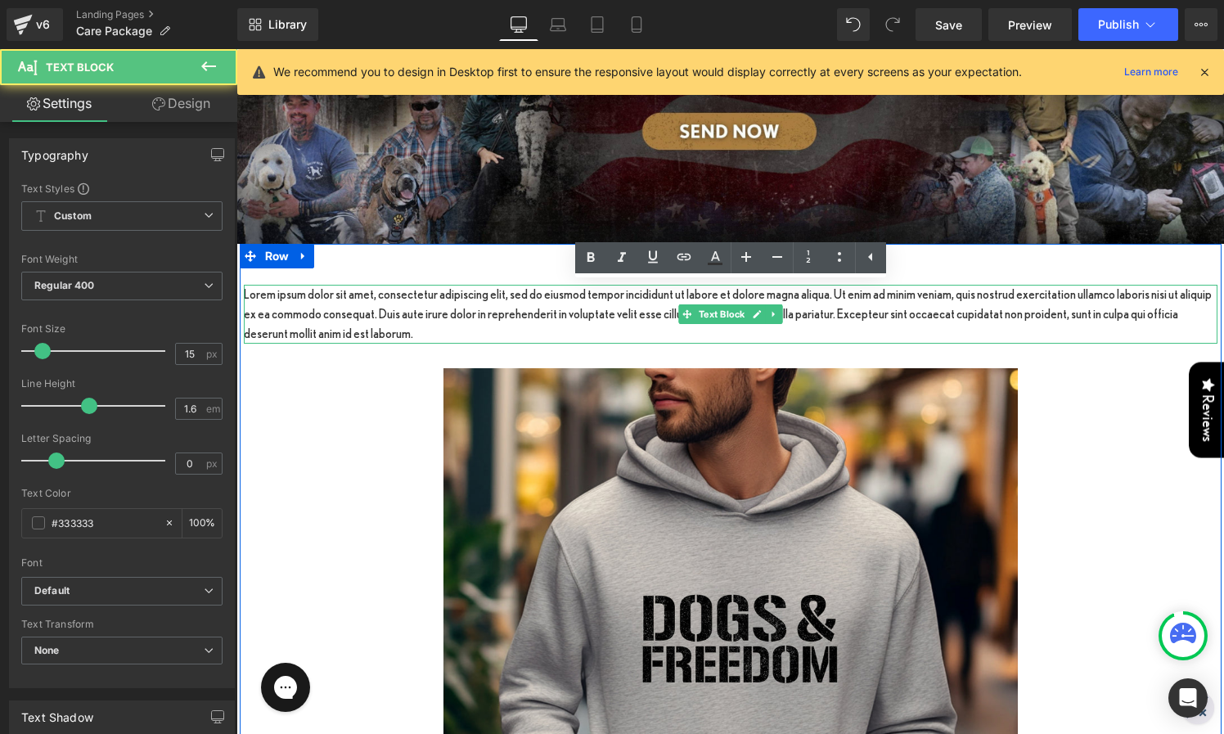
click at [459, 326] on p "Lorem ipsum dolor sit amet, consectetur adipiscing elit, sed do eiusmod tempor …" at bounding box center [731, 314] width 974 height 59
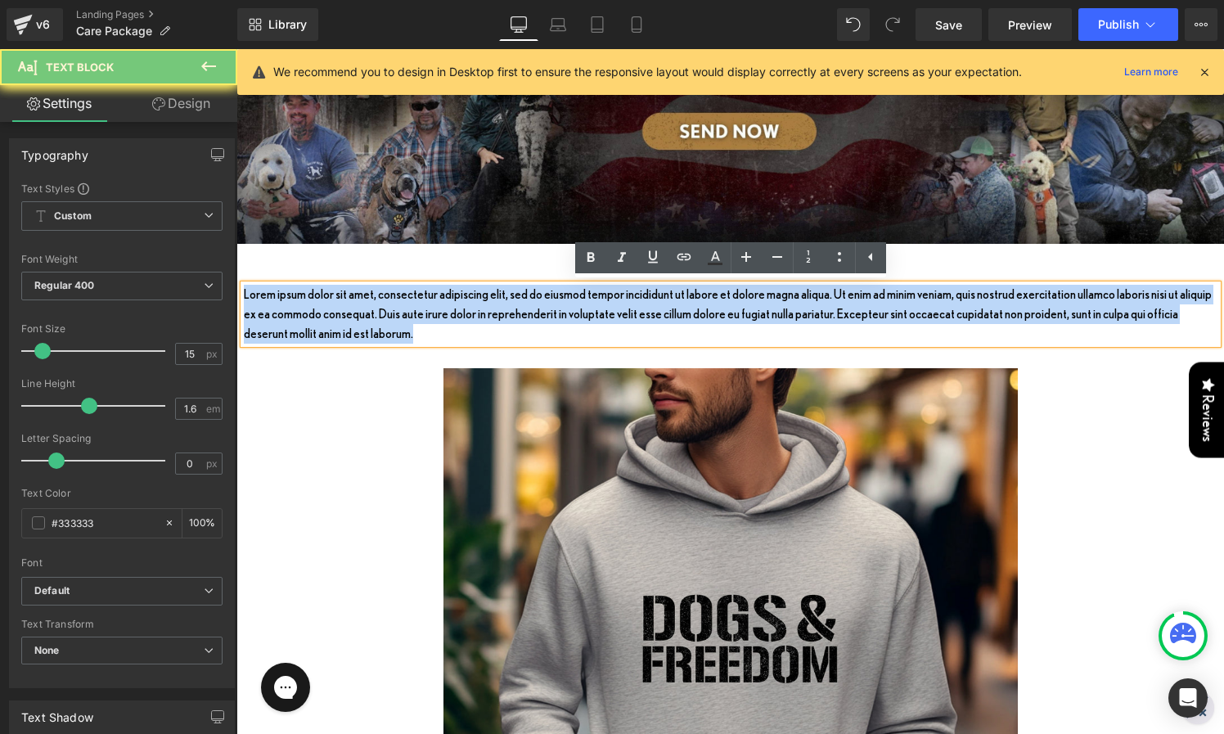
click at [459, 326] on p "Lorem ipsum dolor sit amet, consectetur adipiscing elit, sed do eiusmod tempor …" at bounding box center [731, 314] width 974 height 59
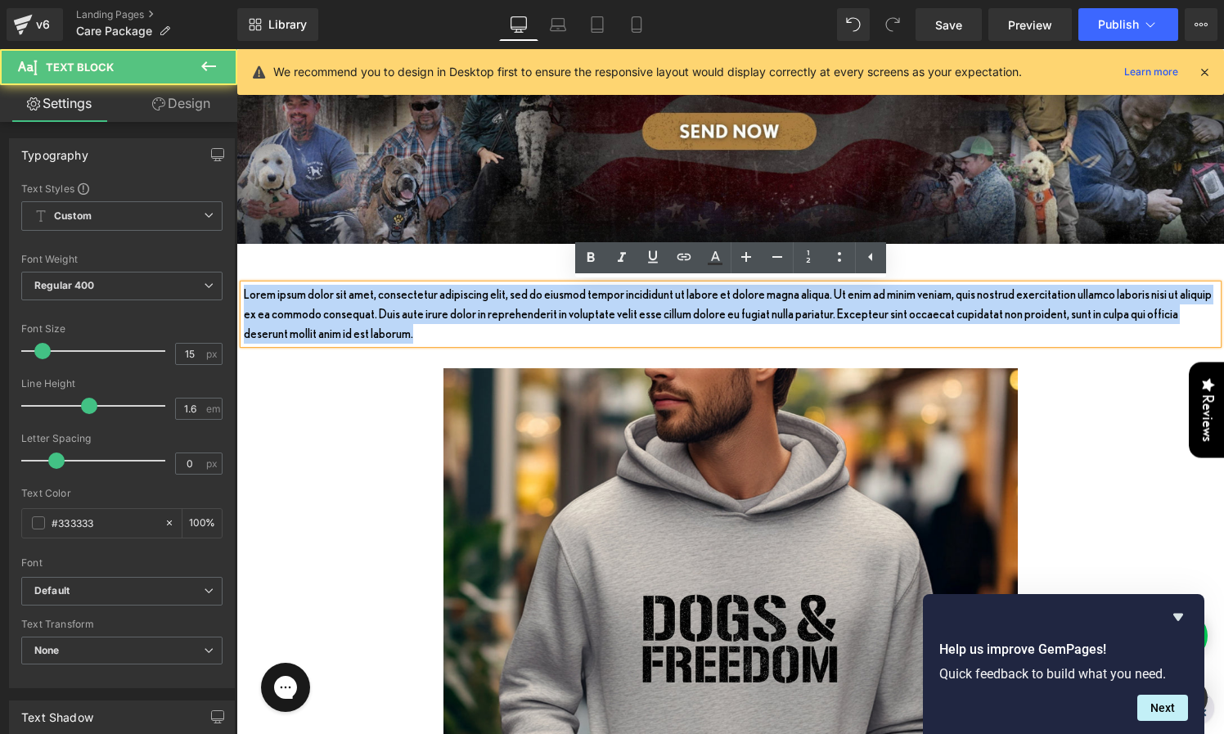
click at [490, 304] on p "Lorem ipsum dolor sit amet, consectetur adipiscing elit, sed do eiusmod tempor …" at bounding box center [731, 314] width 974 height 59
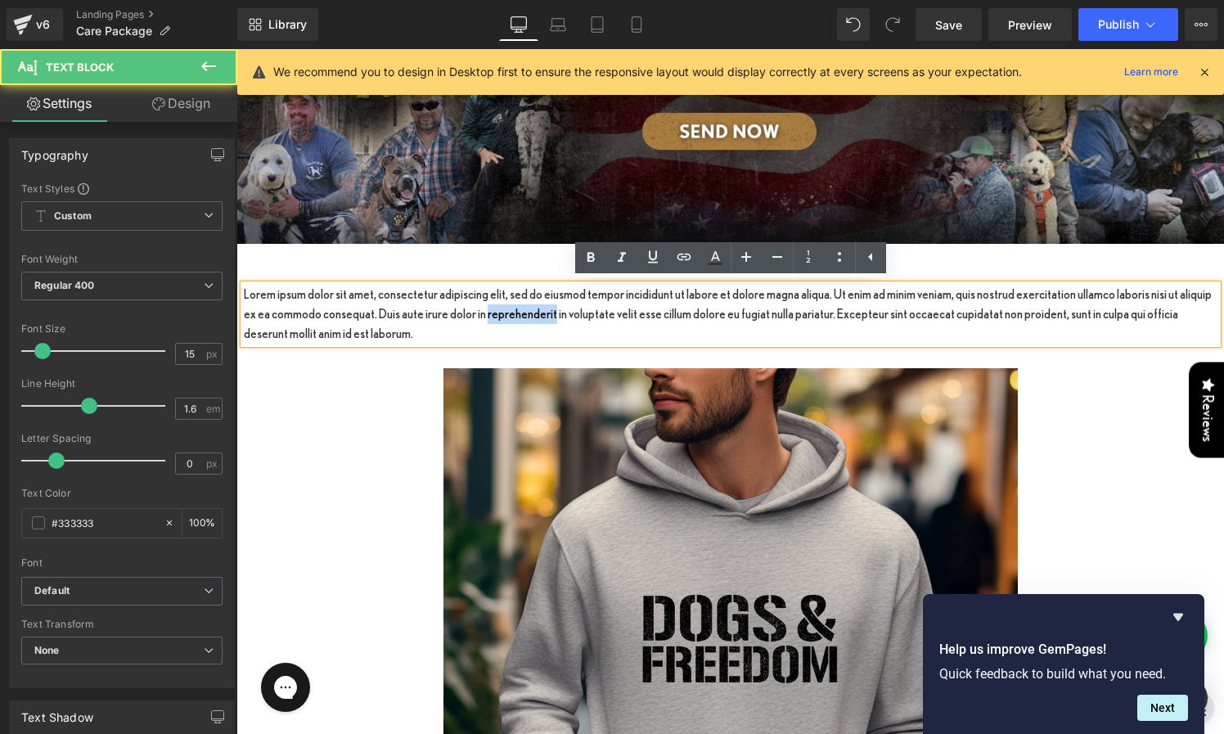
click at [490, 304] on p "Lorem ipsum dolor sit amet, consectetur adipiscing elit, sed do eiusmod tempor …" at bounding box center [731, 314] width 974 height 59
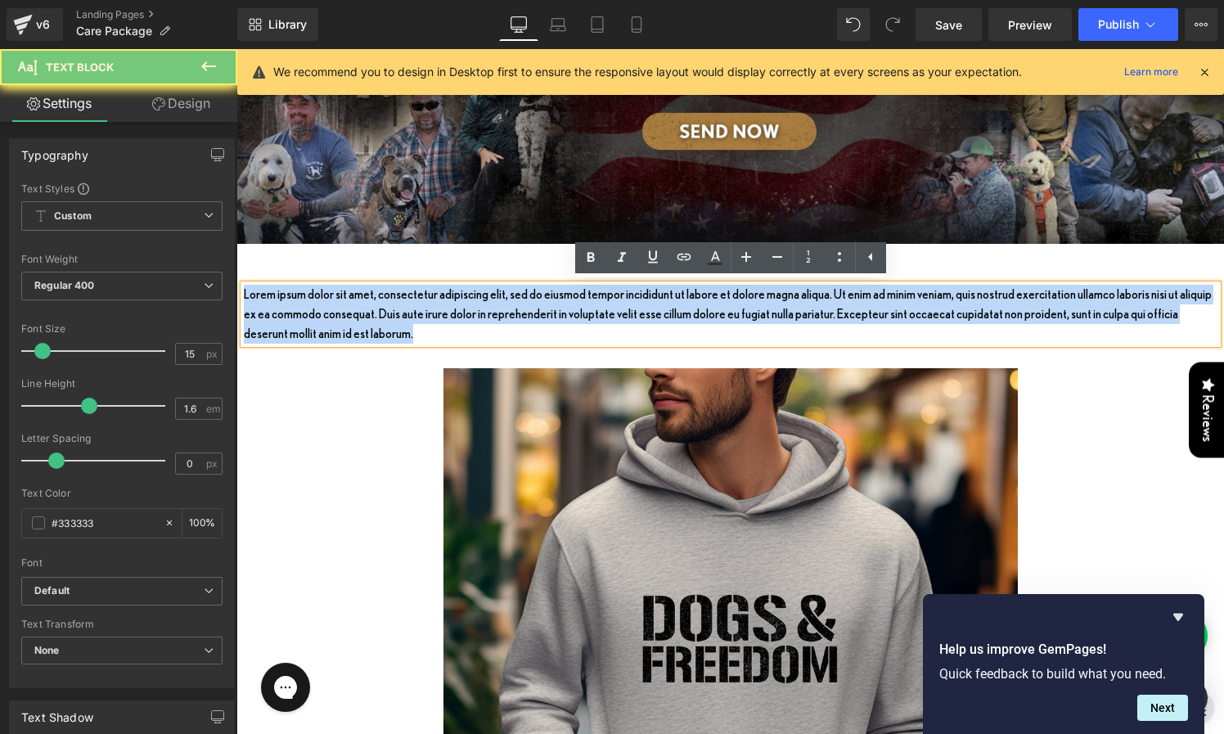
click at [490, 304] on p "Lorem ipsum dolor sit amet, consectetur adipiscing elit, sed do eiusmod tempor …" at bounding box center [731, 314] width 974 height 59
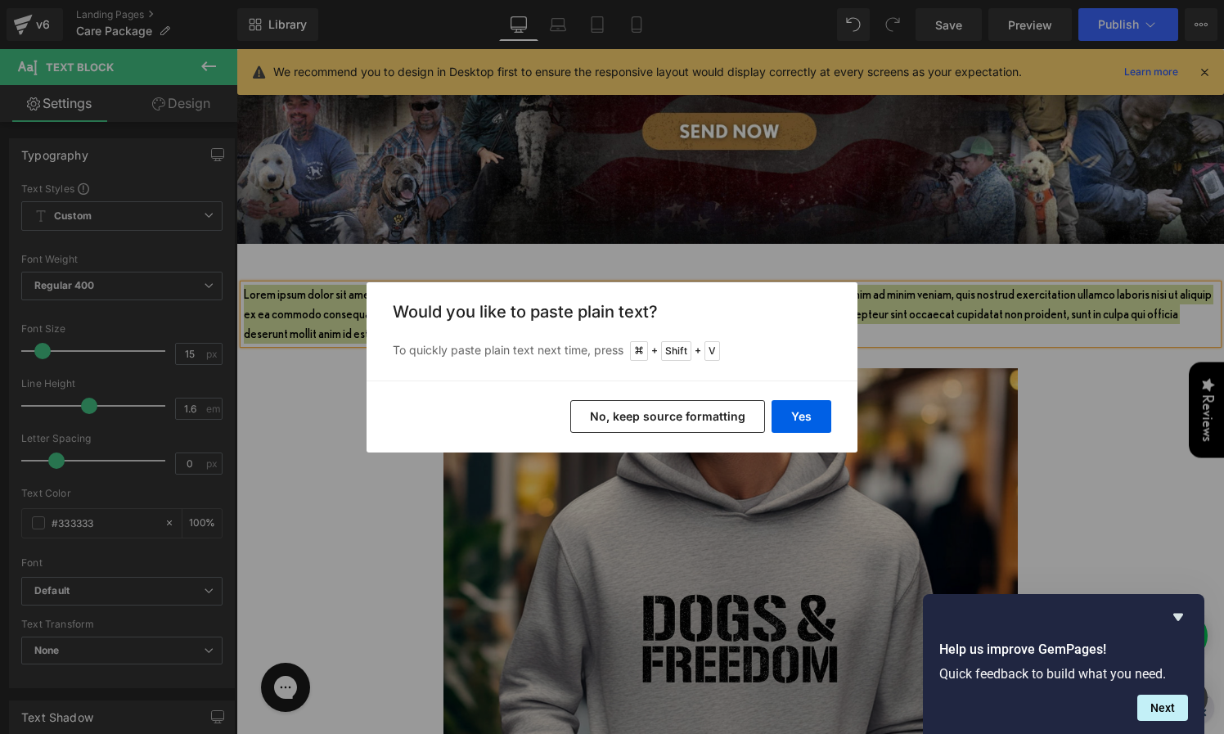
drag, startPoint x: 428, startPoint y: 363, endPoint x: 667, endPoint y: 414, distance: 244.3
click at [667, 414] on button "No, keep source formatting" at bounding box center [667, 416] width 195 height 33
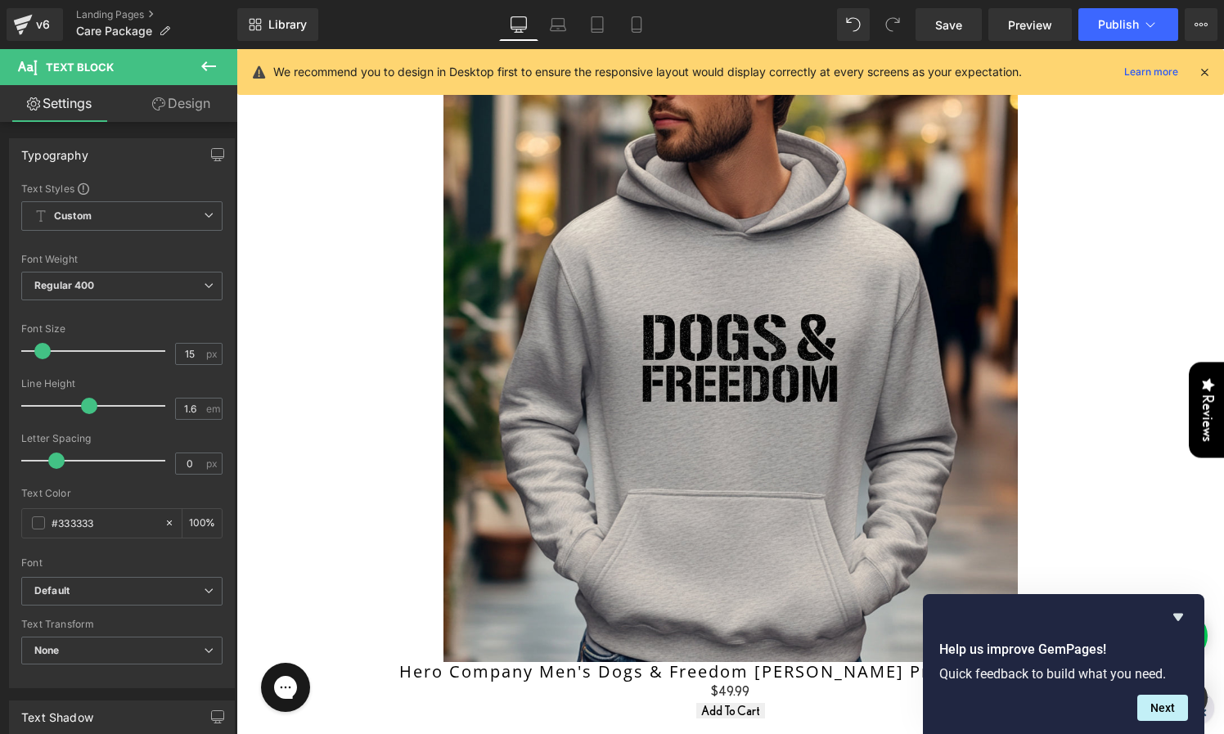
scroll to position [503, 0]
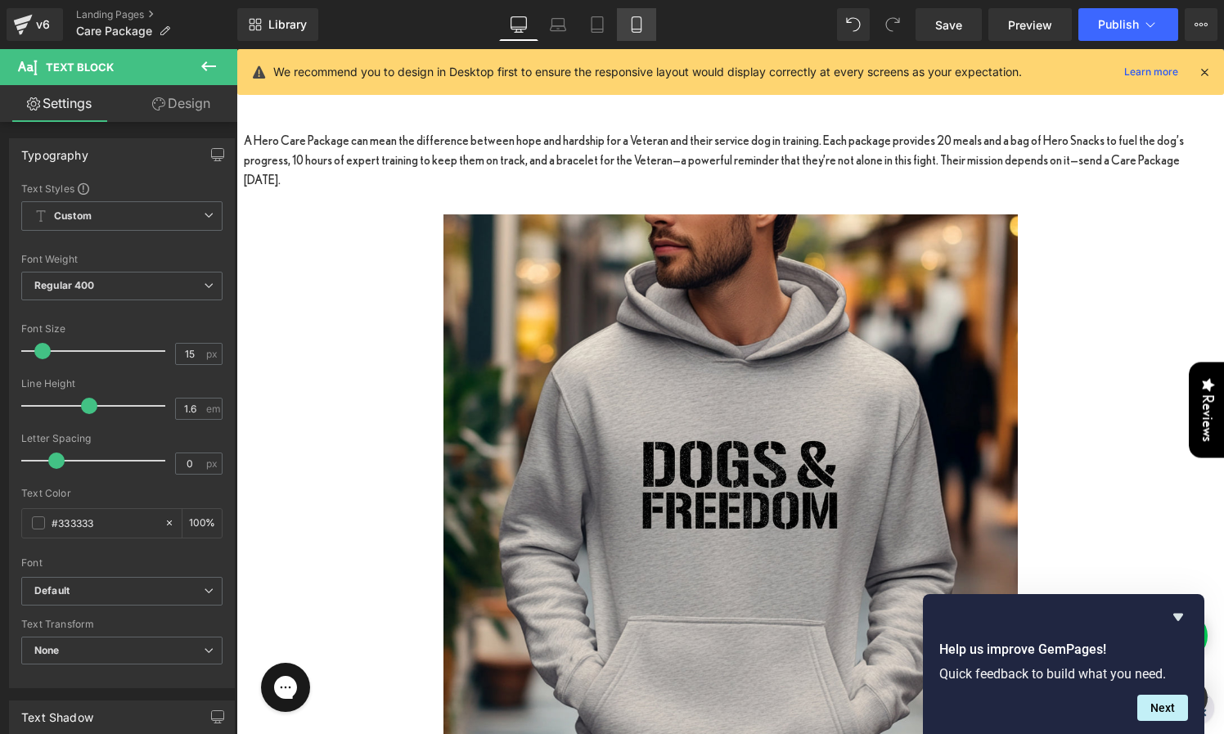
click at [644, 25] on icon at bounding box center [636, 24] width 16 height 16
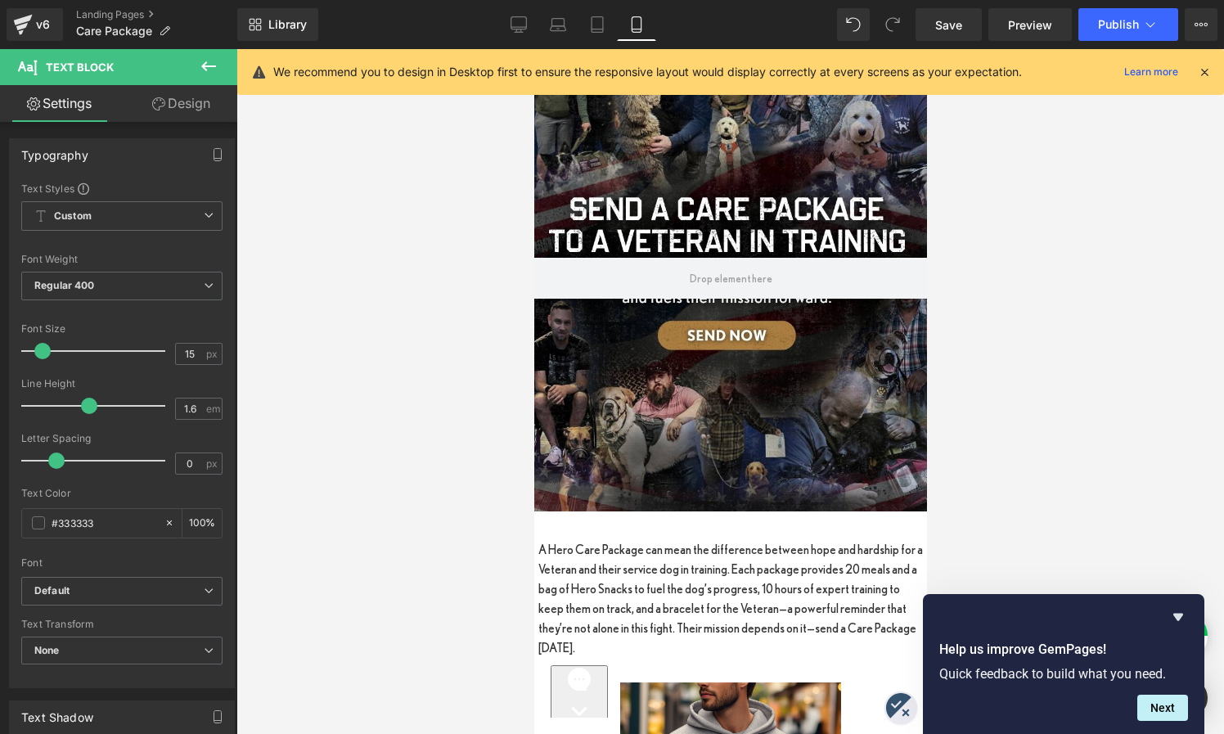
scroll to position [0, 0]
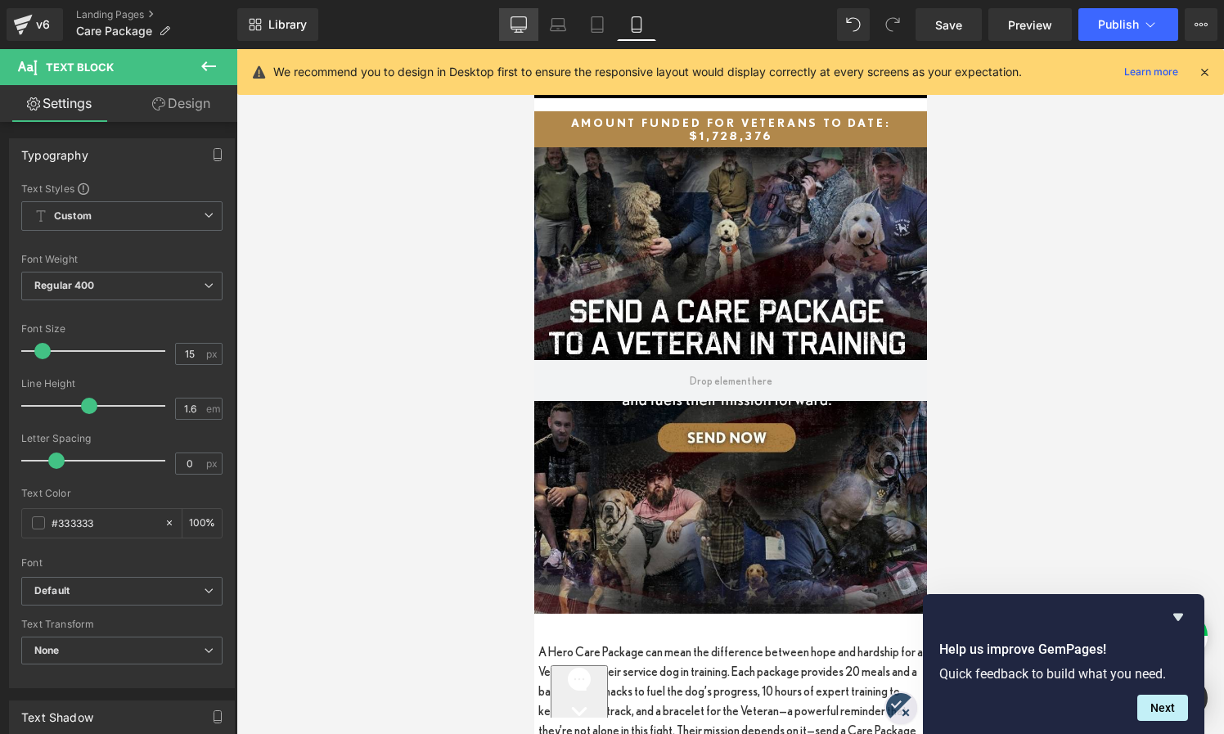
click at [518, 21] on icon at bounding box center [519, 24] width 16 height 16
type input "100"
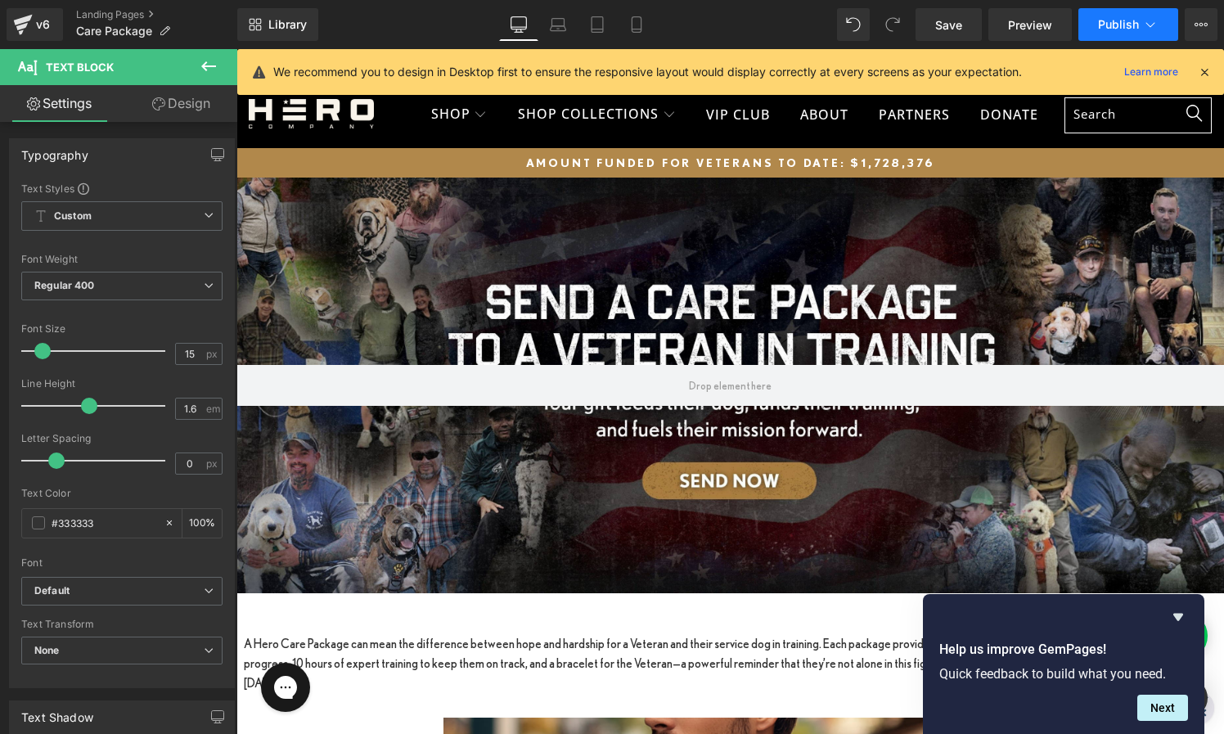
click at [1101, 22] on span "Publish" at bounding box center [1118, 24] width 41 height 13
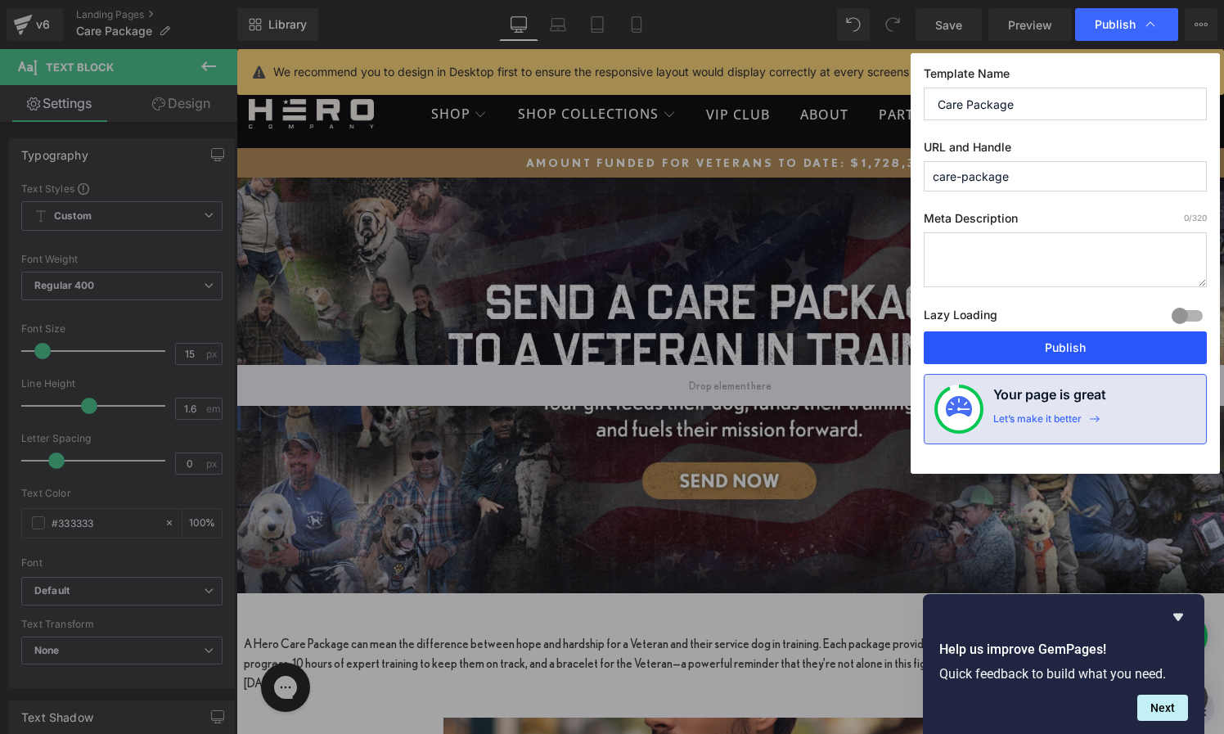
drag, startPoint x: 807, startPoint y: 299, endPoint x: 1043, endPoint y: 348, distance: 241.5
click at [1043, 348] on button "Publish" at bounding box center [1065, 347] width 283 height 33
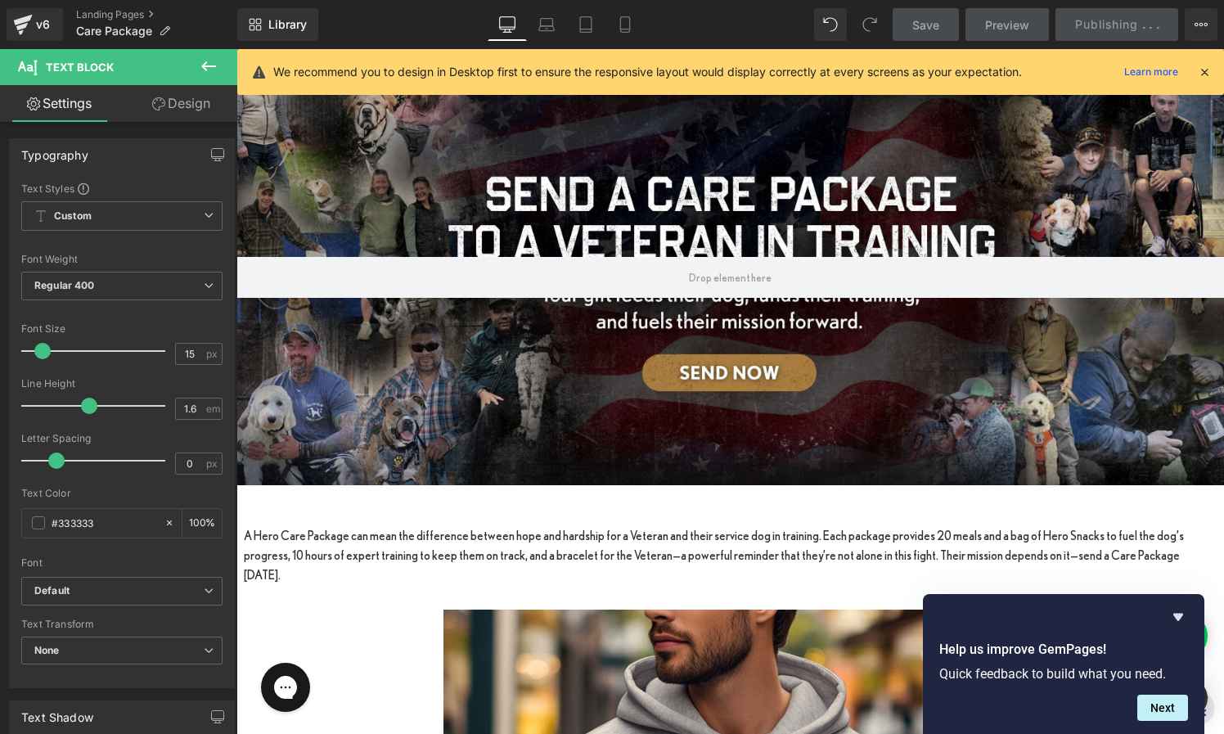
scroll to position [149, 0]
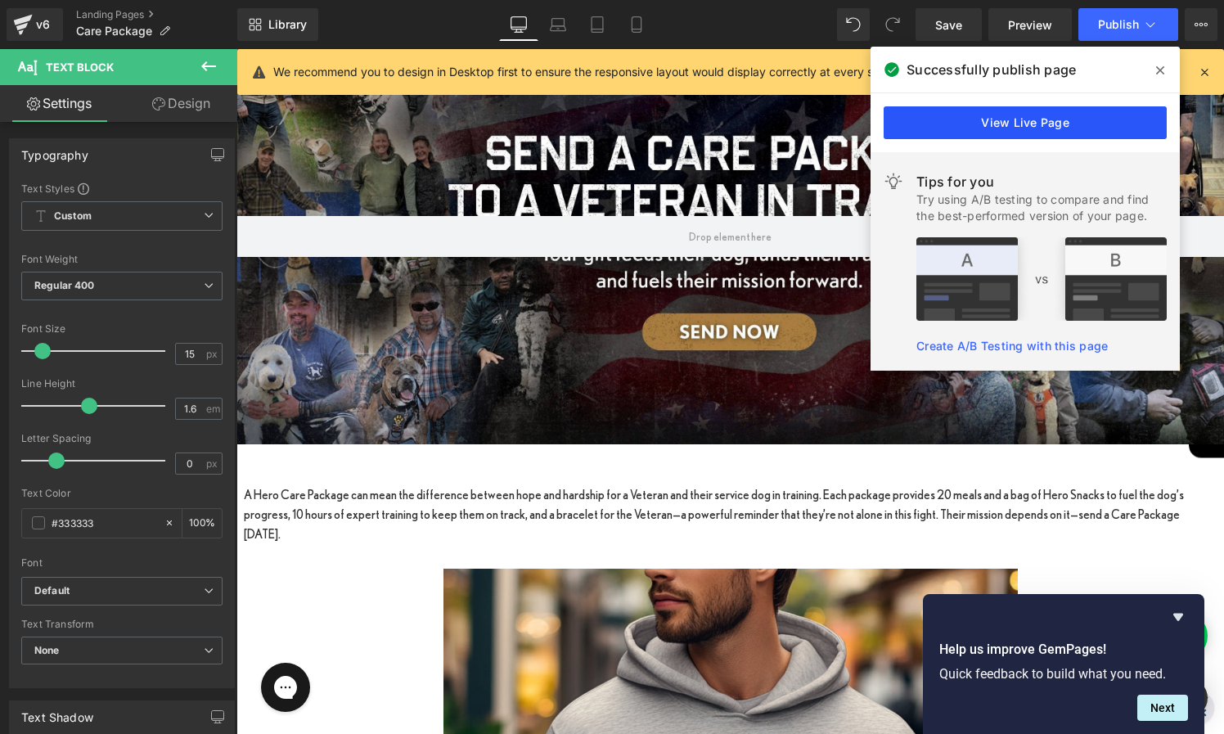
click at [1032, 121] on link "View Live Page" at bounding box center [1025, 122] width 283 height 33
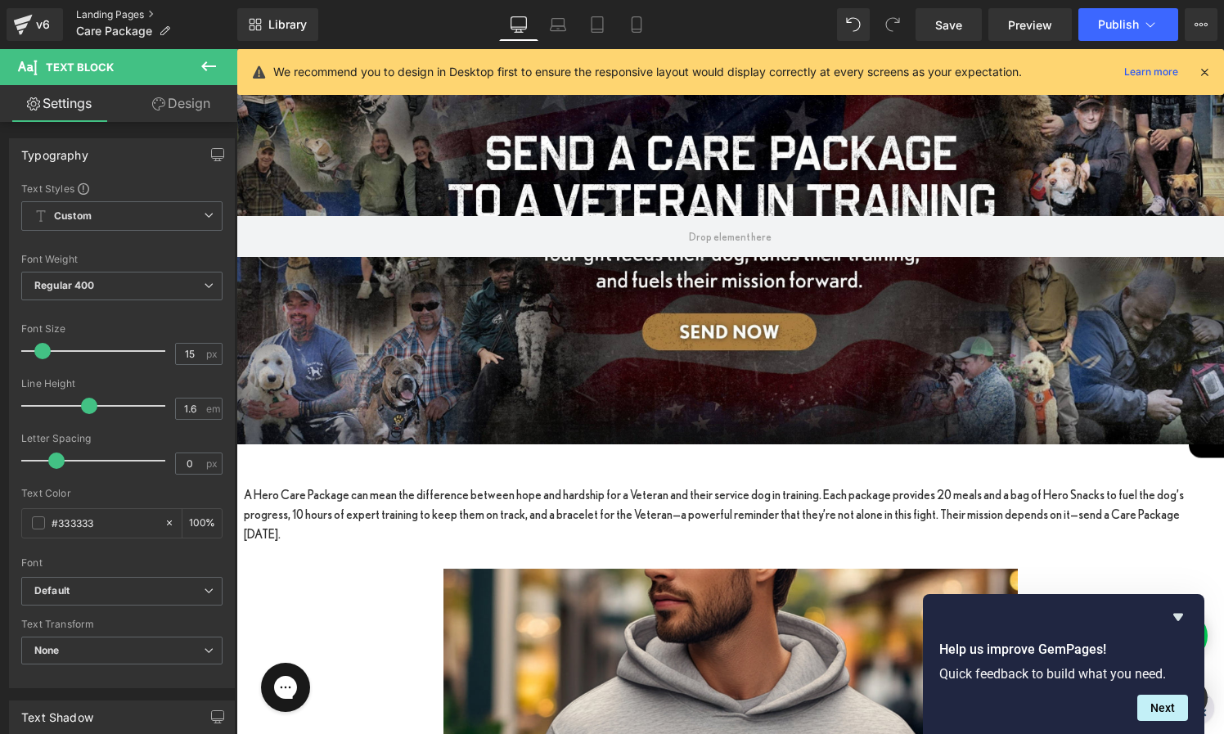
click at [93, 13] on link "Landing Pages" at bounding box center [156, 14] width 161 height 13
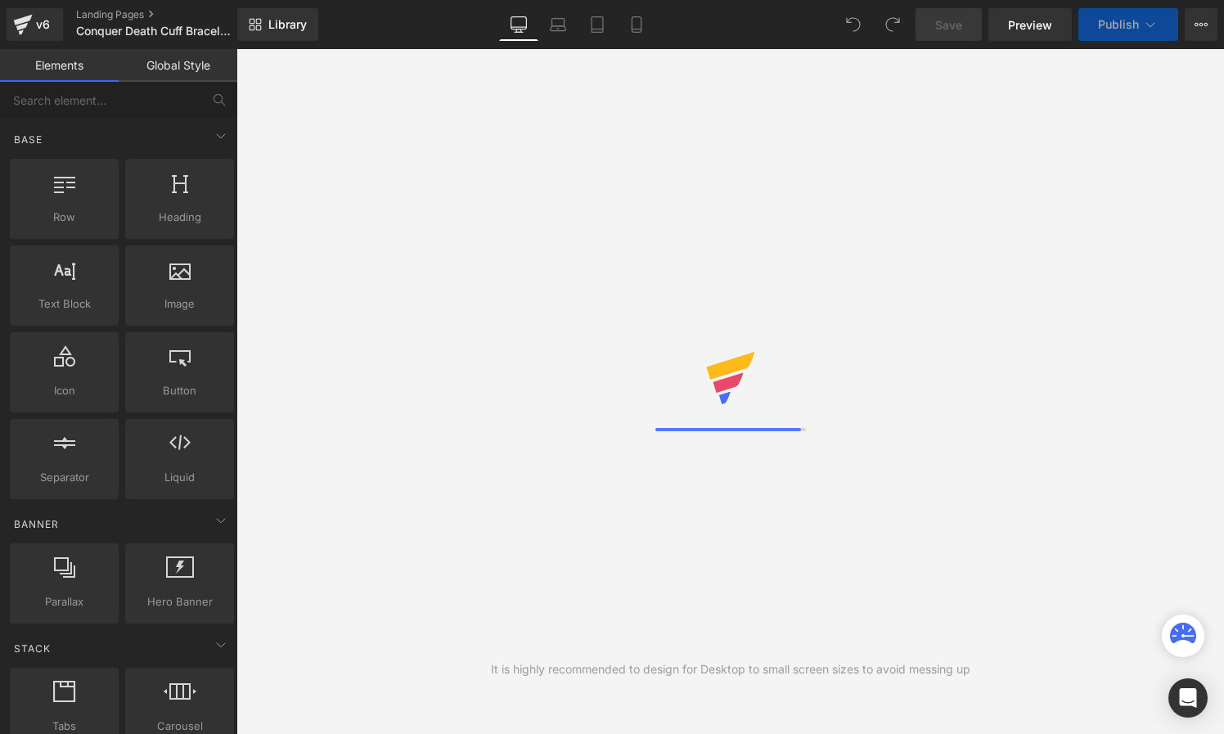
click at [1205, 27] on icon at bounding box center [1201, 24] width 13 height 13
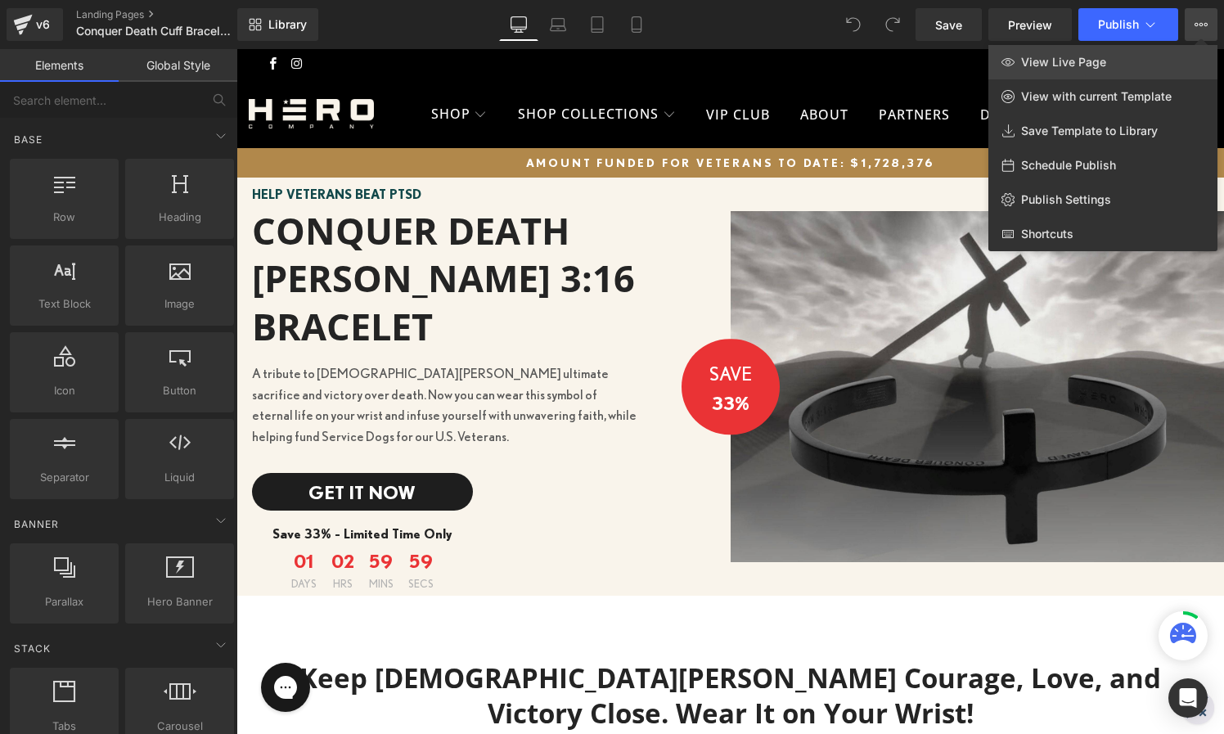
click at [1065, 62] on span "View Live Page" at bounding box center [1063, 62] width 85 height 15
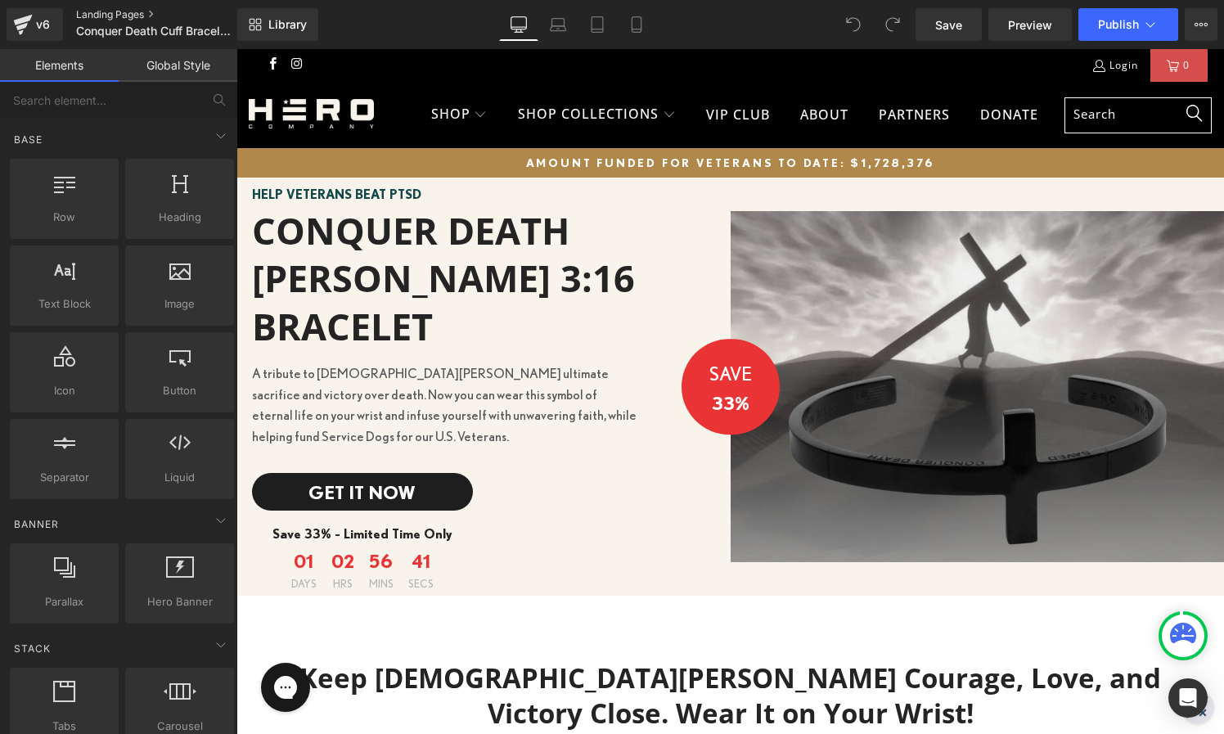
click at [113, 13] on link "Landing Pages" at bounding box center [170, 14] width 188 height 13
